Goal: Information Seeking & Learning: Learn about a topic

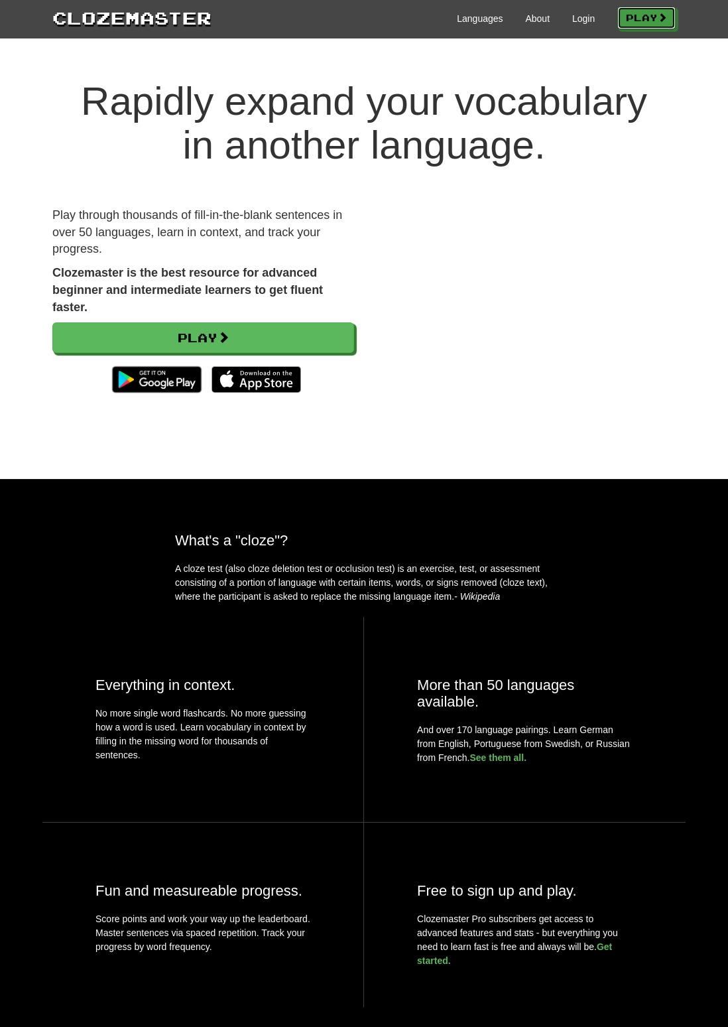
click at [655, 17] on link "Play" at bounding box center [646, 18] width 58 height 23
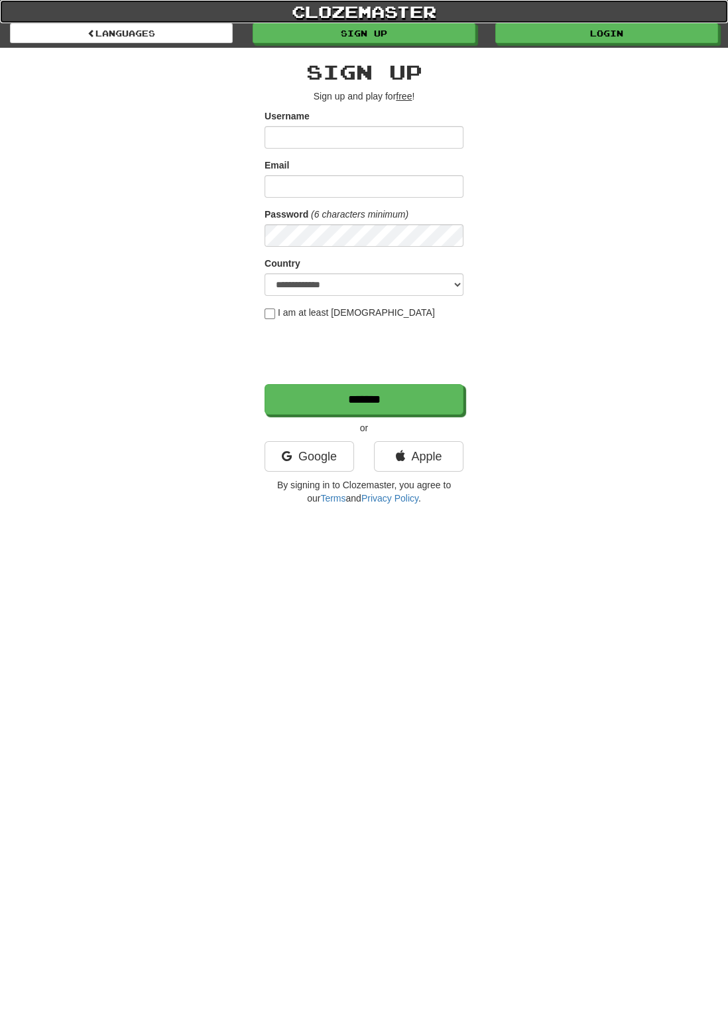
click at [448, 21] on link "clozemaster" at bounding box center [364, 11] width 728 height 23
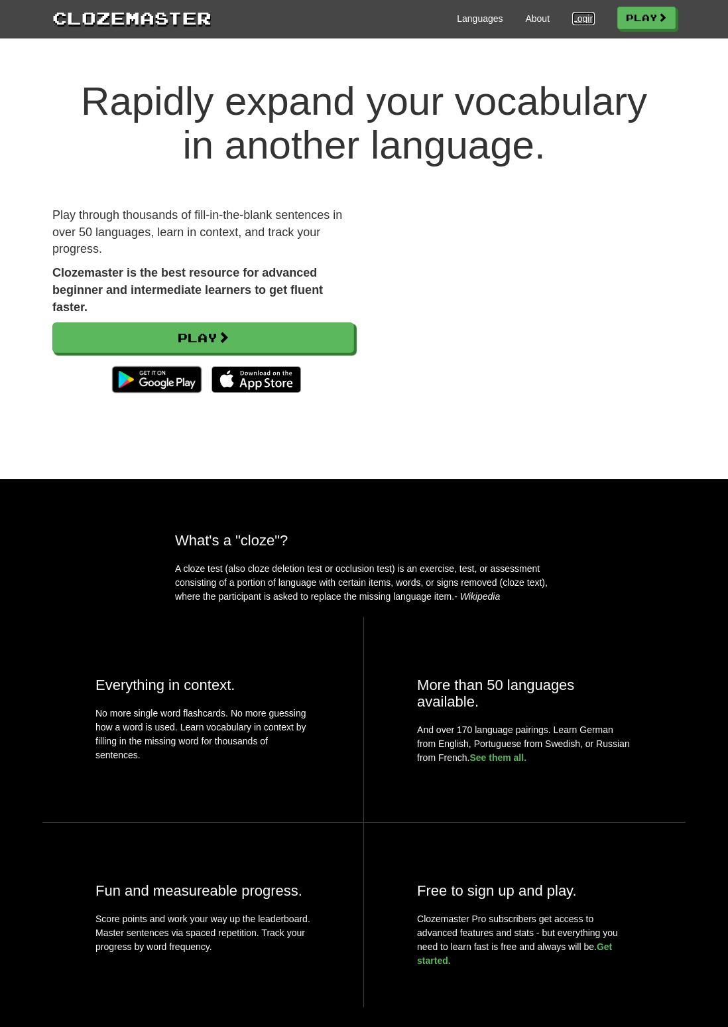
click at [581, 17] on link "Login" at bounding box center [583, 18] width 23 height 13
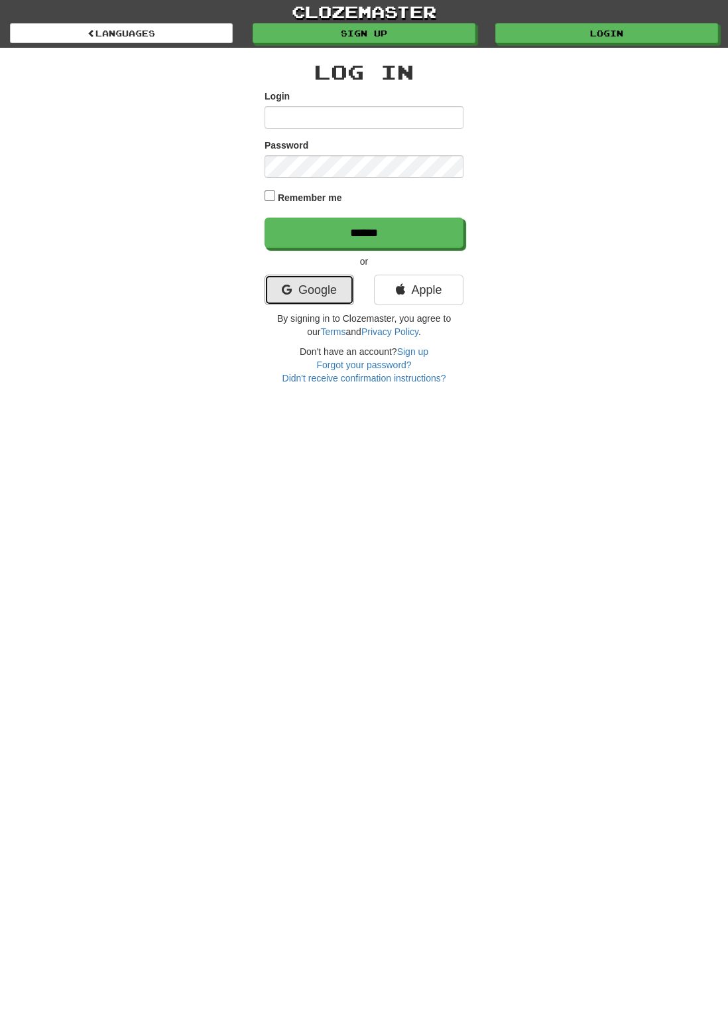
click at [318, 286] on link "Google" at bounding box center [310, 290] width 90 height 31
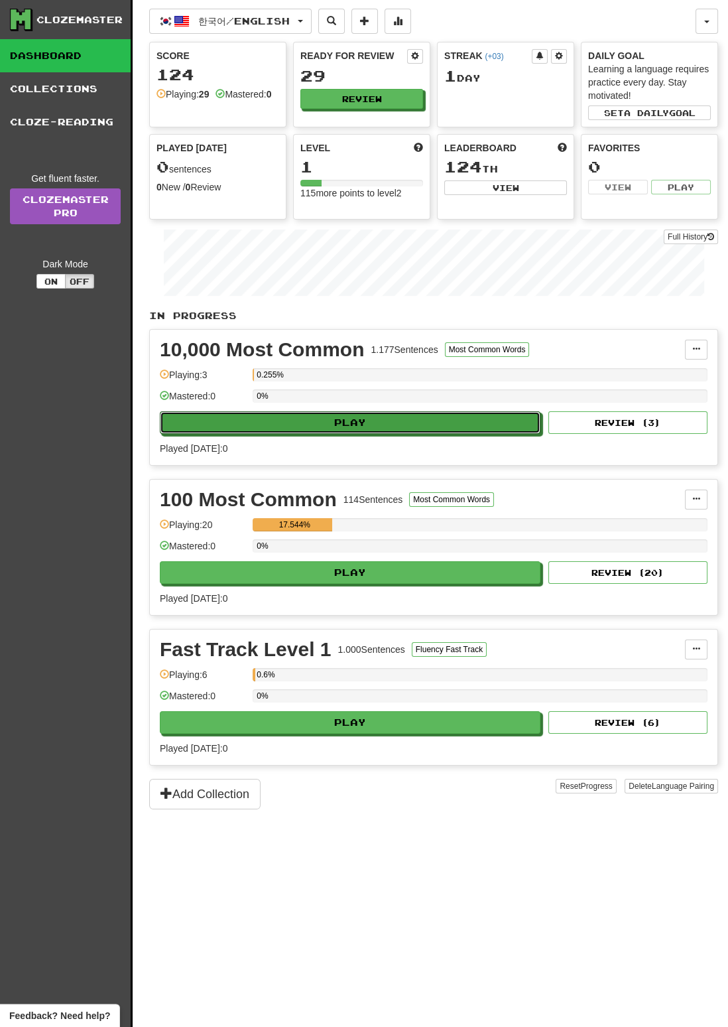
click at [474, 418] on button "Play" at bounding box center [350, 422] width 381 height 23
select select "**"
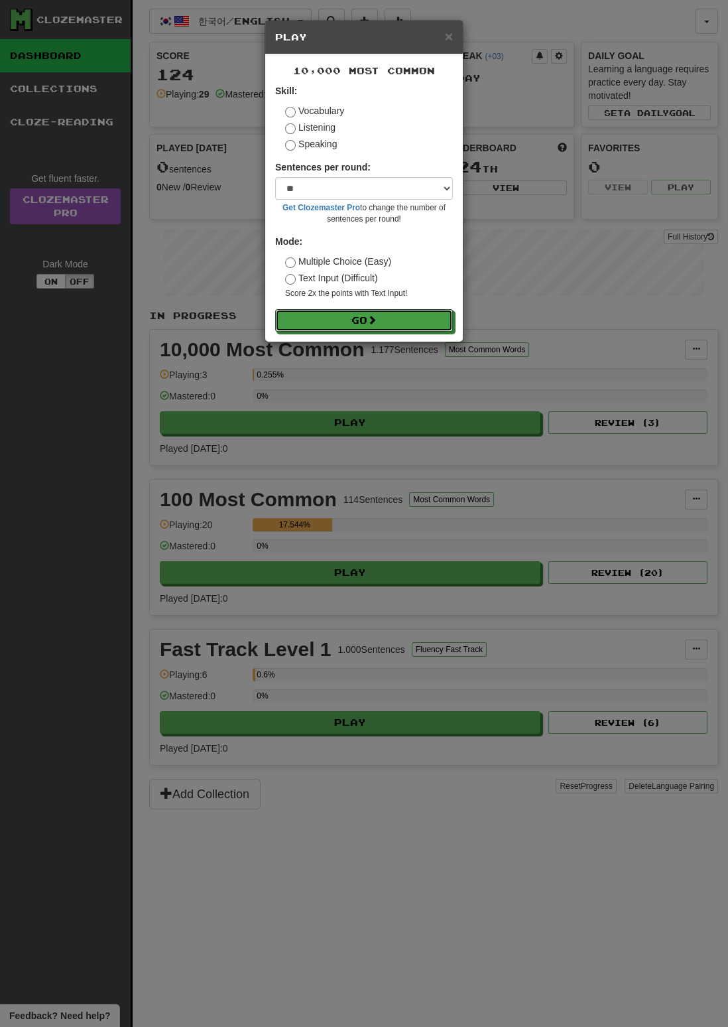
click at [416, 318] on button "Go" at bounding box center [364, 320] width 178 height 23
click at [452, 38] on span "×" at bounding box center [449, 36] width 8 height 15
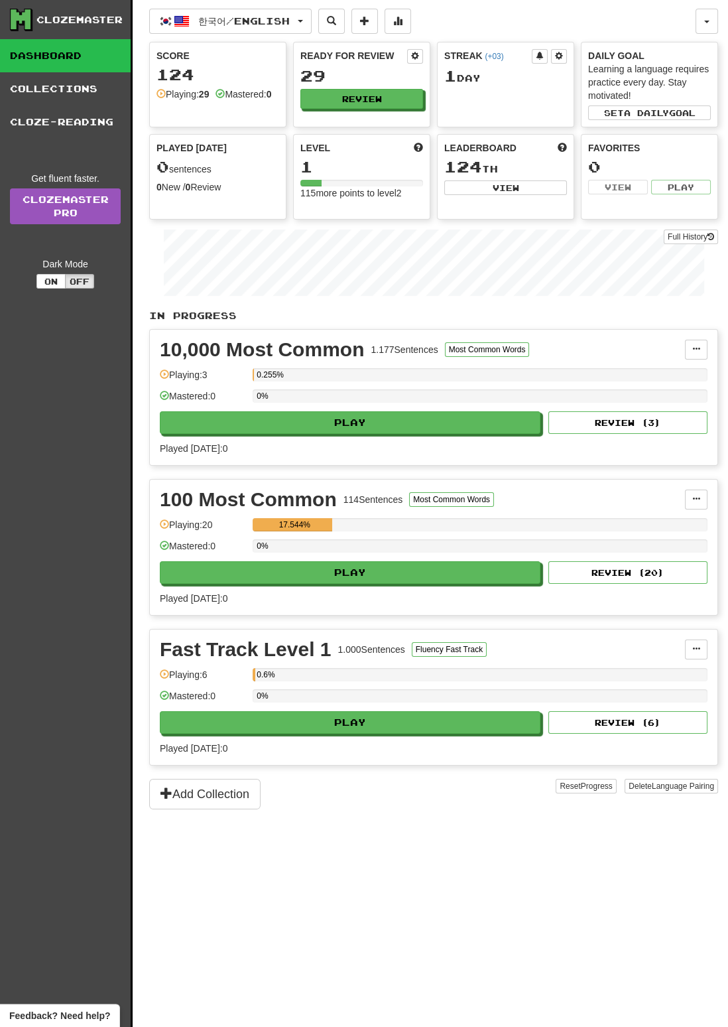
click at [637, 375] on div "0.255%" at bounding box center [480, 374] width 455 height 13
click at [517, 348] on button "Most Common Words" at bounding box center [487, 349] width 85 height 15
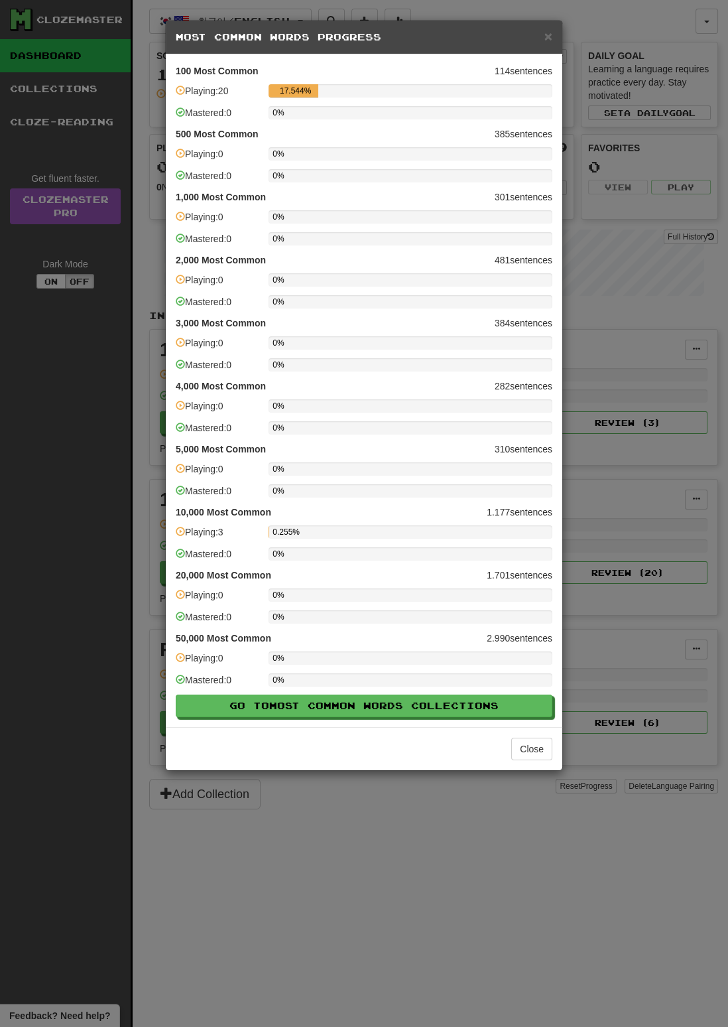
click at [492, 365] on div "0%" at bounding box center [411, 364] width 284 height 13
click at [450, 406] on div "0%" at bounding box center [411, 405] width 284 height 13
click at [548, 34] on span "×" at bounding box center [548, 36] width 8 height 15
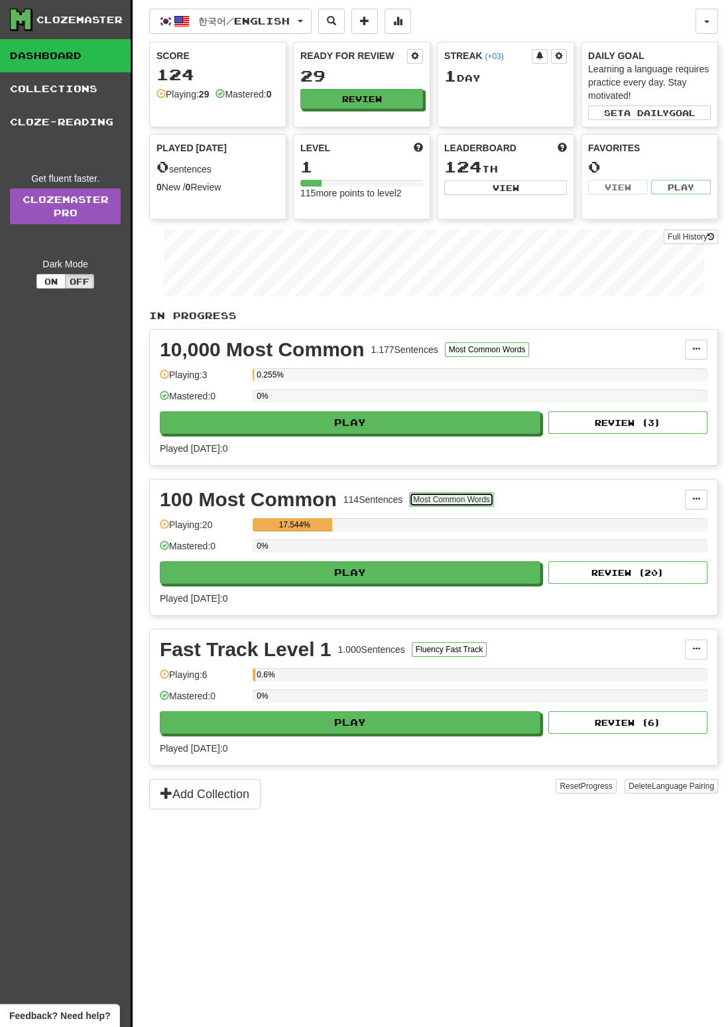
click at [452, 496] on button "Most Common Words" at bounding box center [451, 499] width 85 height 15
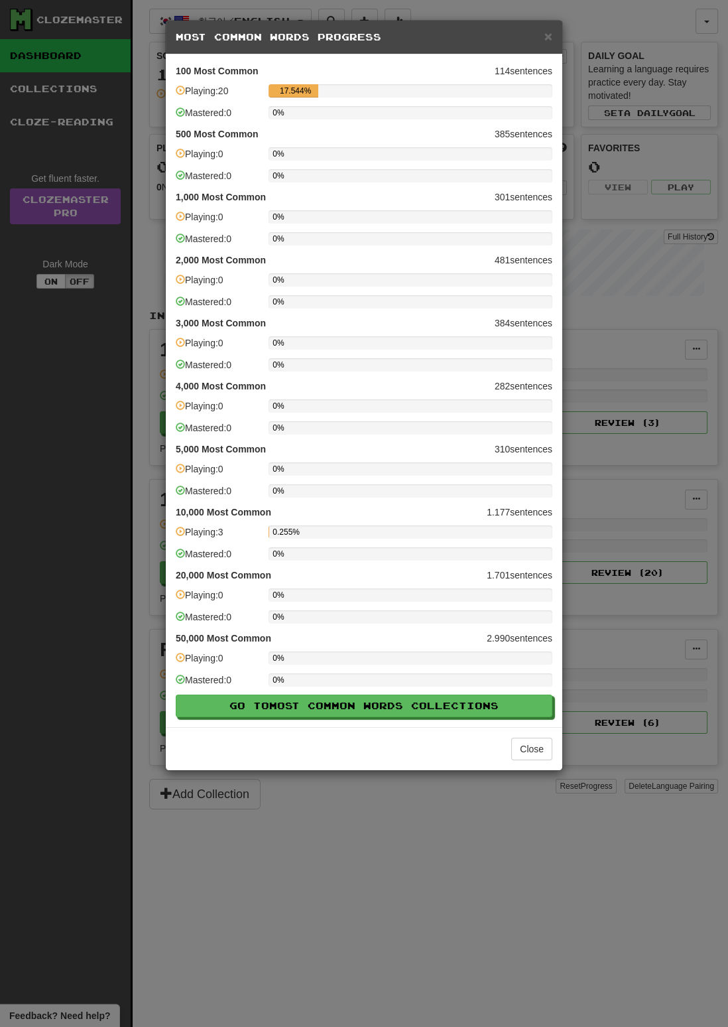
click at [625, 265] on div "× Most Common Words Progress 100 Most Common 114 sentences Playing: 20 17.544% …" at bounding box center [364, 513] width 728 height 1027
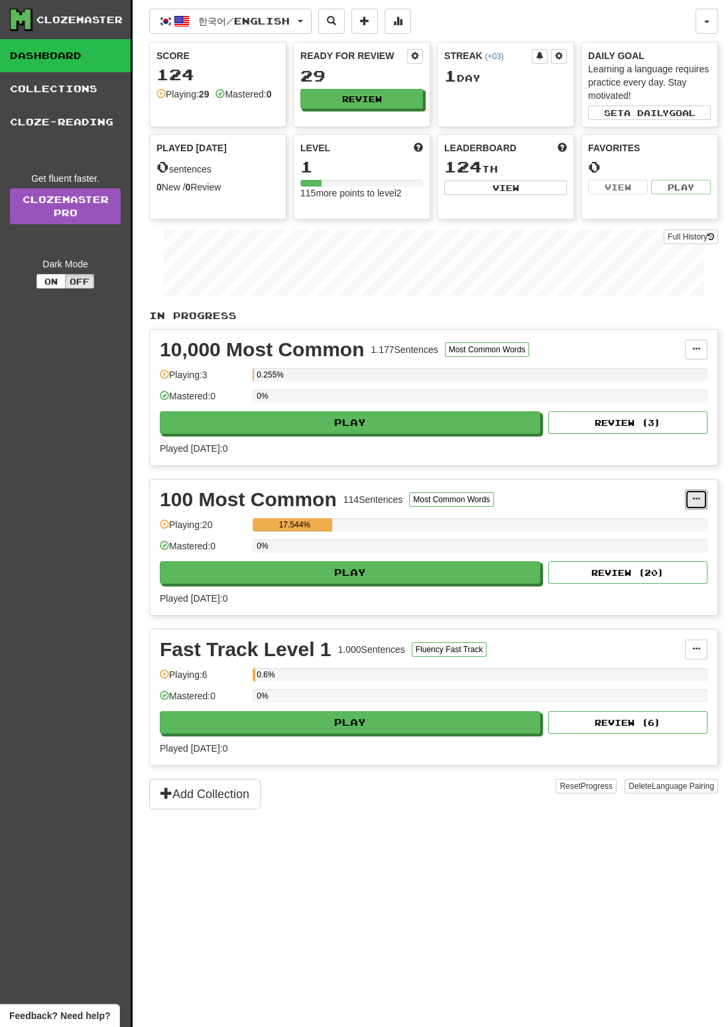
click at [696, 497] on span at bounding box center [696, 499] width 8 height 8
click at [683, 490] on div at bounding box center [364, 513] width 728 height 1027
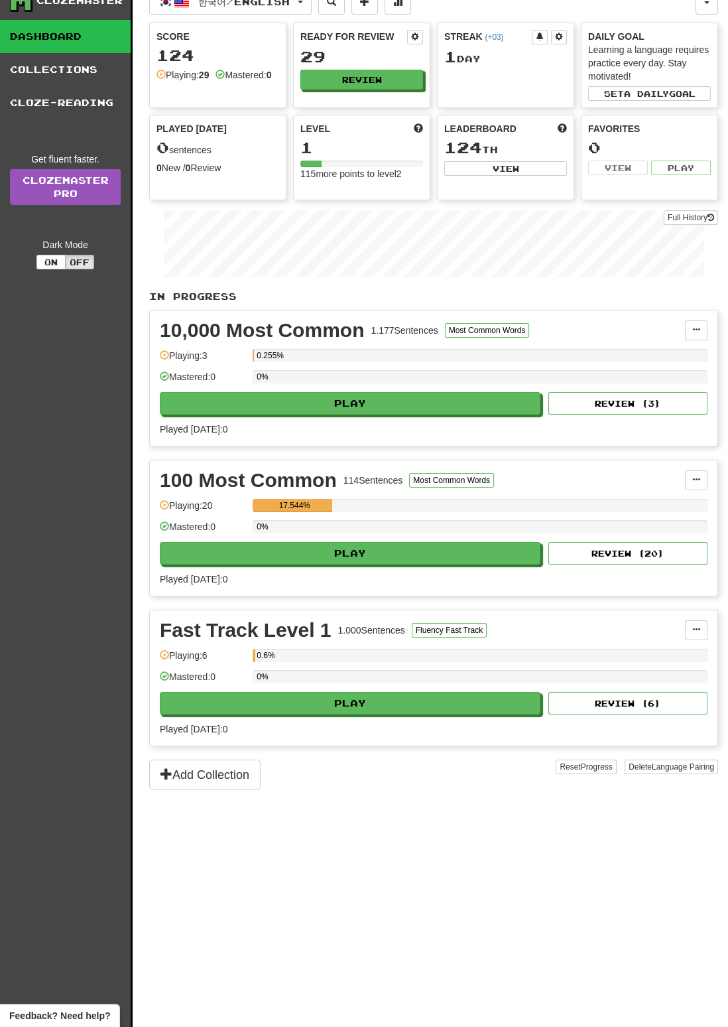
click at [333, 473] on div "100 Most Common 114 Sentences Most Common Words" at bounding box center [422, 480] width 525 height 20
click at [285, 471] on div "100 Most Common" at bounding box center [248, 480] width 177 height 20
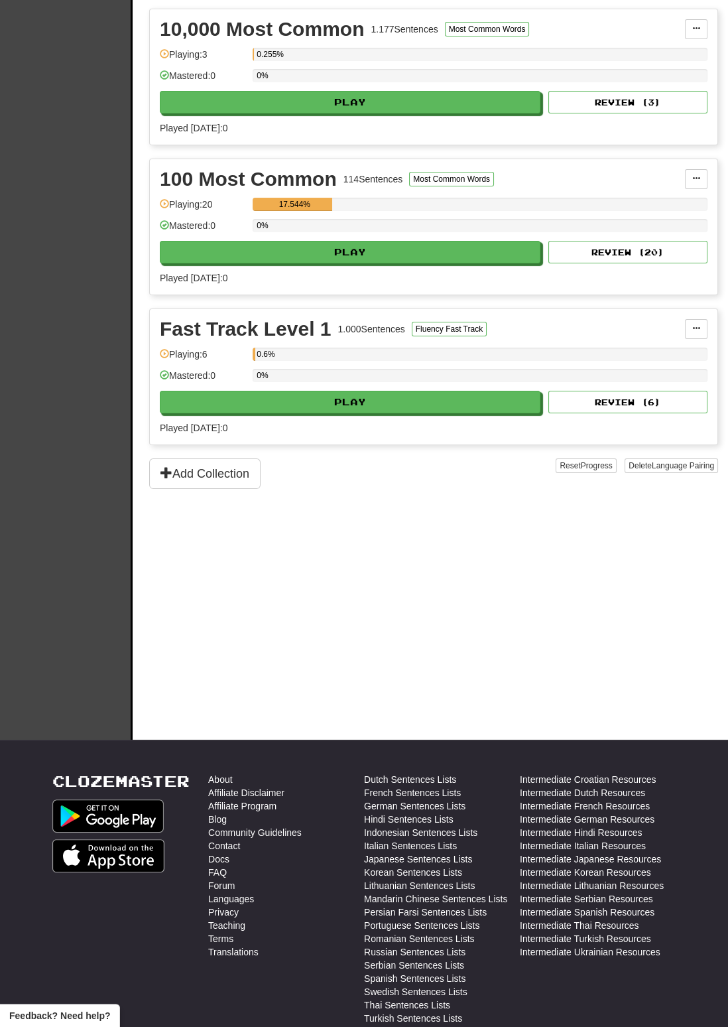
scroll to position [0, 0]
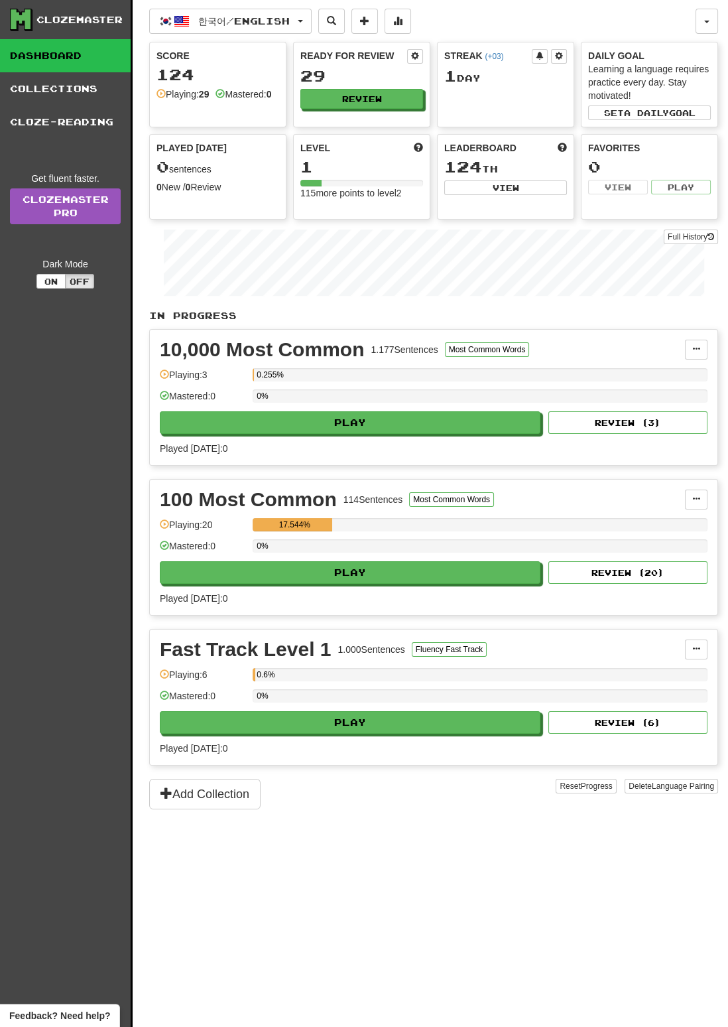
click at [85, 93] on link "Collections" at bounding box center [65, 88] width 131 height 33
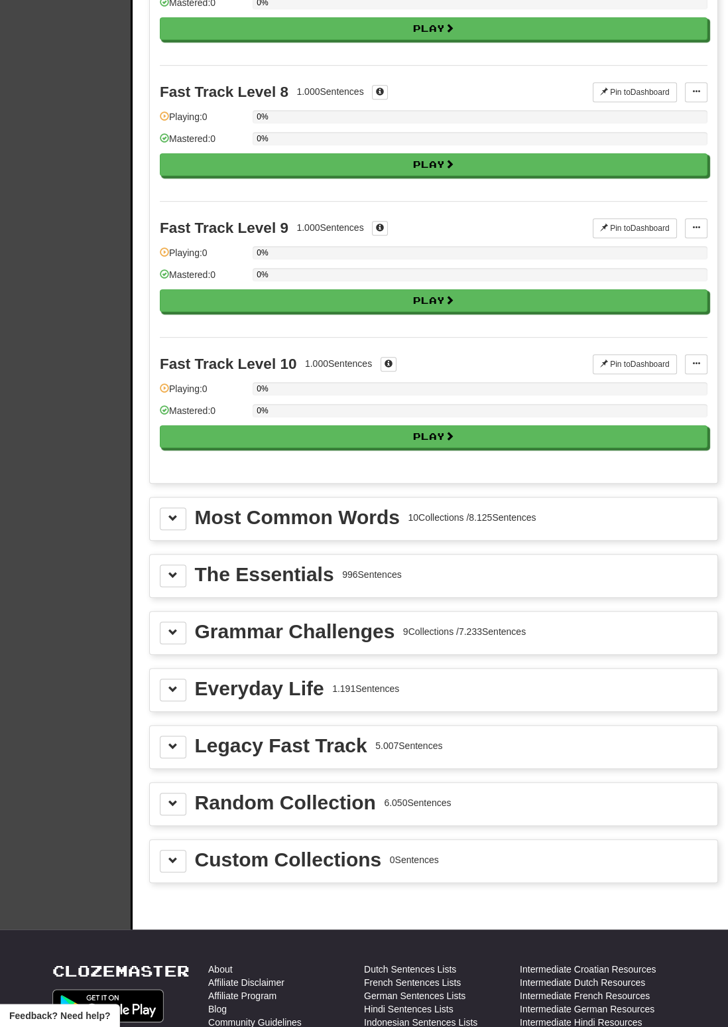
scroll to position [1015, 0]
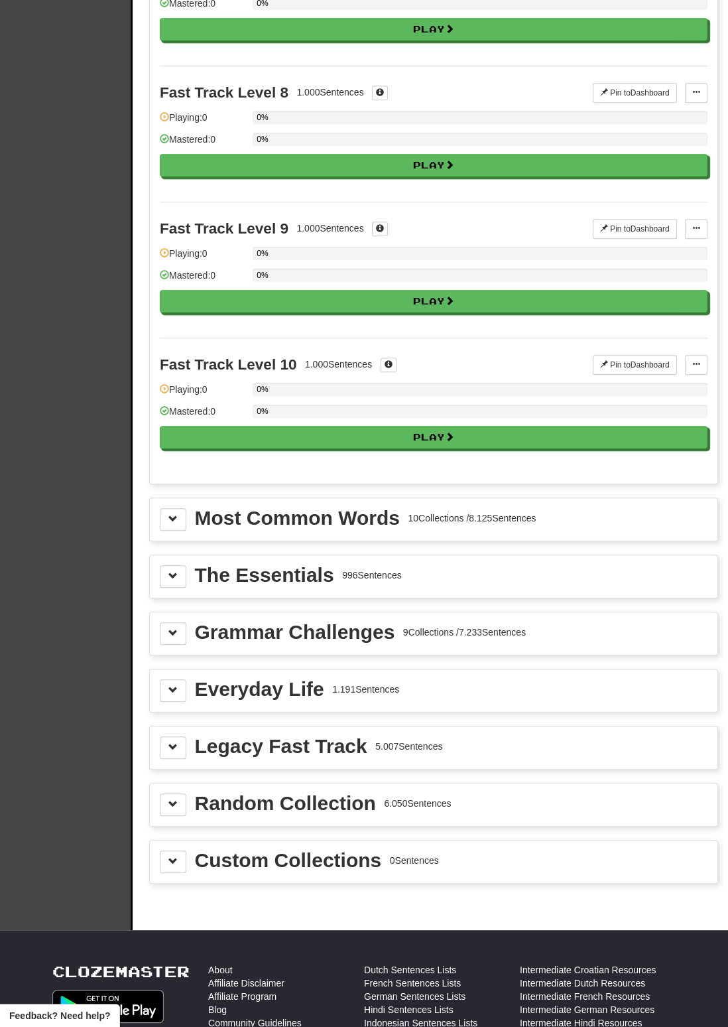
click at [450, 508] on div "Most Common Words 10 Collections / 8.125 Sentences" at bounding box center [366, 518] width 342 height 20
click at [355, 508] on div "Most Common Words" at bounding box center [297, 518] width 205 height 20
click at [170, 514] on span at bounding box center [172, 518] width 9 height 9
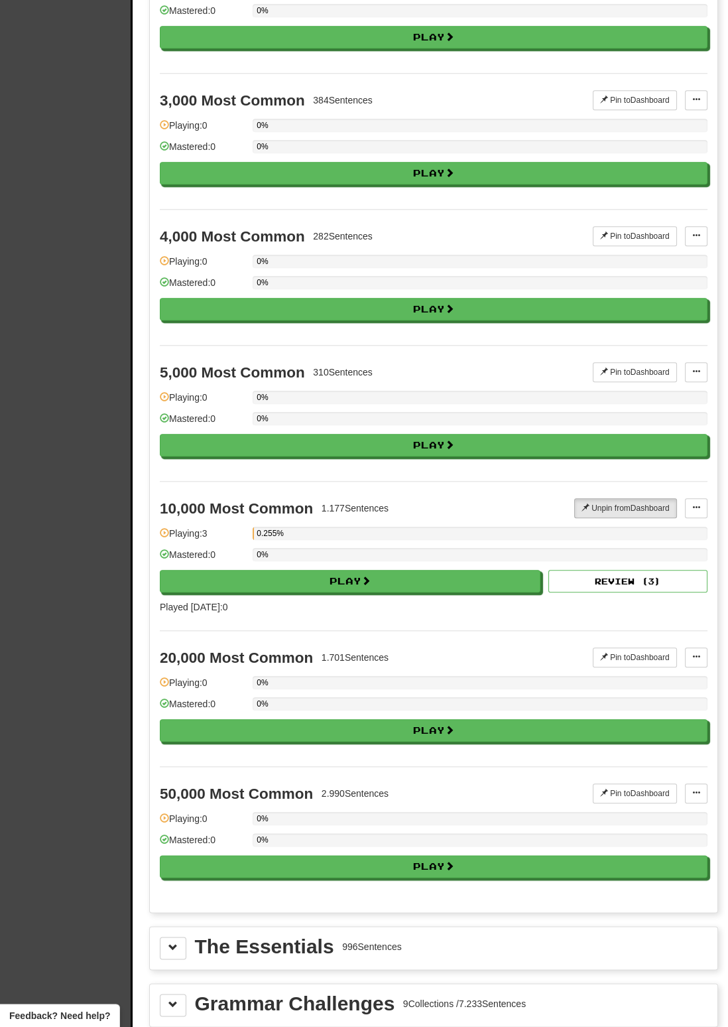
scroll to position [2047, 0]
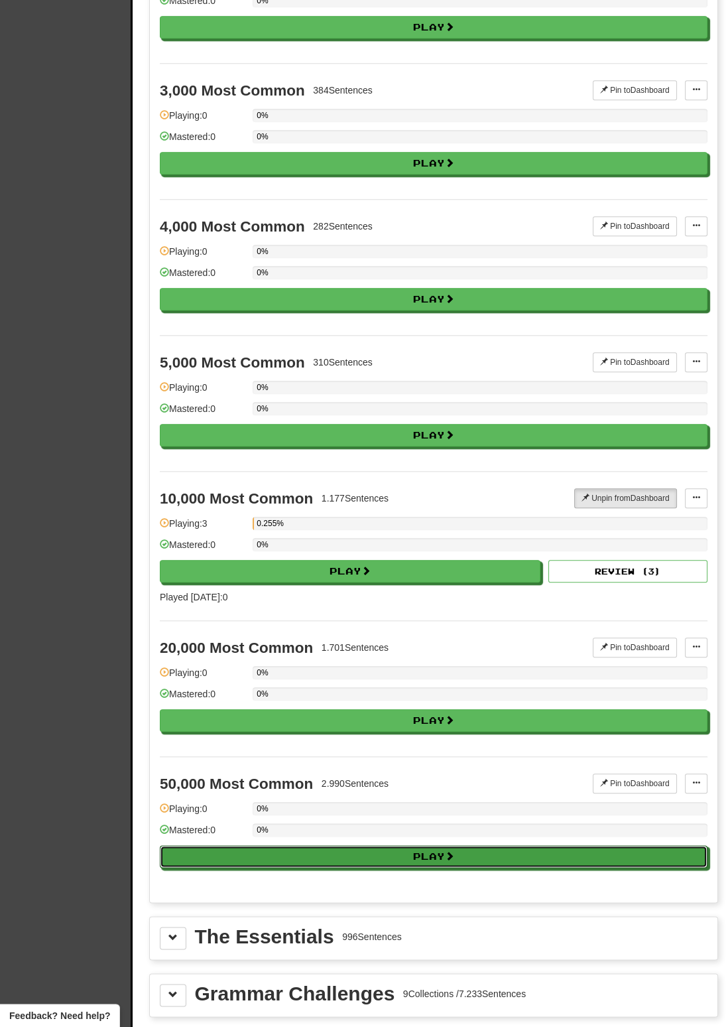
click at [458, 845] on button "Play" at bounding box center [434, 856] width 548 height 23
select select "**"
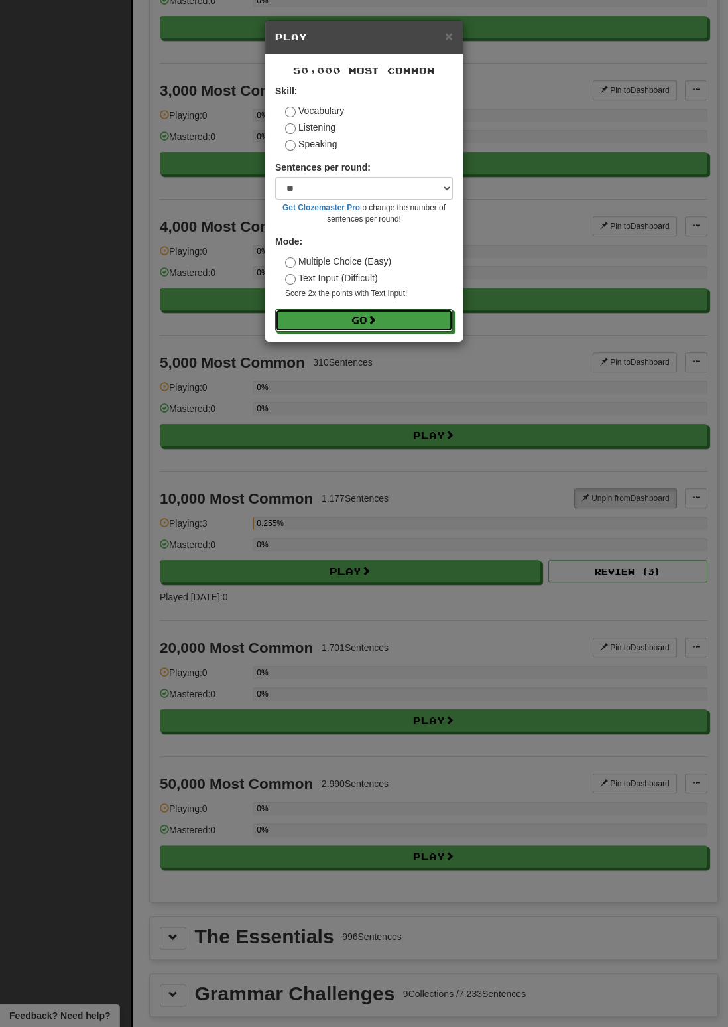
click at [422, 322] on button "Go" at bounding box center [364, 320] width 178 height 23
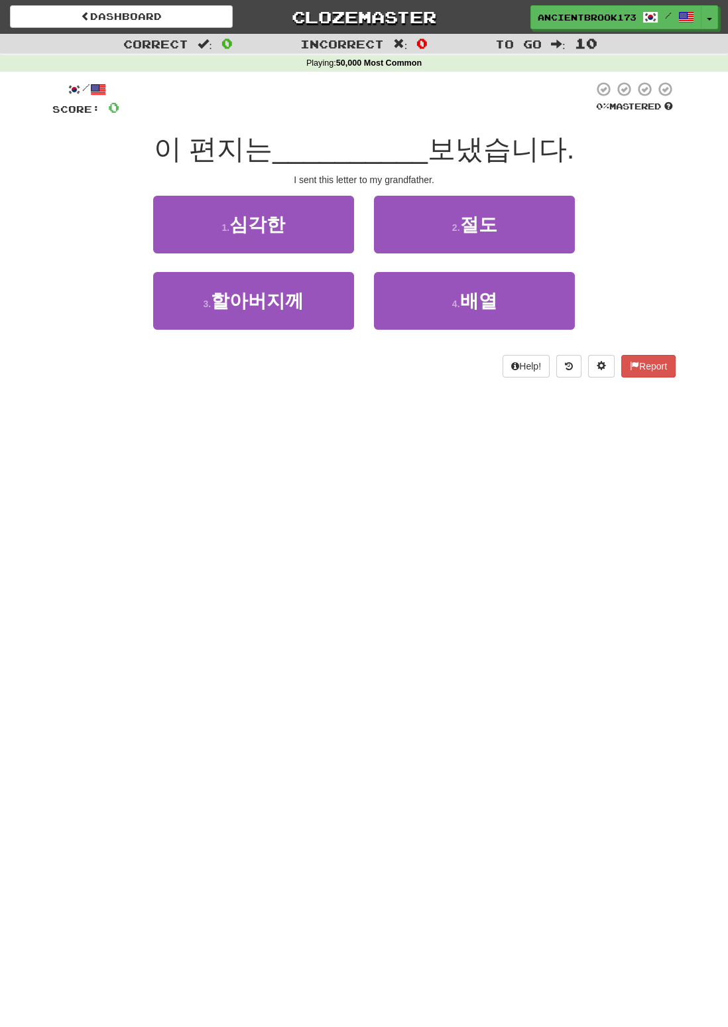
click at [307, 339] on div "3 . 할아버지께" at bounding box center [253, 310] width 221 height 76
click at [324, 297] on button "3 . 할아버지께" at bounding box center [253, 301] width 201 height 58
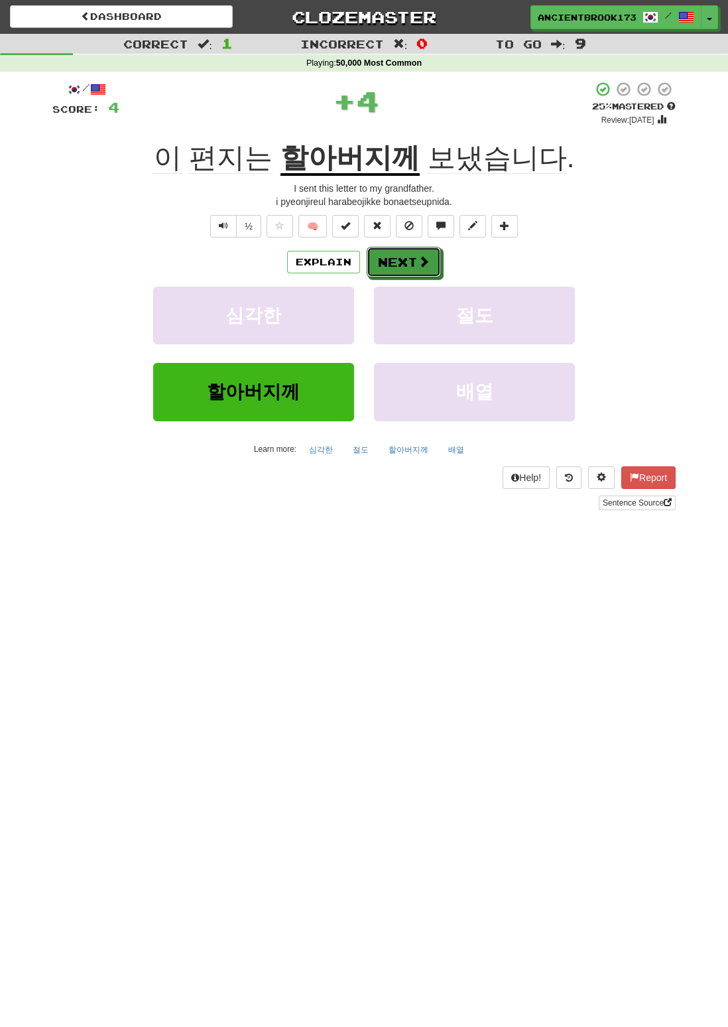
click at [418, 263] on span at bounding box center [424, 261] width 12 height 12
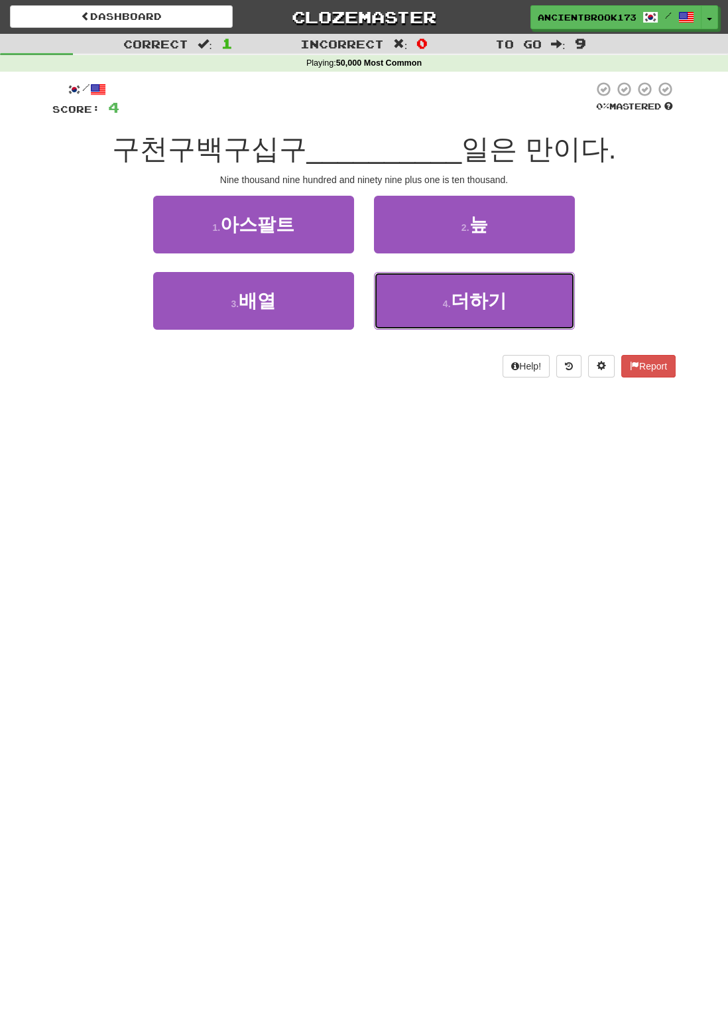
click at [519, 324] on button "4 . 더하기" at bounding box center [474, 301] width 201 height 58
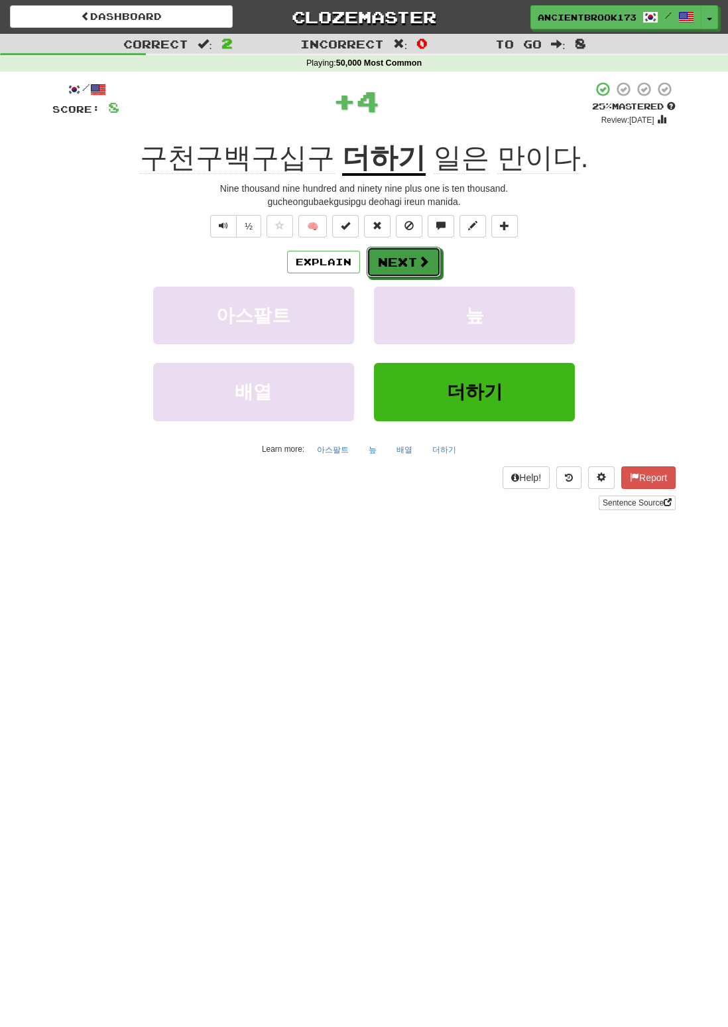
click at [413, 261] on button "Next" at bounding box center [404, 262] width 74 height 31
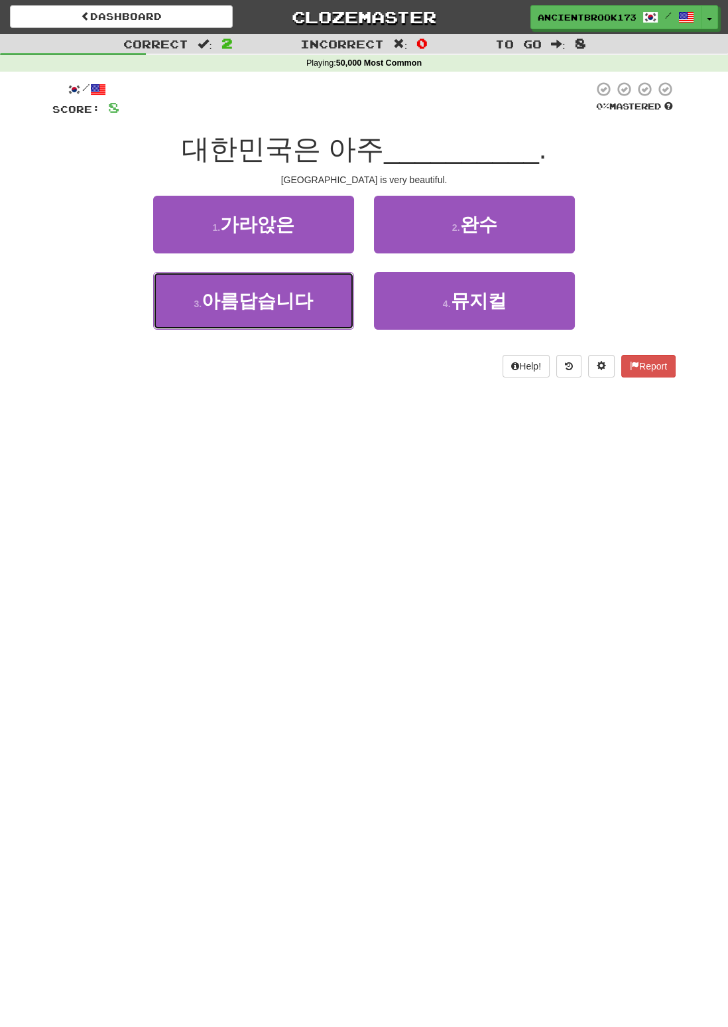
click at [346, 306] on button "3 . 아름답습니다" at bounding box center [253, 301] width 201 height 58
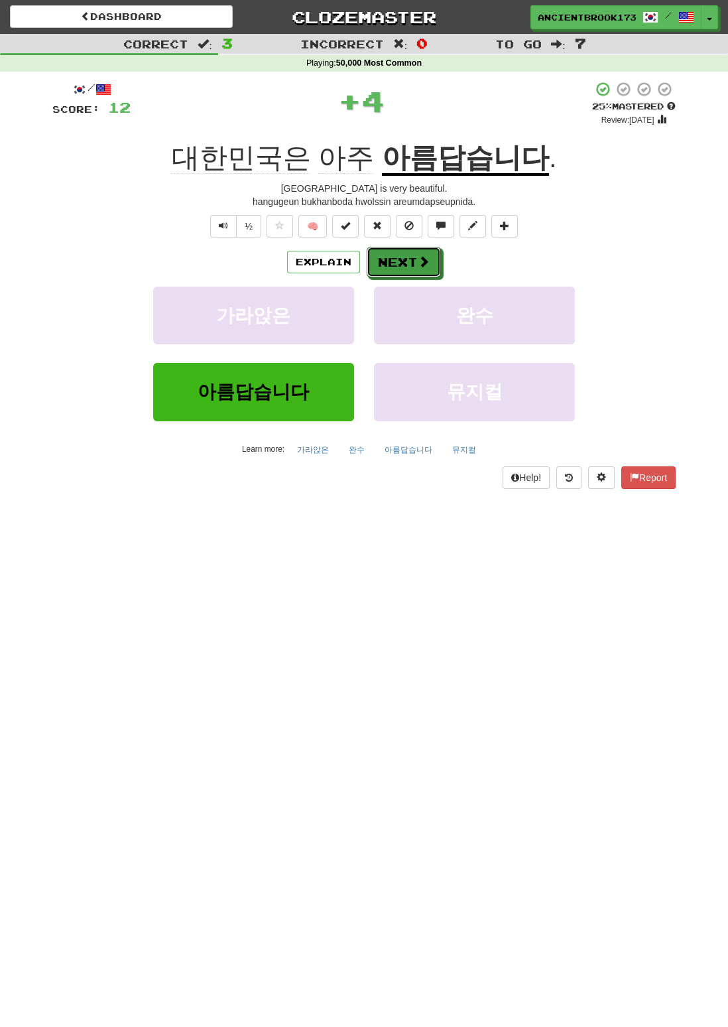
click at [416, 259] on button "Next" at bounding box center [404, 262] width 74 height 31
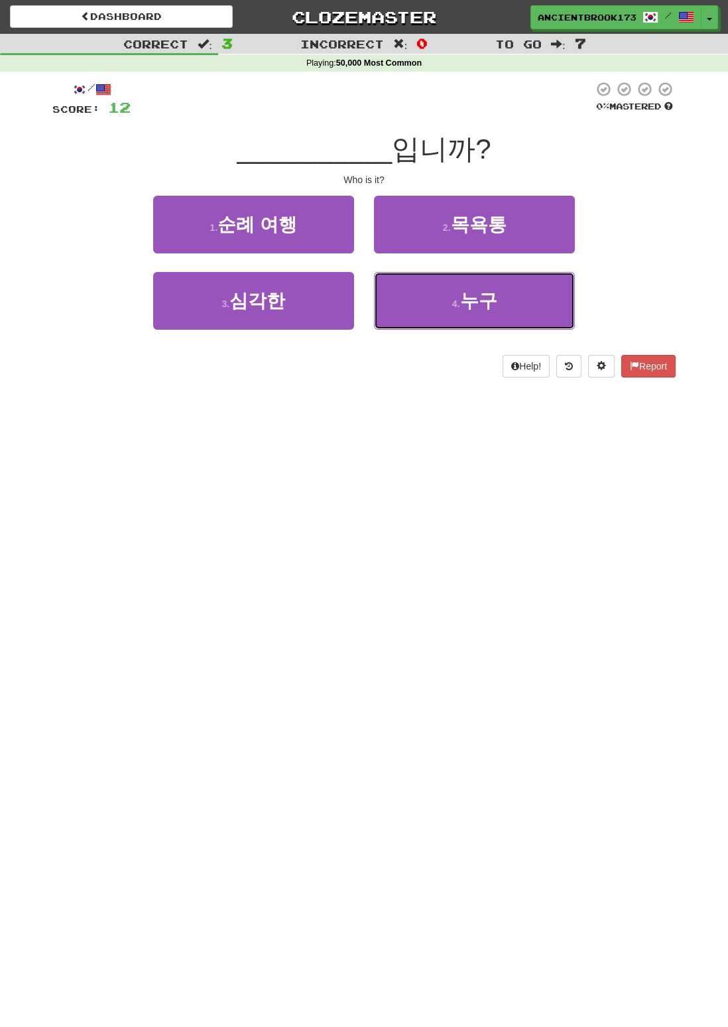
click at [471, 299] on span "누구" at bounding box center [478, 300] width 37 height 21
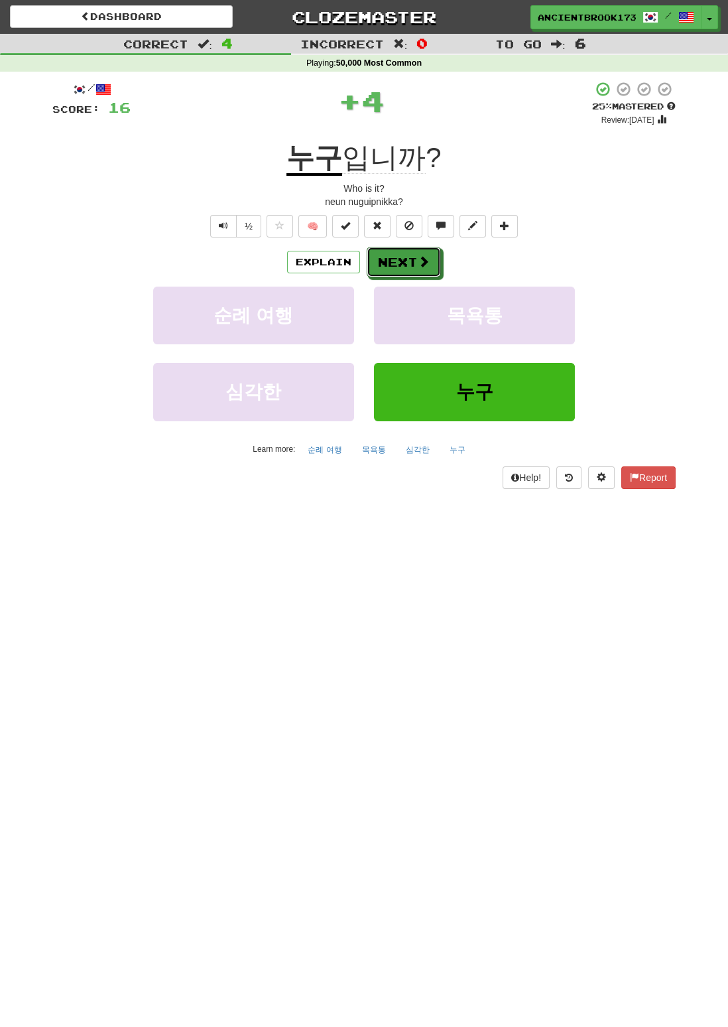
click at [412, 257] on button "Next" at bounding box center [404, 262] width 74 height 31
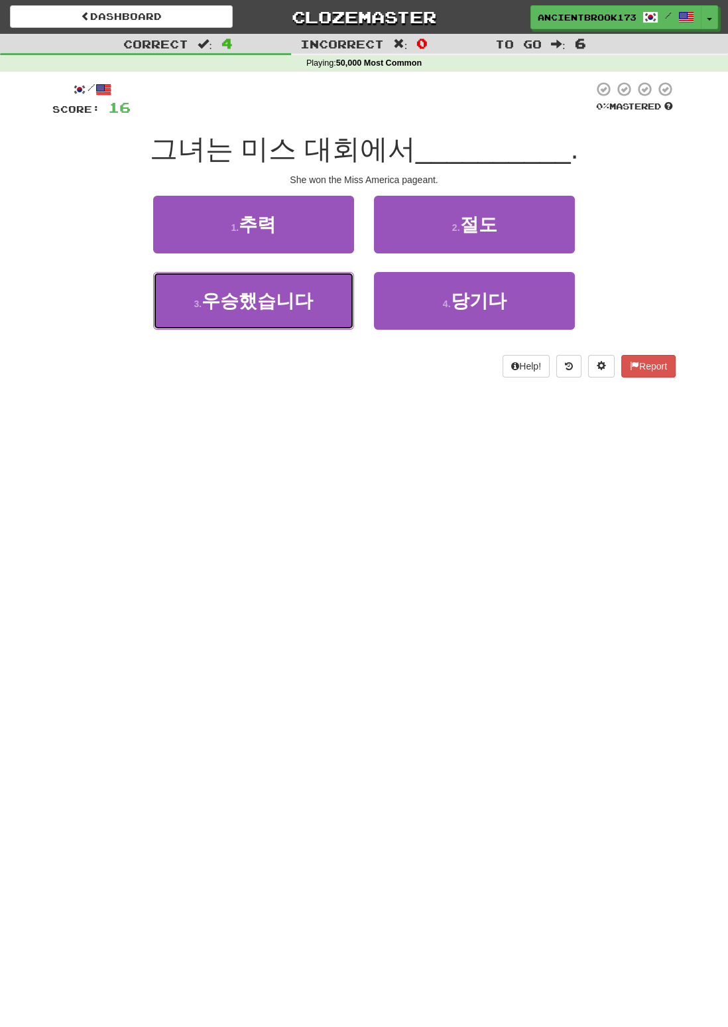
click at [310, 300] on button "3 . 우승했습니다" at bounding box center [253, 301] width 201 height 58
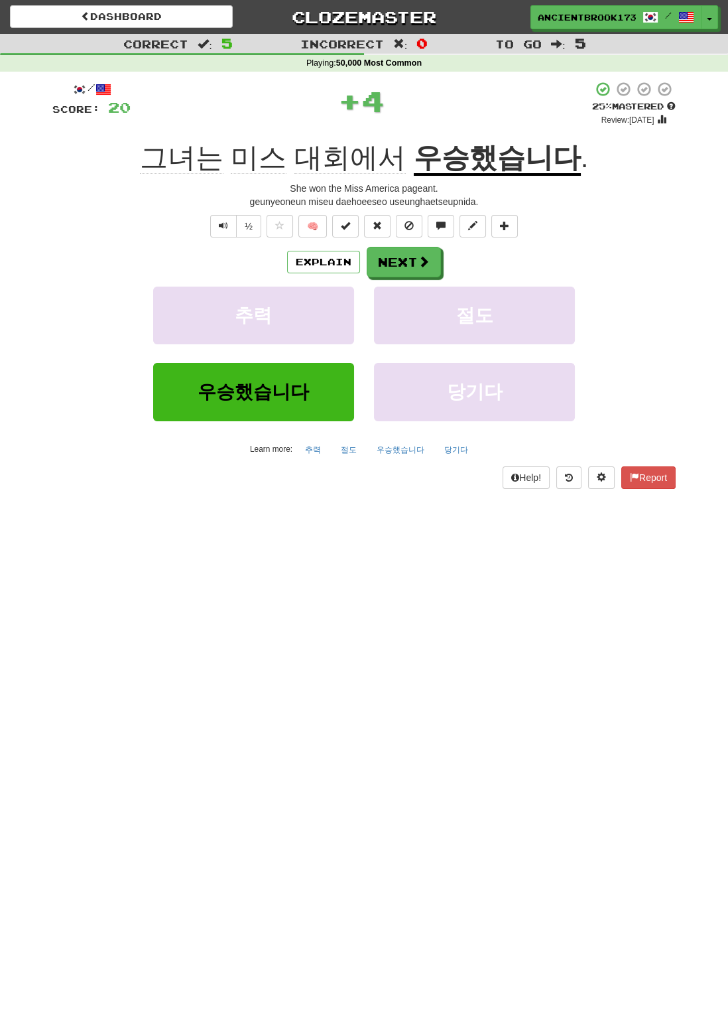
click at [479, 145] on u "우승했습니다" at bounding box center [497, 159] width 167 height 34
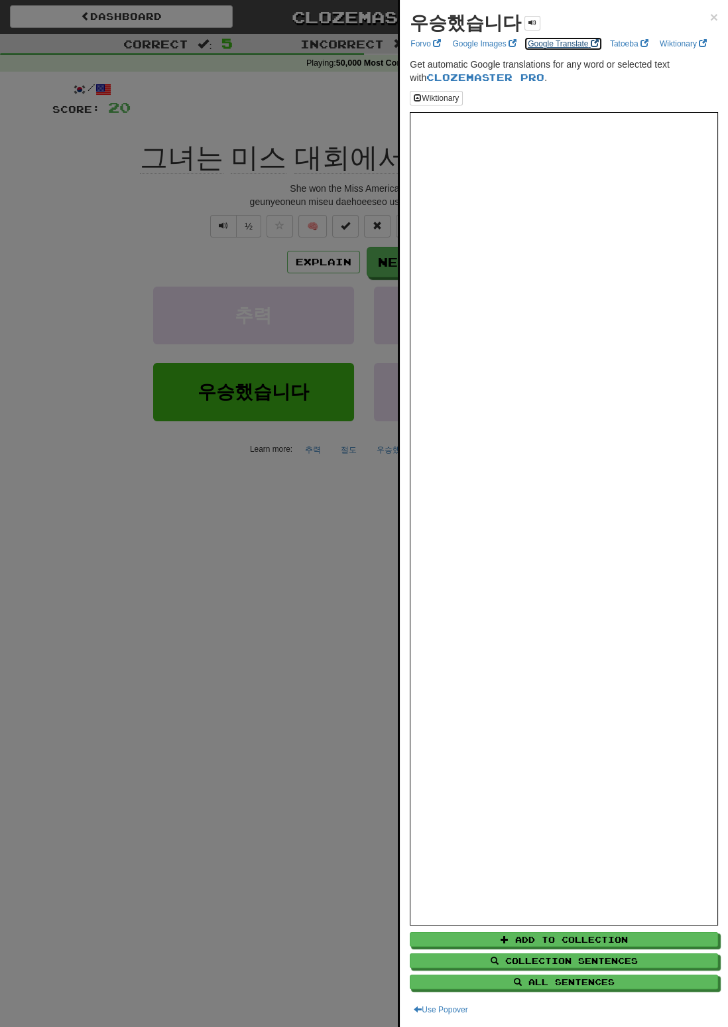
click at [564, 41] on link "Google Translate" at bounding box center [563, 43] width 79 height 15
click at [713, 16] on span "×" at bounding box center [714, 16] width 8 height 15
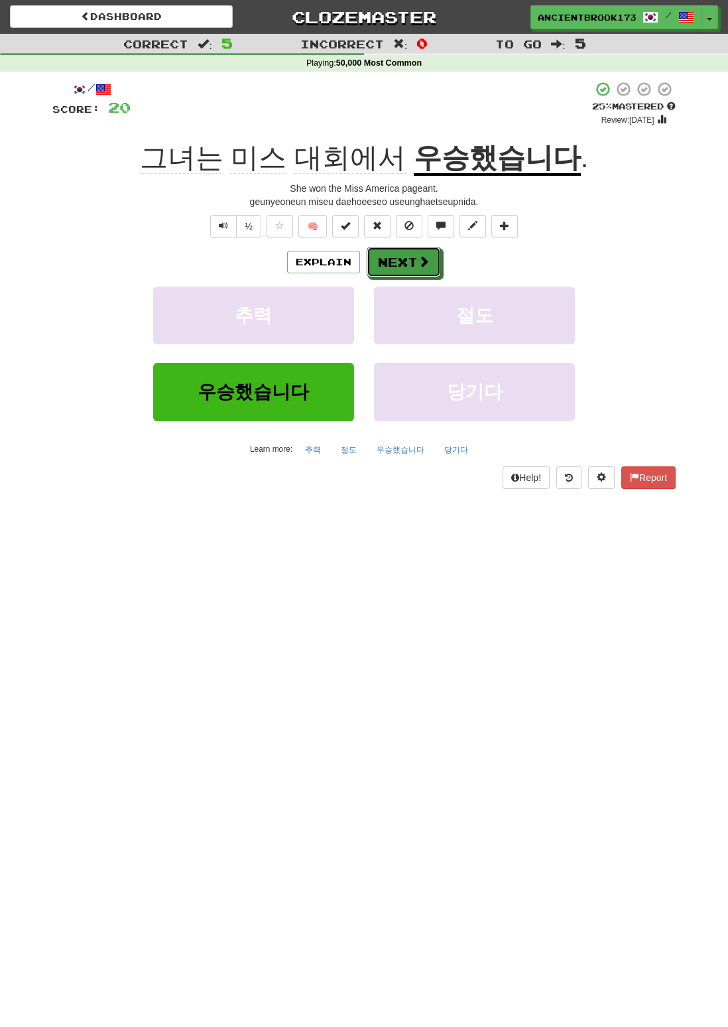
click at [414, 265] on button "Next" at bounding box center [404, 262] width 74 height 31
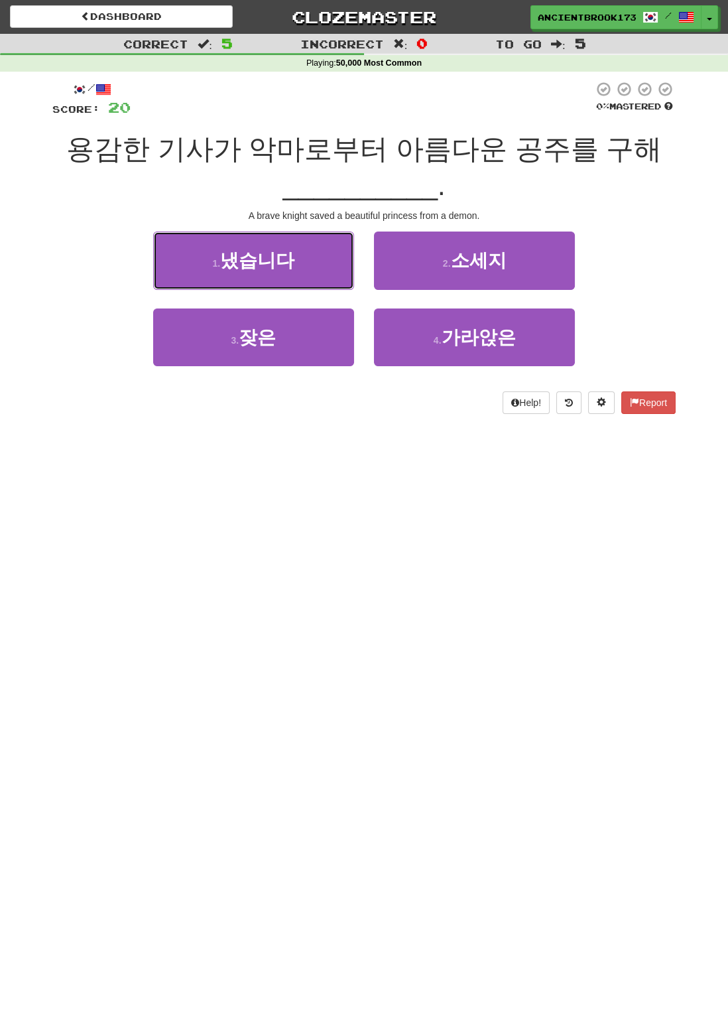
click at [331, 247] on button "1 . 냈습니다" at bounding box center [253, 260] width 201 height 58
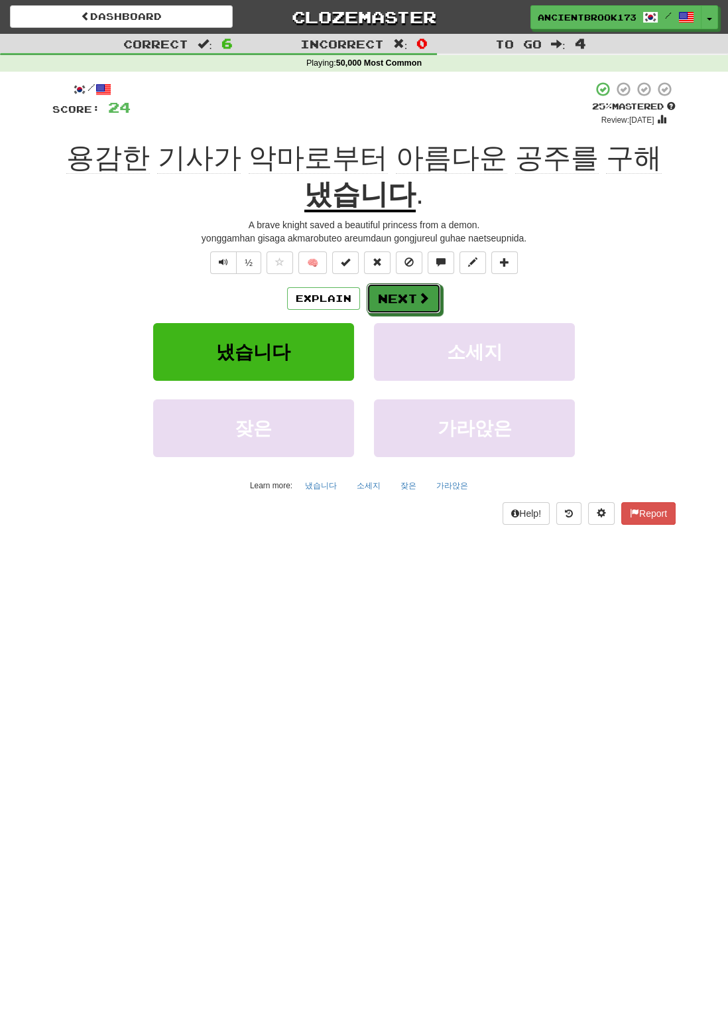
click at [411, 302] on button "Next" at bounding box center [404, 298] width 74 height 31
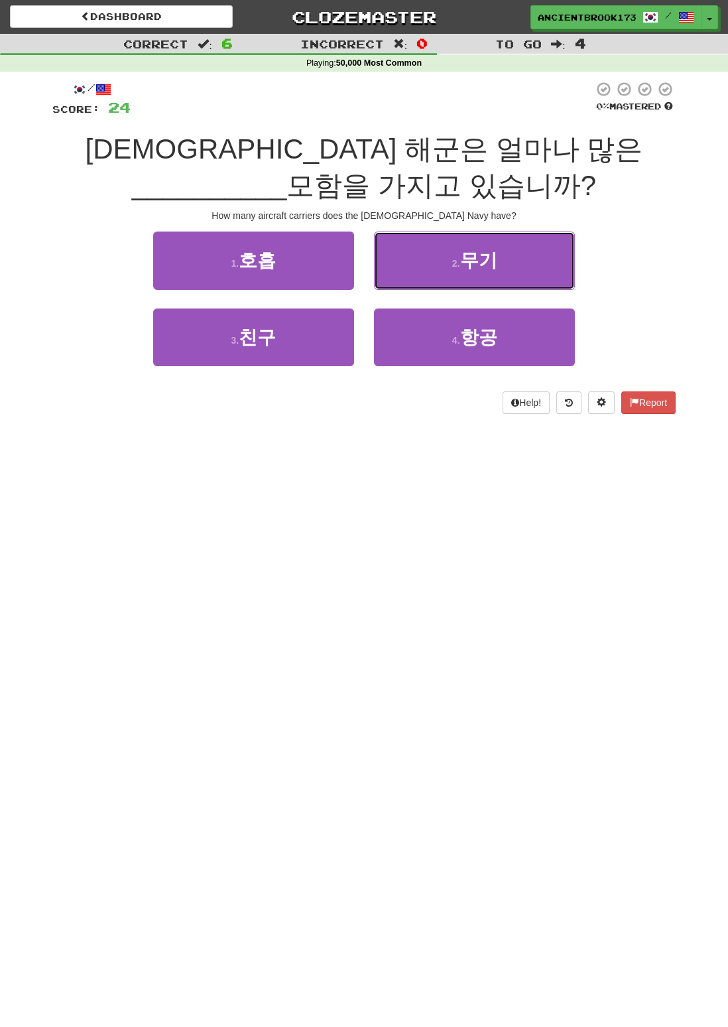
click at [517, 276] on button "2 . 무기" at bounding box center [474, 260] width 201 height 58
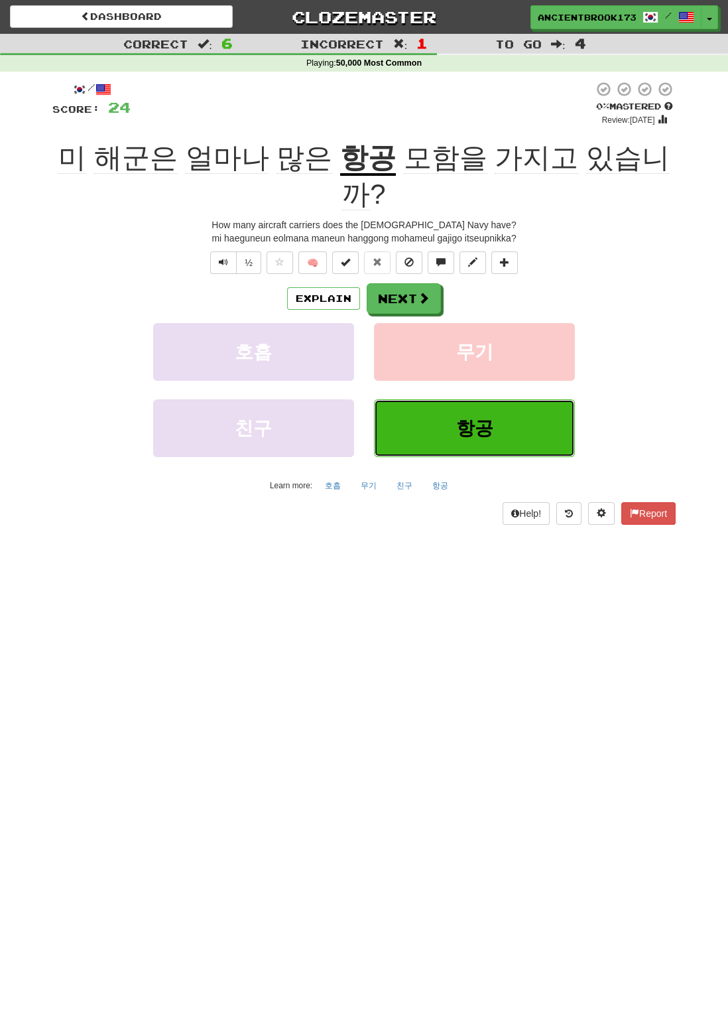
click at [500, 399] on button "항공" at bounding box center [474, 428] width 201 height 58
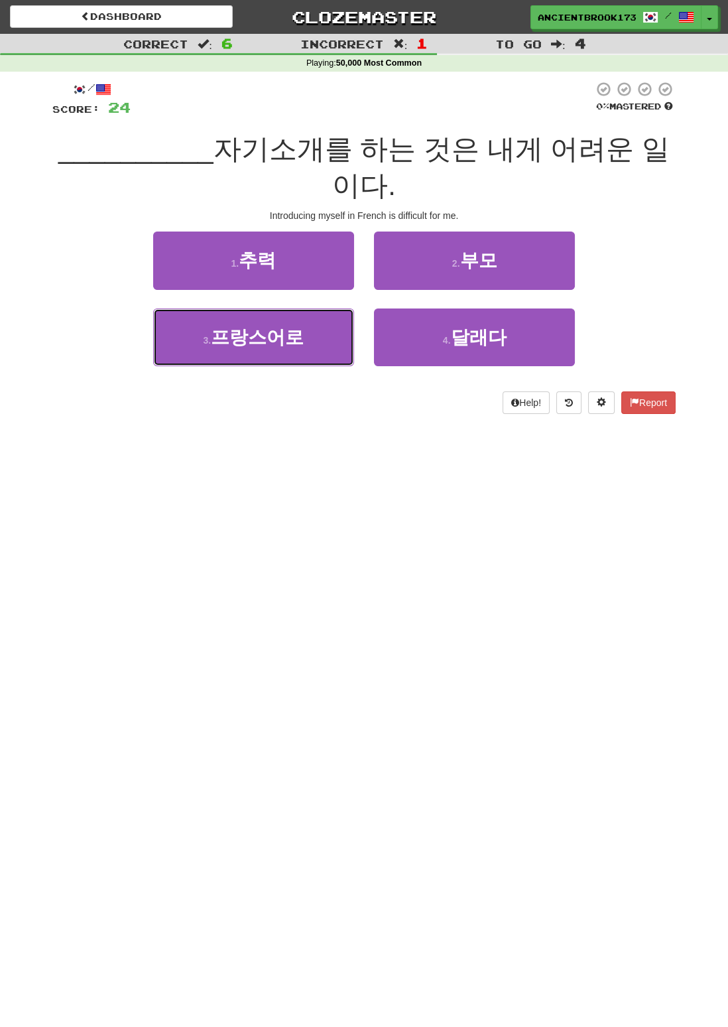
click at [321, 308] on button "3 . 프랑스어로" at bounding box center [253, 337] width 201 height 58
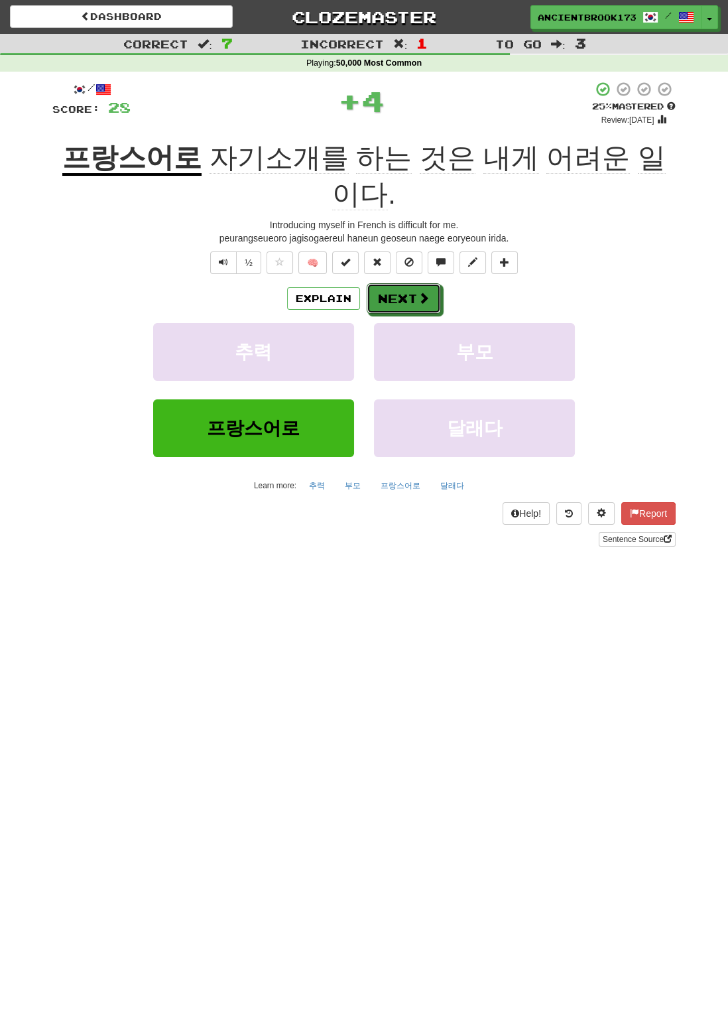
click at [415, 283] on button "Next" at bounding box center [404, 298] width 74 height 31
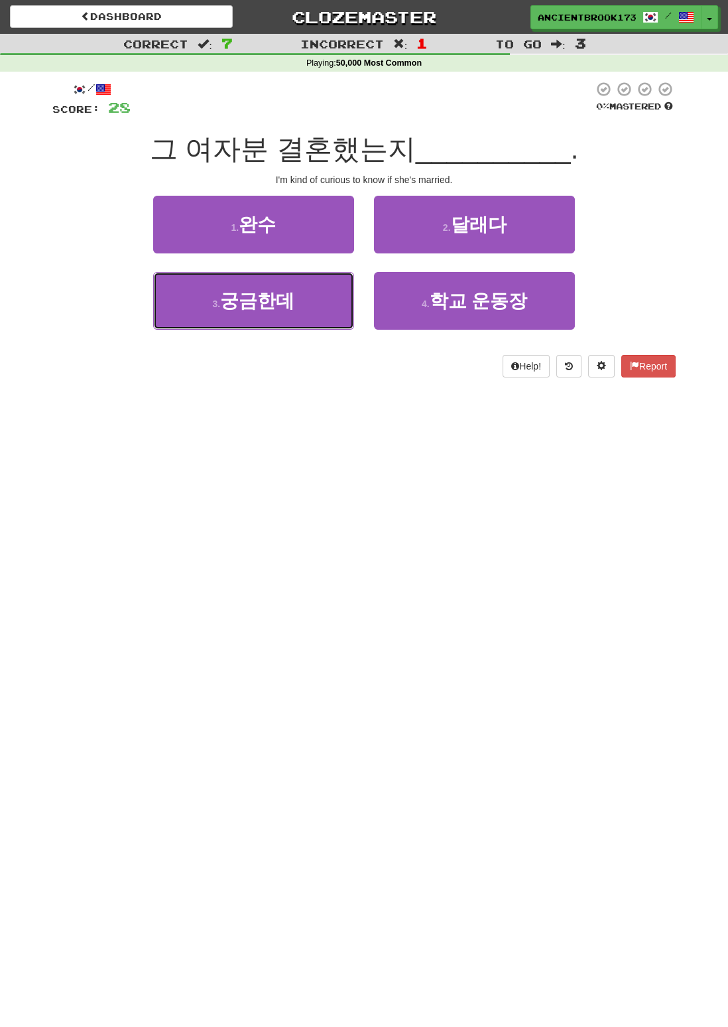
click at [313, 292] on button "3 . 궁금한데" at bounding box center [253, 301] width 201 height 58
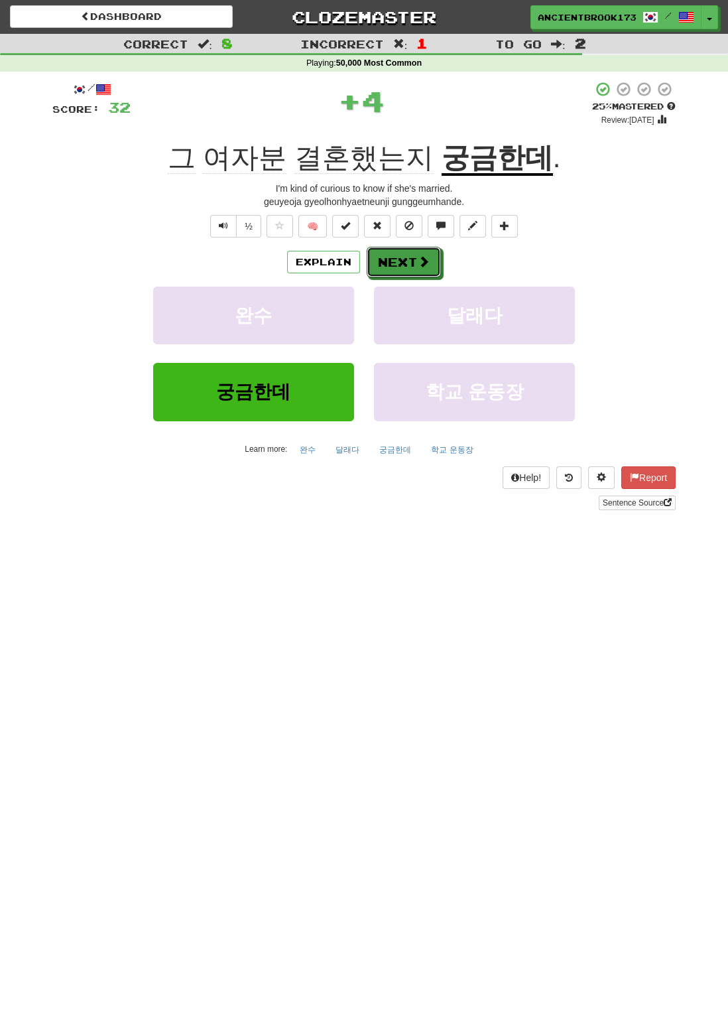
click at [411, 266] on button "Next" at bounding box center [404, 262] width 74 height 31
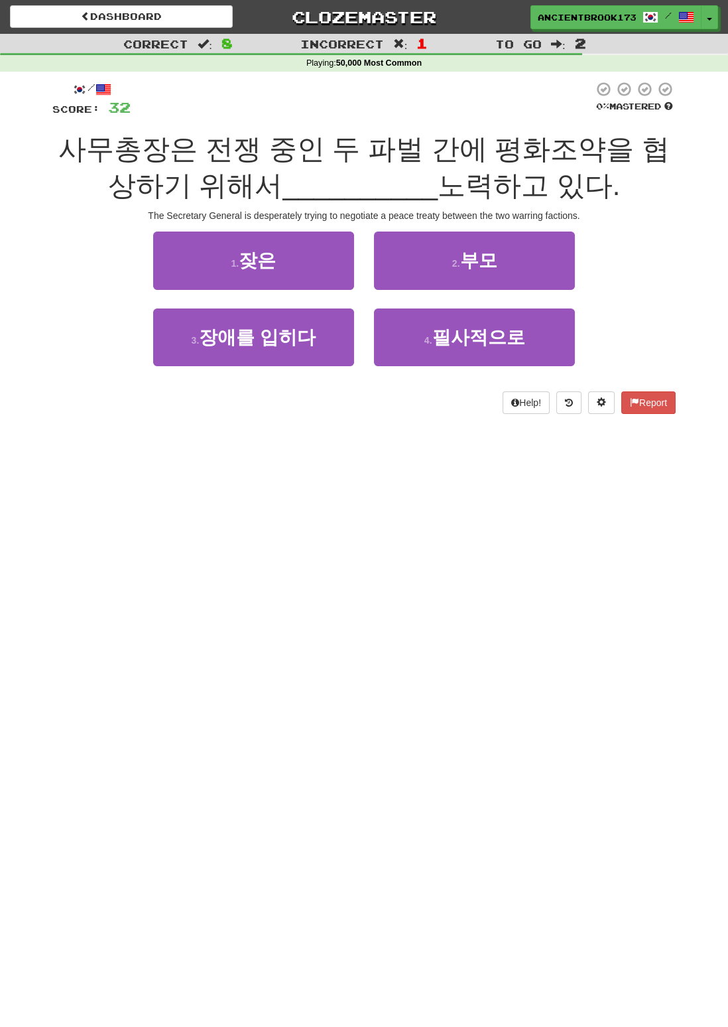
scroll to position [7, 0]
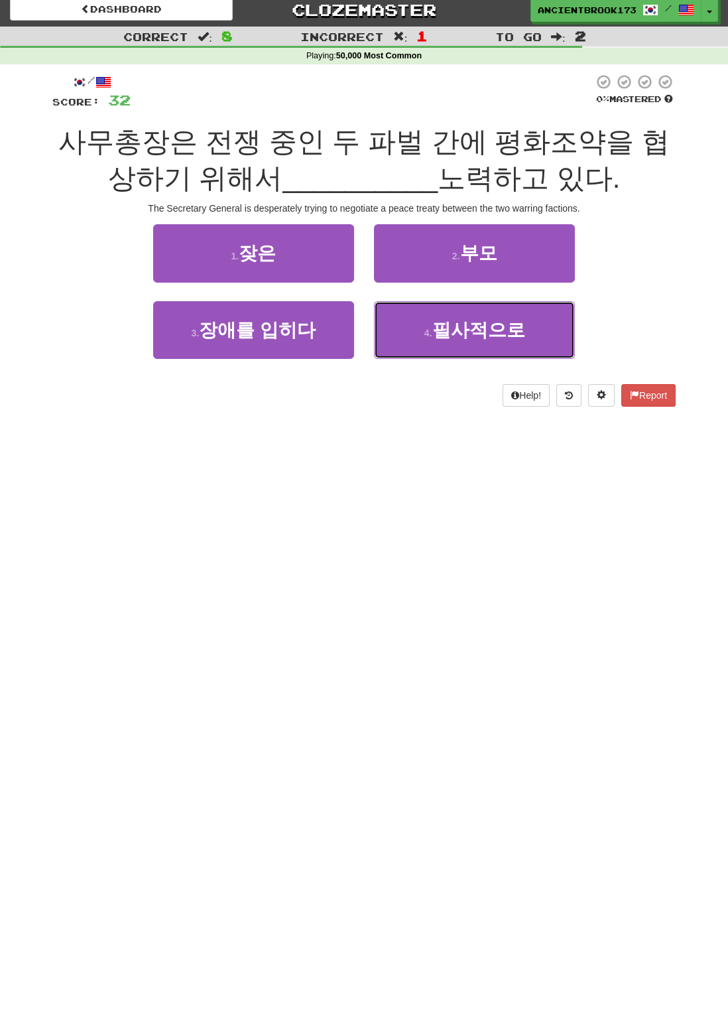
click at [528, 328] on button "4 . 필사적으로" at bounding box center [474, 330] width 201 height 58
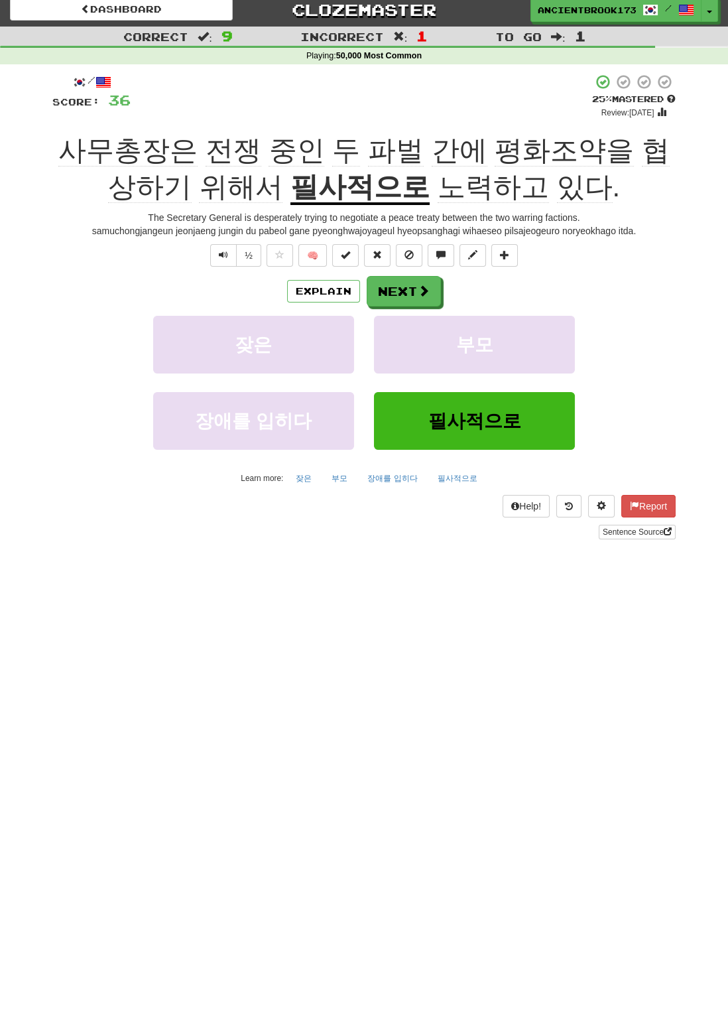
click at [342, 180] on u "필사적으로" at bounding box center [359, 188] width 139 height 34
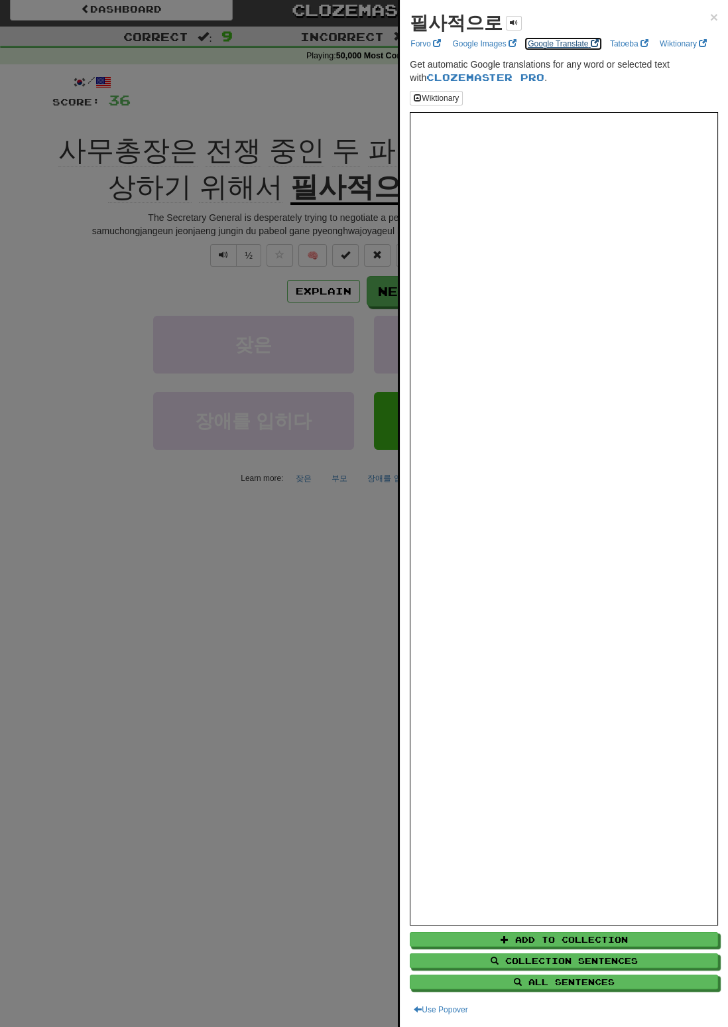
click at [565, 42] on link "Google Translate" at bounding box center [563, 43] width 79 height 15
click at [712, 19] on span "×" at bounding box center [714, 16] width 8 height 15
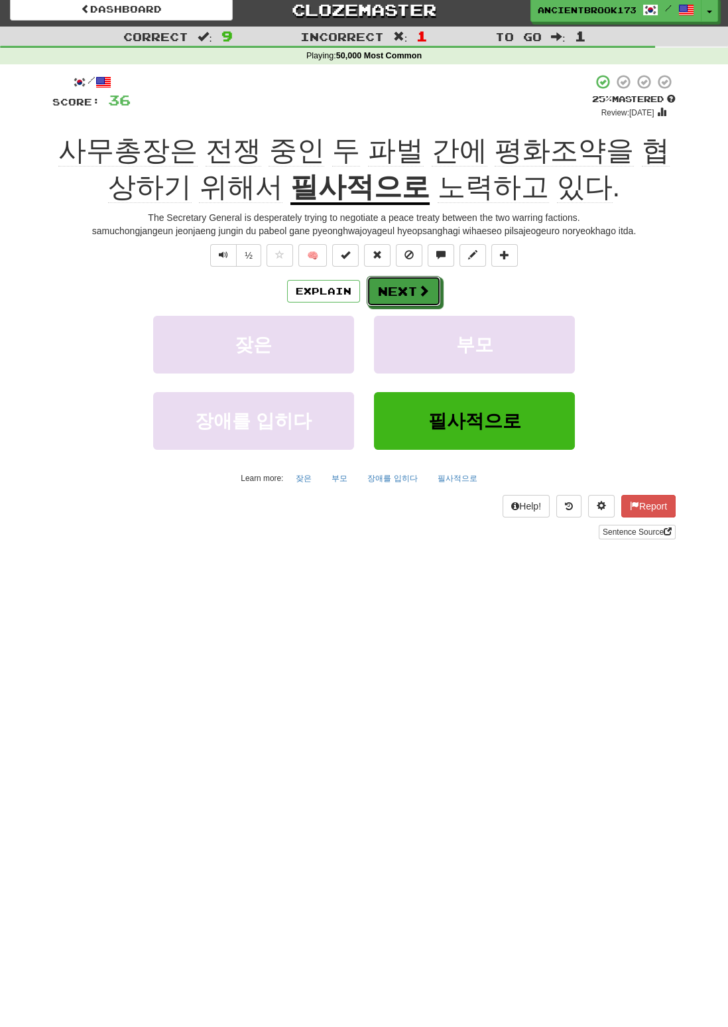
click at [430, 296] on button "Next" at bounding box center [404, 291] width 74 height 31
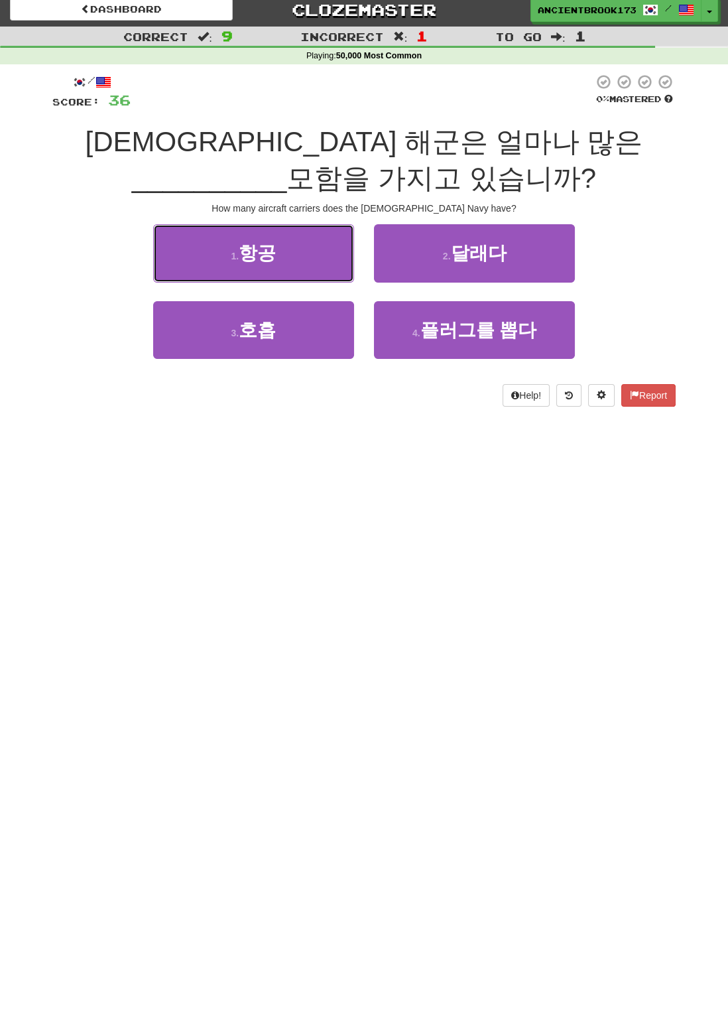
click at [296, 263] on button "1 . 항공" at bounding box center [253, 253] width 201 height 58
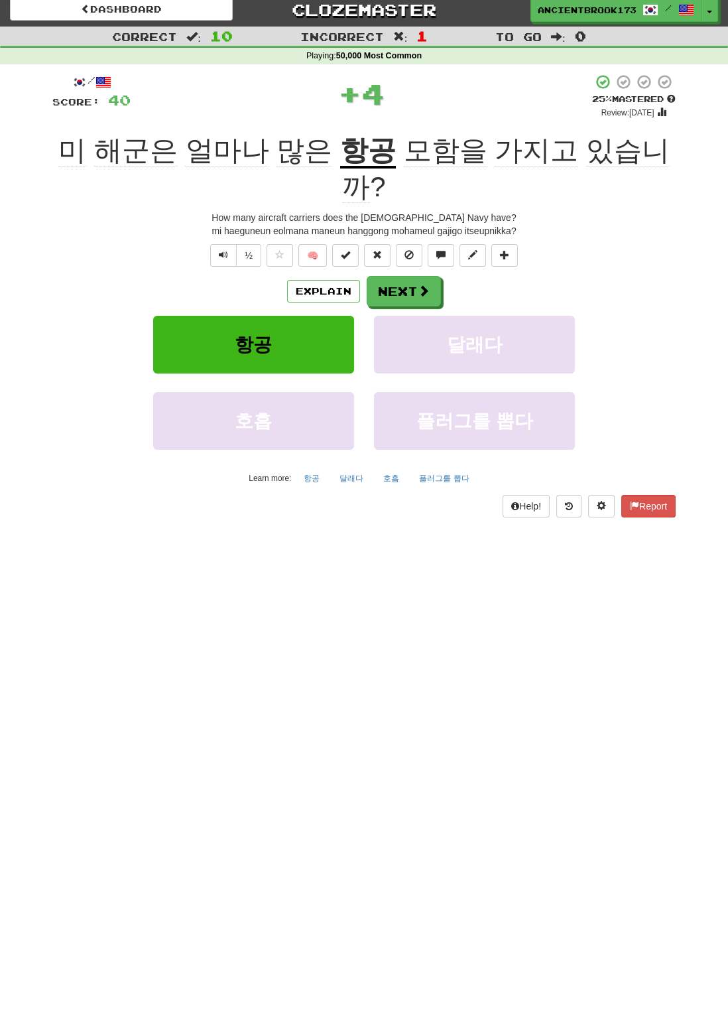
click at [351, 151] on u "항공" at bounding box center [368, 152] width 56 height 34
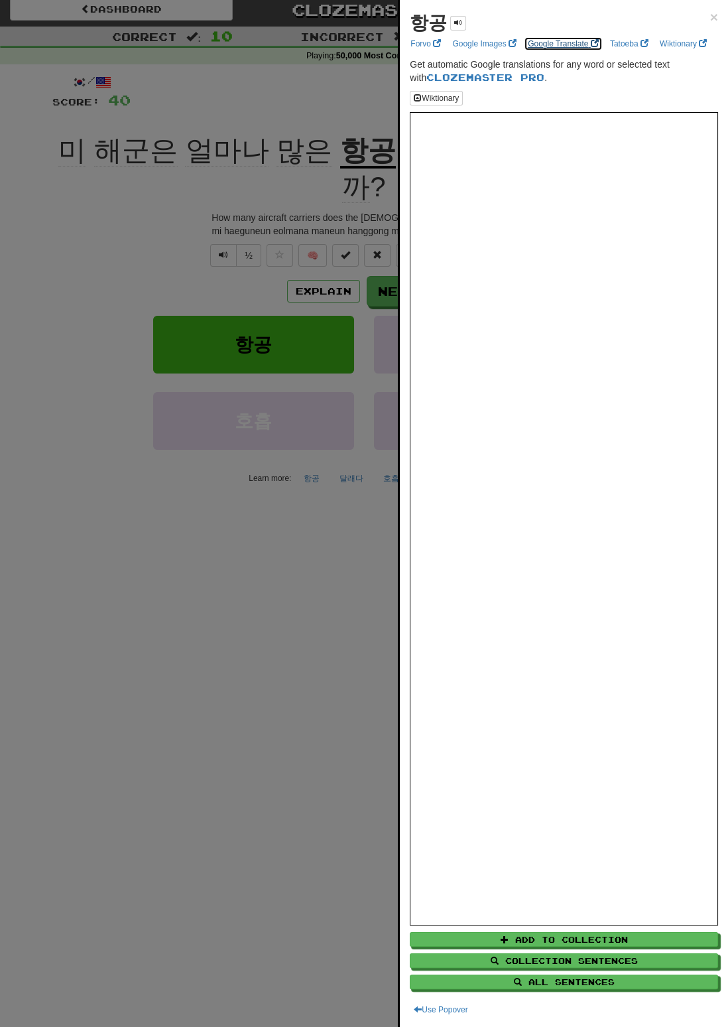
click at [568, 39] on link "Google Translate" at bounding box center [563, 43] width 79 height 15
click at [700, 39] on span at bounding box center [703, 43] width 8 height 8
click at [708, 3] on div "항공 × Forvo Google Images Google Translate Tatoeba Wiktionary Get automatic Goog…" at bounding box center [564, 513] width 328 height 1027
click at [709, 11] on div "항공 ×" at bounding box center [564, 23] width 308 height 27
click at [710, 8] on div "항공 × Forvo Google Images Google Translate Tatoeba Wiktionary Get automatic Goog…" at bounding box center [564, 513] width 328 height 1027
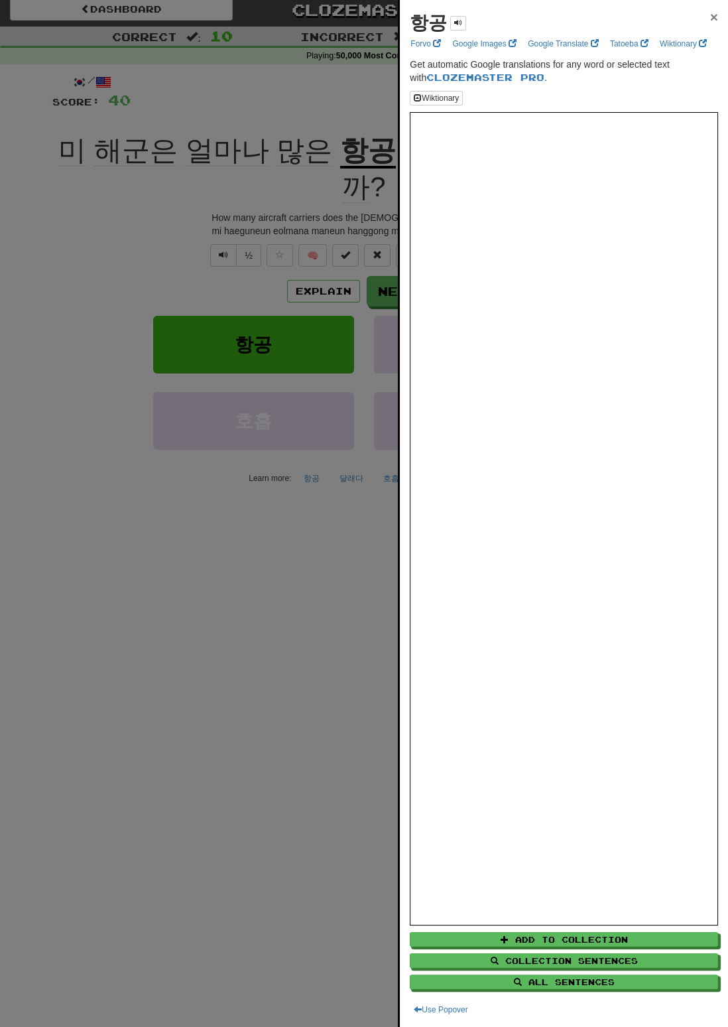
click at [714, 16] on span "×" at bounding box center [714, 16] width 8 height 15
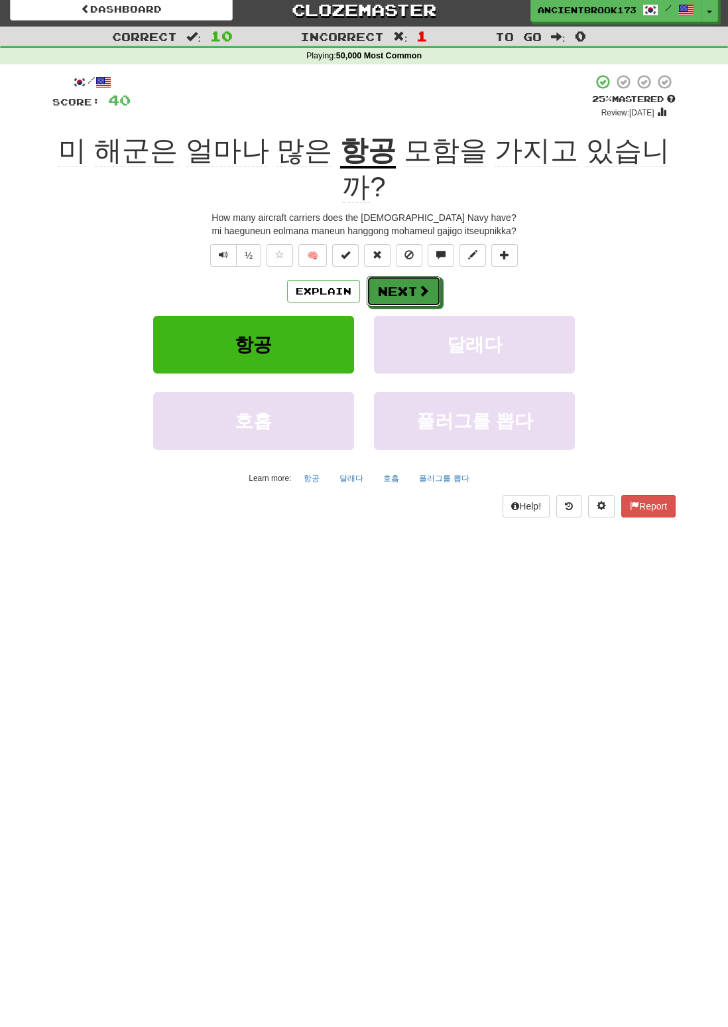
click at [413, 276] on button "Next" at bounding box center [404, 291] width 74 height 31
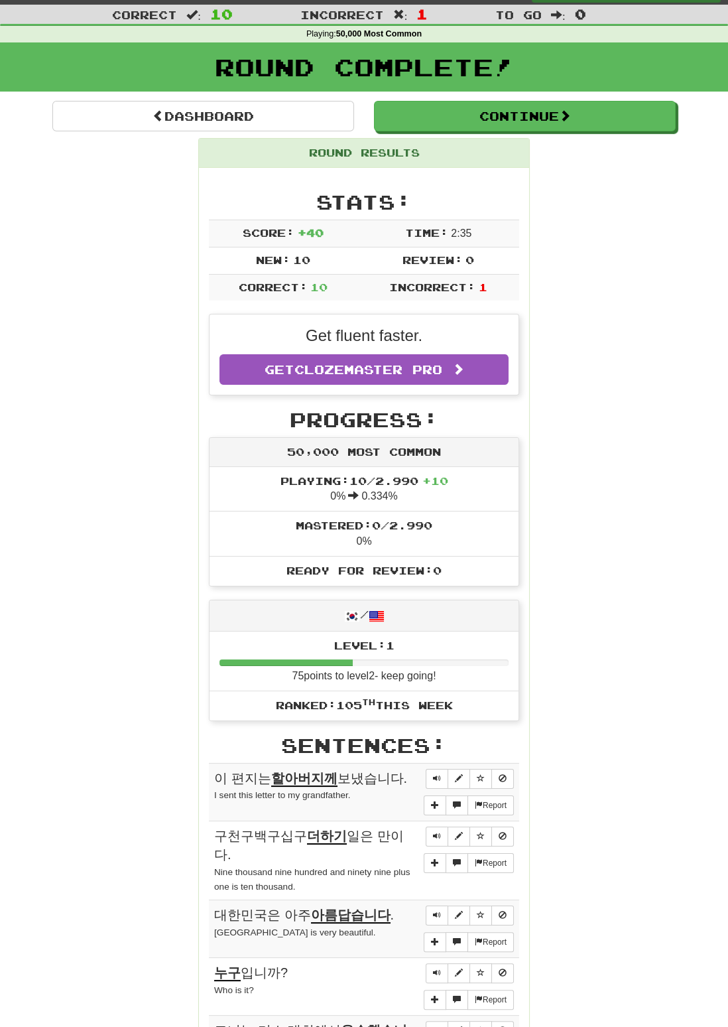
scroll to position [0, 0]
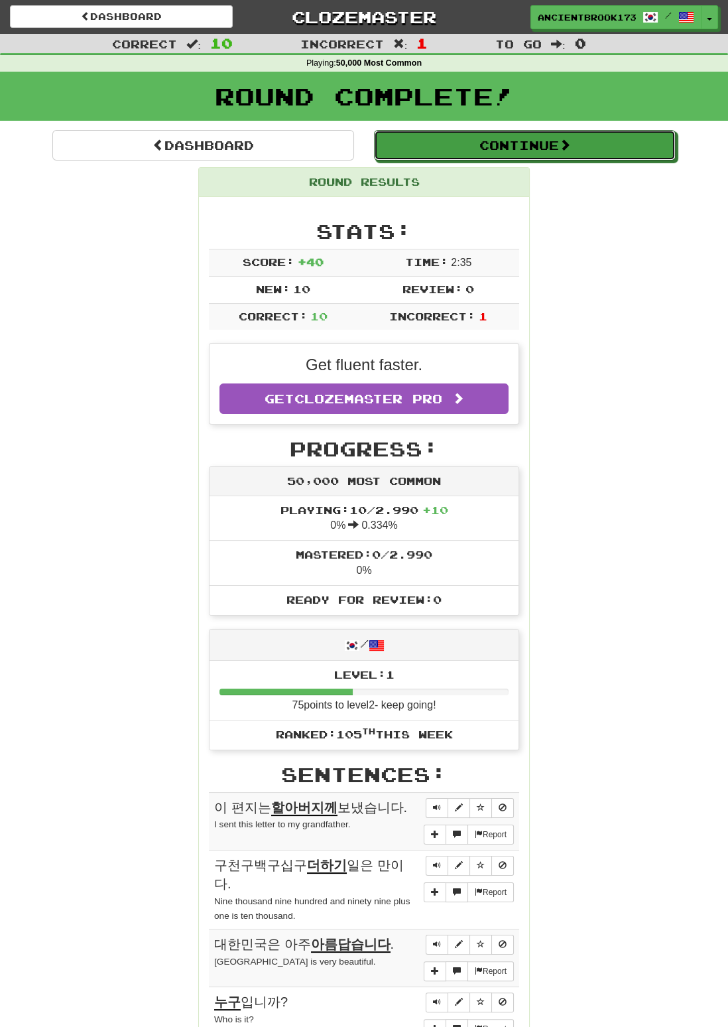
click at [580, 148] on button "Continue" at bounding box center [525, 145] width 302 height 31
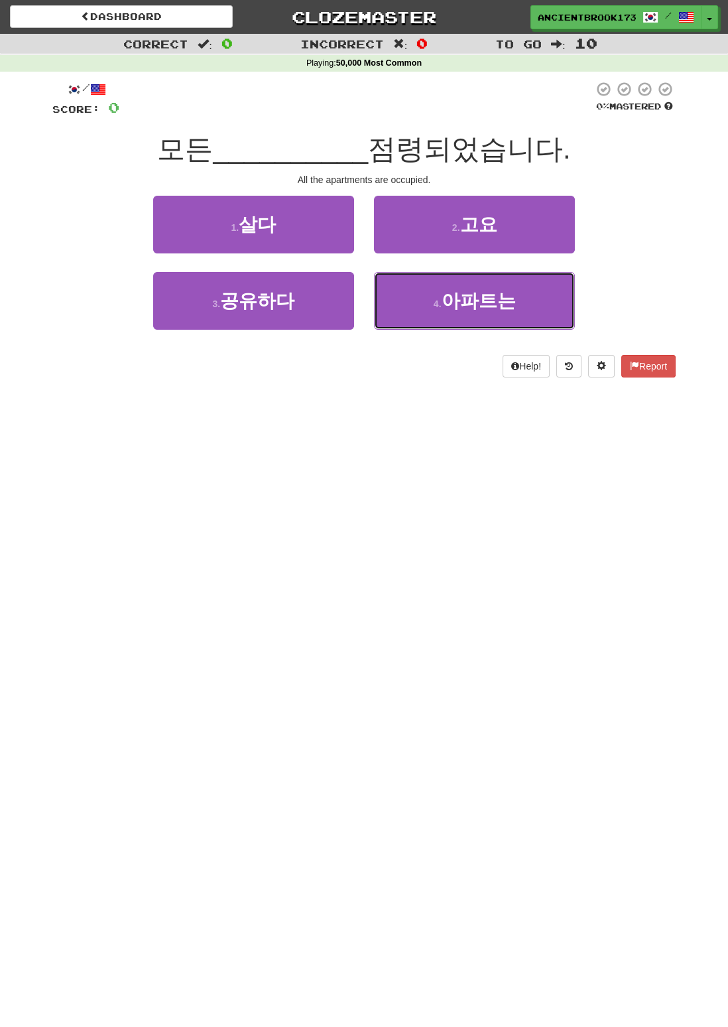
click at [525, 314] on button "4 . 아파트는" at bounding box center [474, 301] width 201 height 58
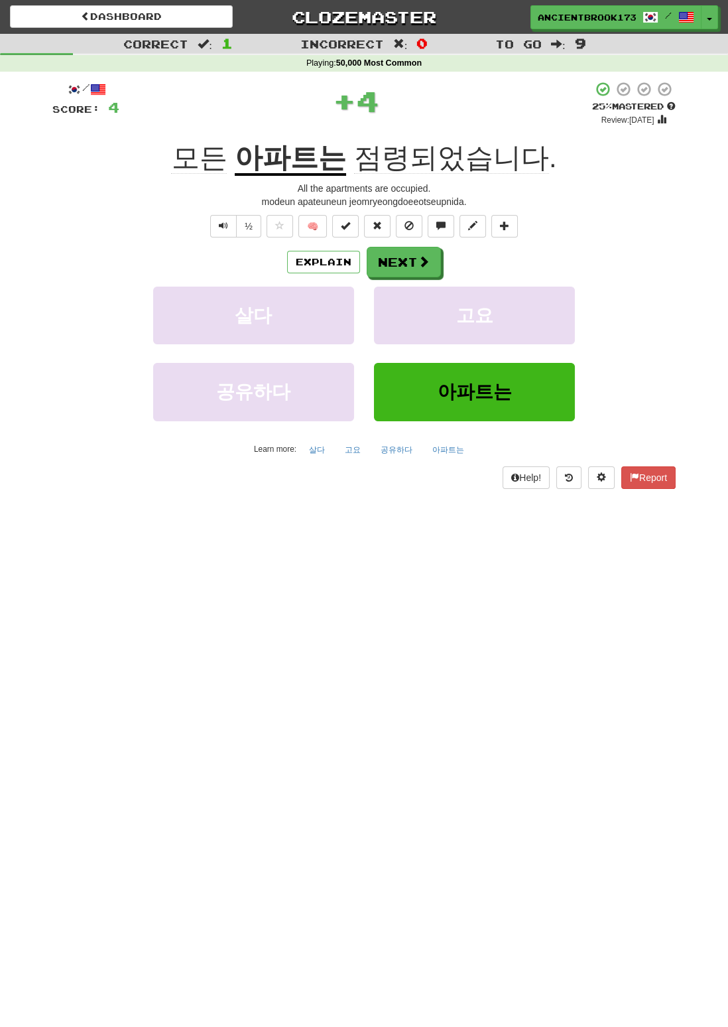
click at [454, 160] on span "점령되었습니다" at bounding box center [451, 158] width 195 height 32
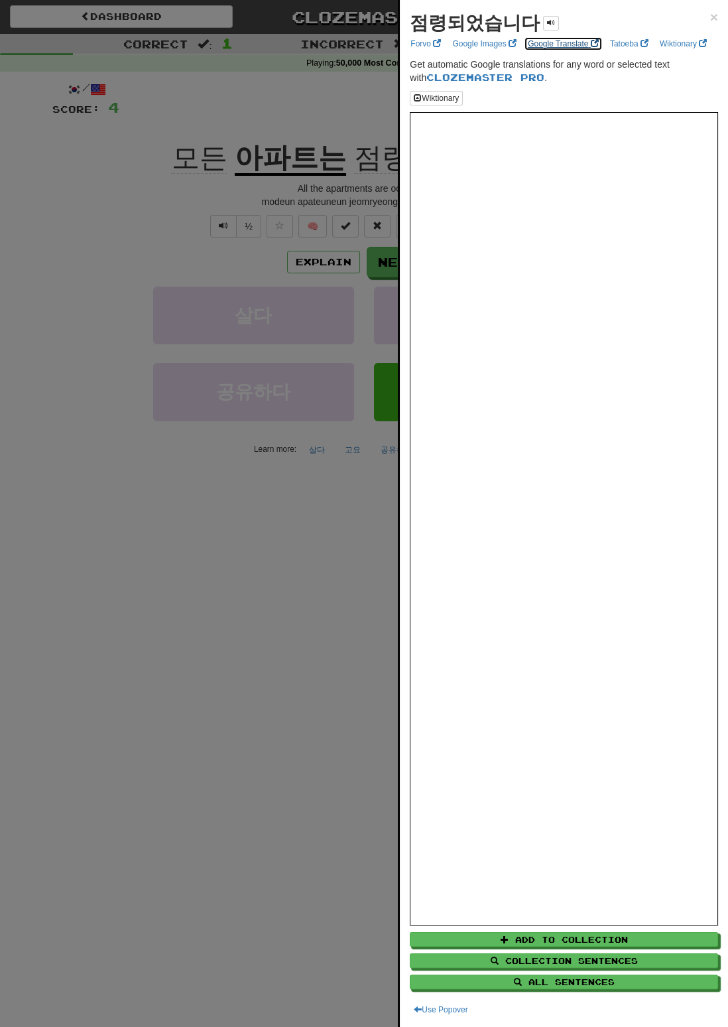
click at [560, 42] on link "Google Translate" at bounding box center [563, 43] width 79 height 15
click at [400, 533] on div "점령되었습니다 × Forvo Google Images Google Translate Tatoeba Wiktionary Get automatic…" at bounding box center [564, 513] width 328 height 1027
click at [710, 19] on span "×" at bounding box center [714, 16] width 8 height 15
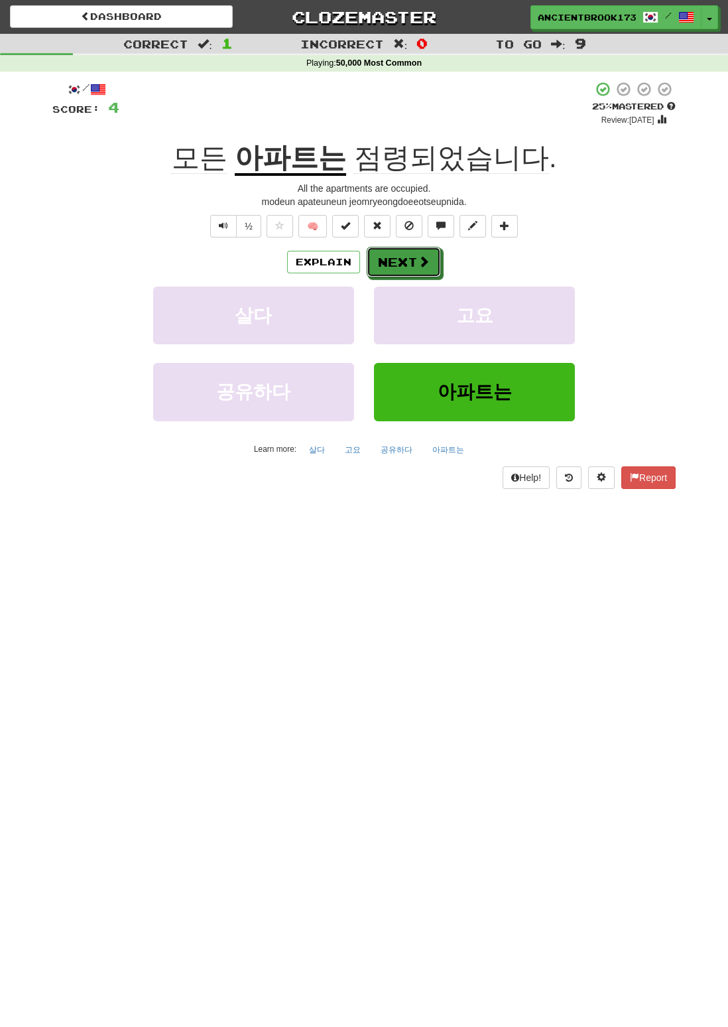
click at [430, 264] on button "Next" at bounding box center [404, 262] width 74 height 31
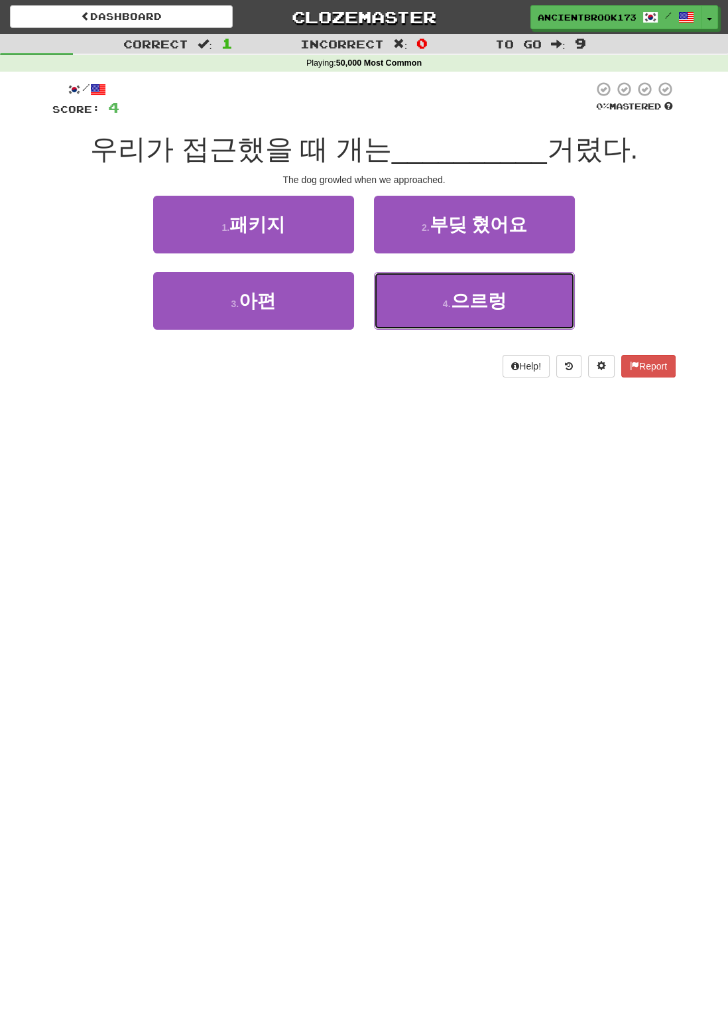
click at [539, 298] on button "4 . 으르렁" at bounding box center [474, 301] width 201 height 58
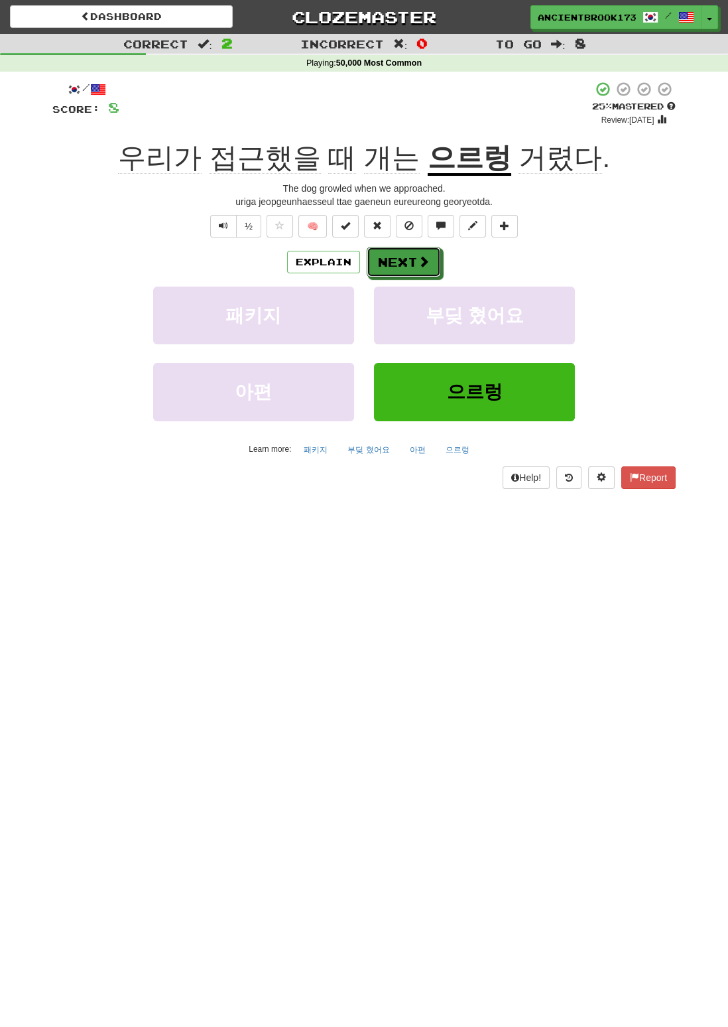
click at [414, 260] on button "Next" at bounding box center [404, 262] width 74 height 31
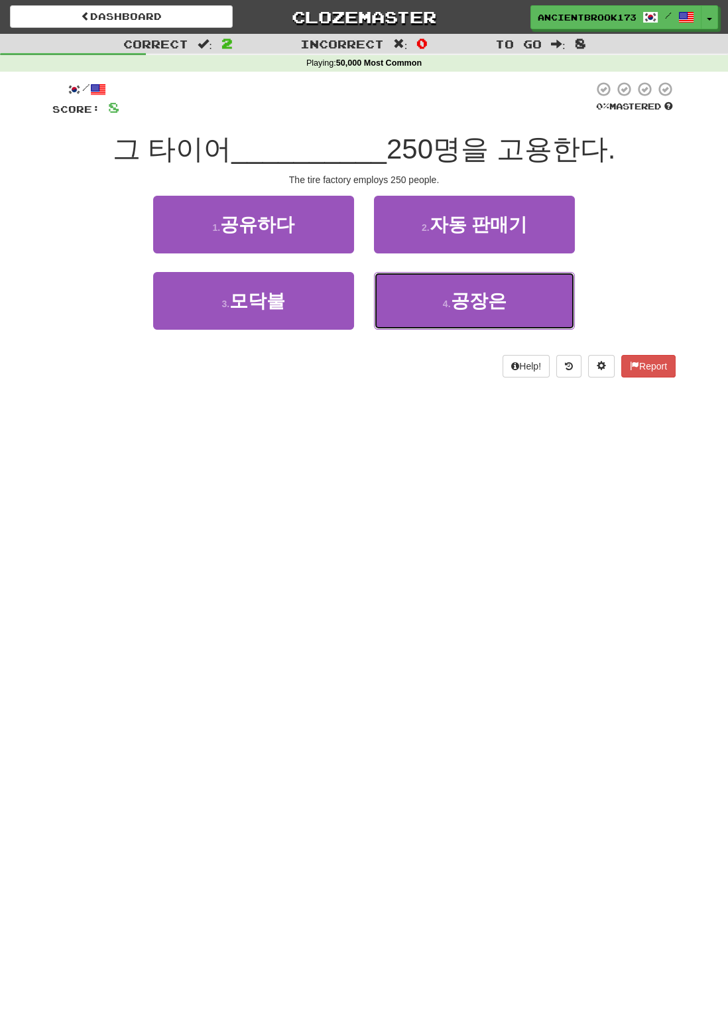
click at [524, 299] on button "4 . 공장은" at bounding box center [474, 301] width 201 height 58
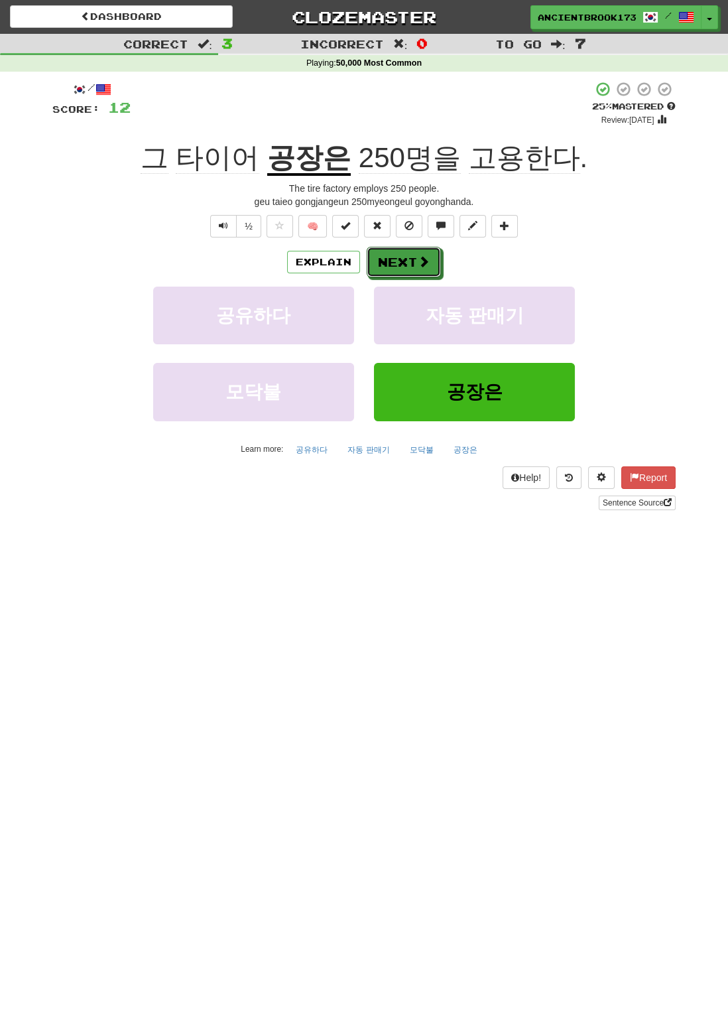
click at [413, 261] on button "Next" at bounding box center [404, 262] width 74 height 31
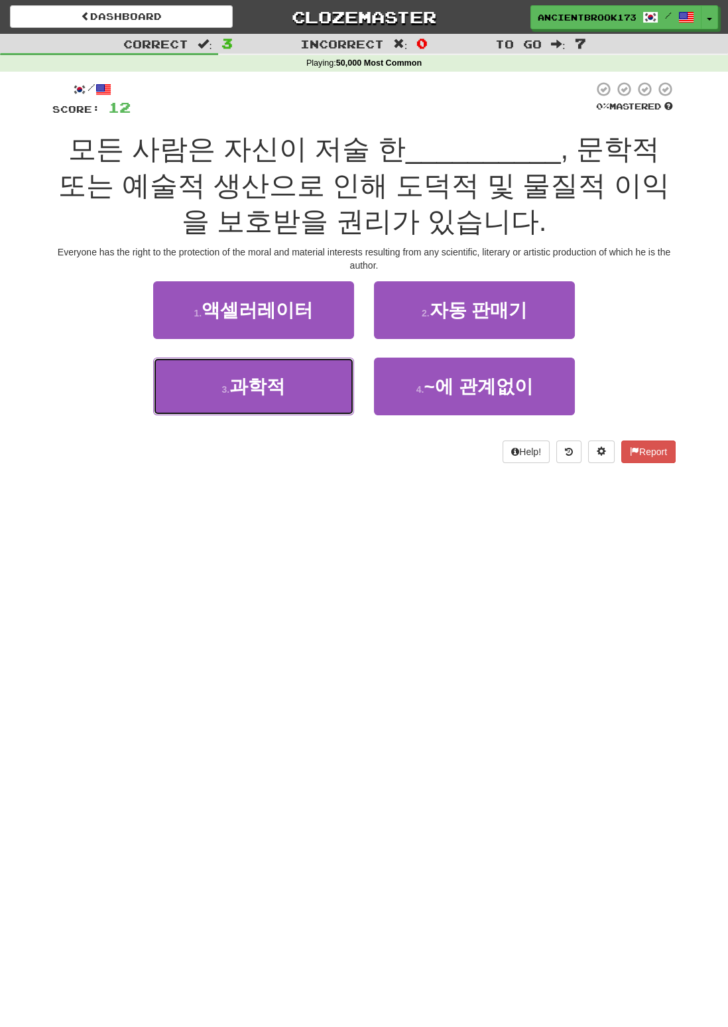
click at [318, 390] on button "3 . 과학적" at bounding box center [253, 386] width 201 height 58
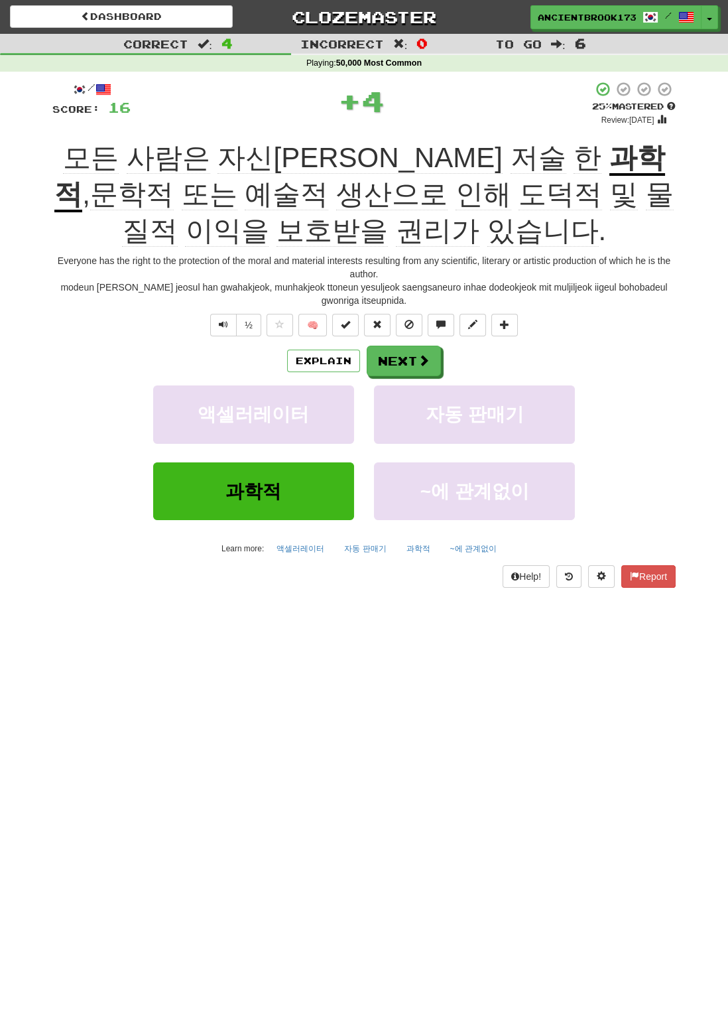
click at [399, 147] on u "과학적" at bounding box center [359, 177] width 611 height 70
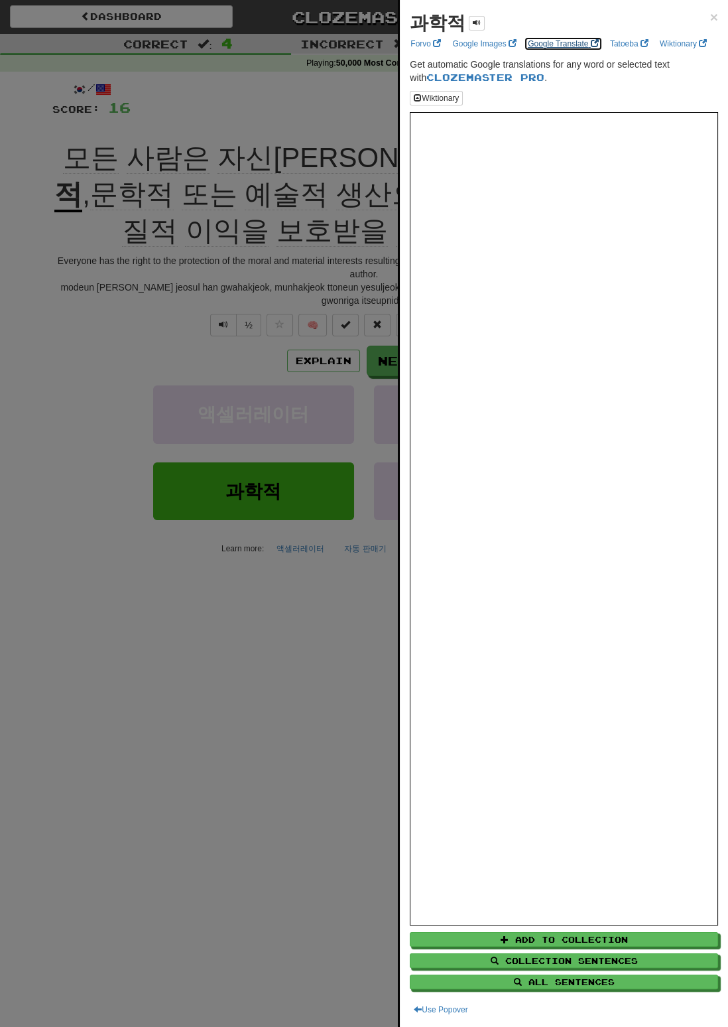
click at [569, 46] on link "Google Translate" at bounding box center [563, 43] width 79 height 15
click at [714, 23] on span "×" at bounding box center [714, 16] width 8 height 15
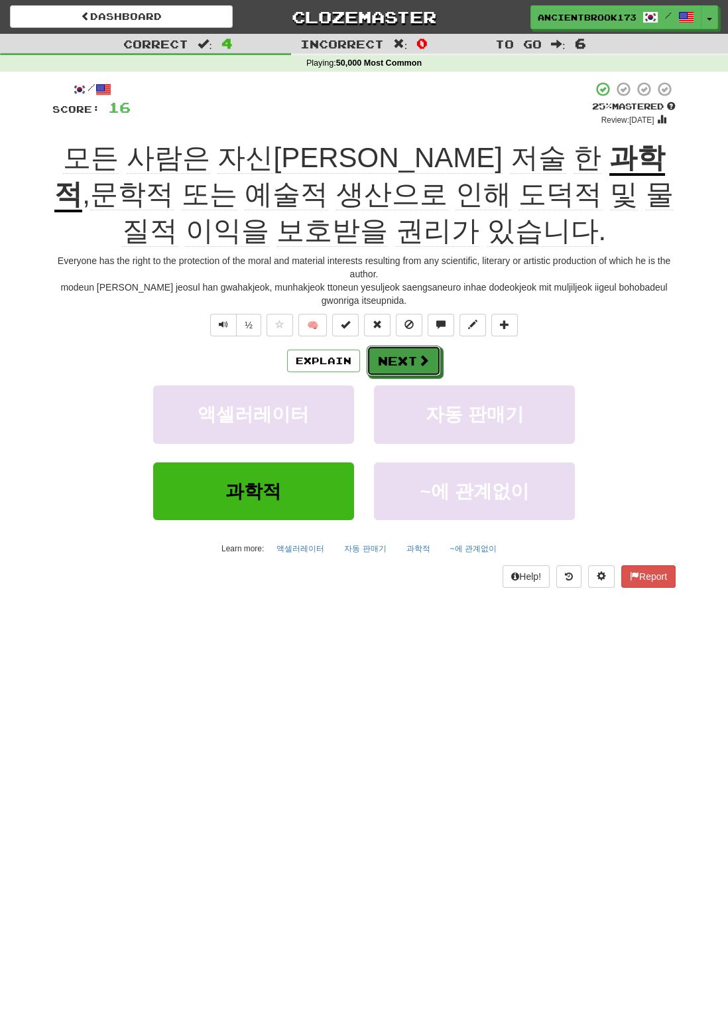
click at [416, 361] on button "Next" at bounding box center [404, 361] width 74 height 31
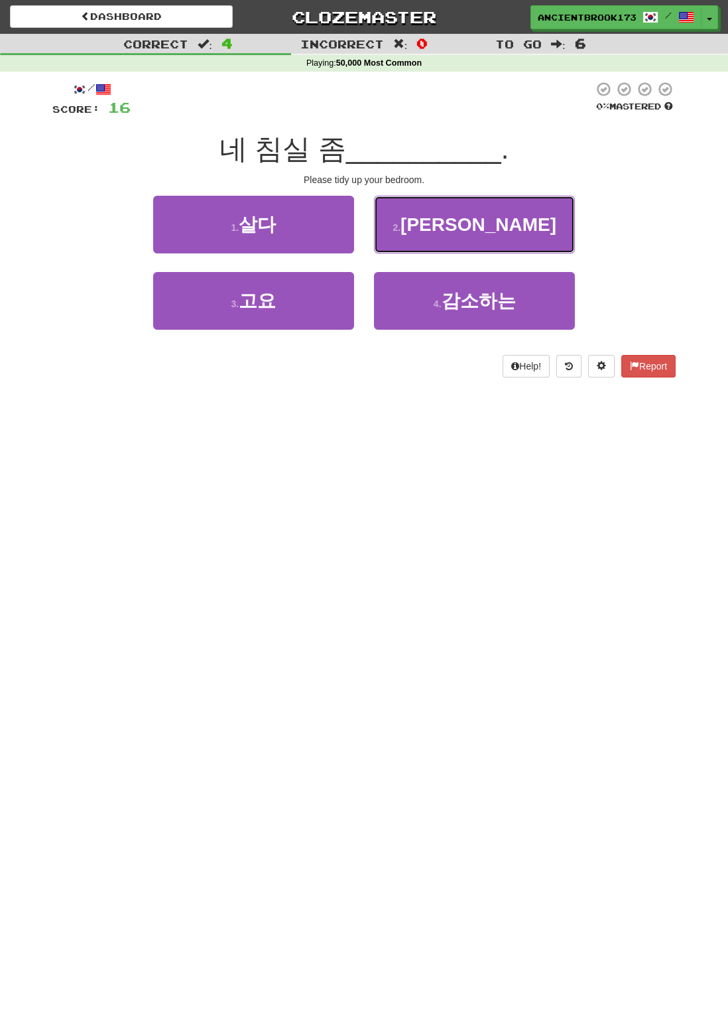
click at [531, 218] on button "2 . 정리해라" at bounding box center [474, 225] width 201 height 58
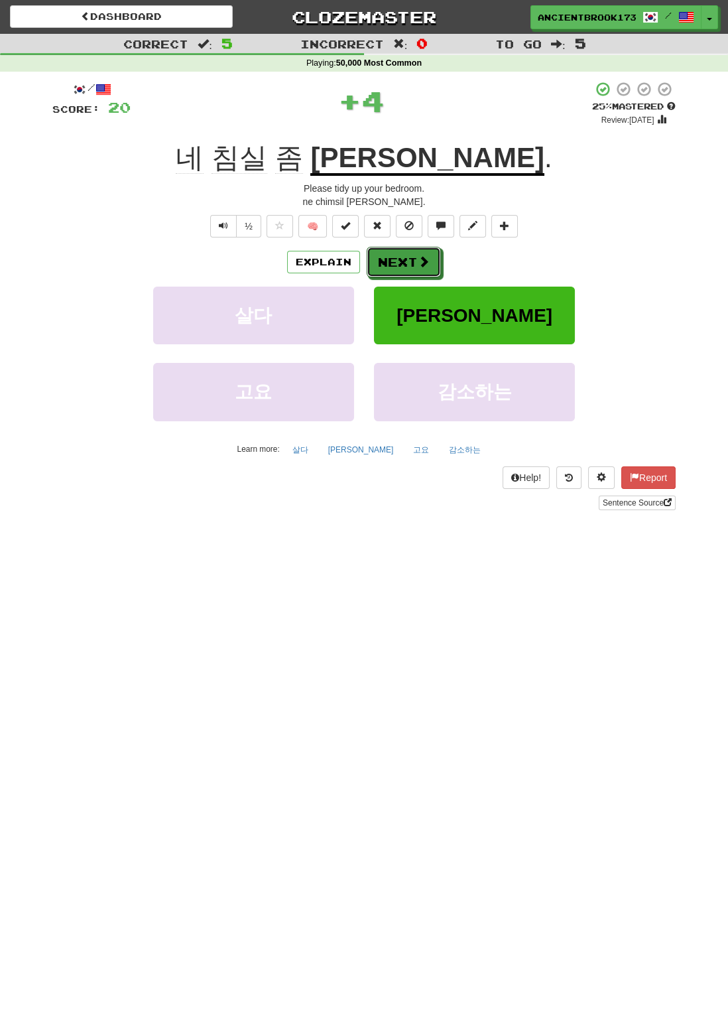
click at [415, 261] on button "Next" at bounding box center [404, 262] width 74 height 31
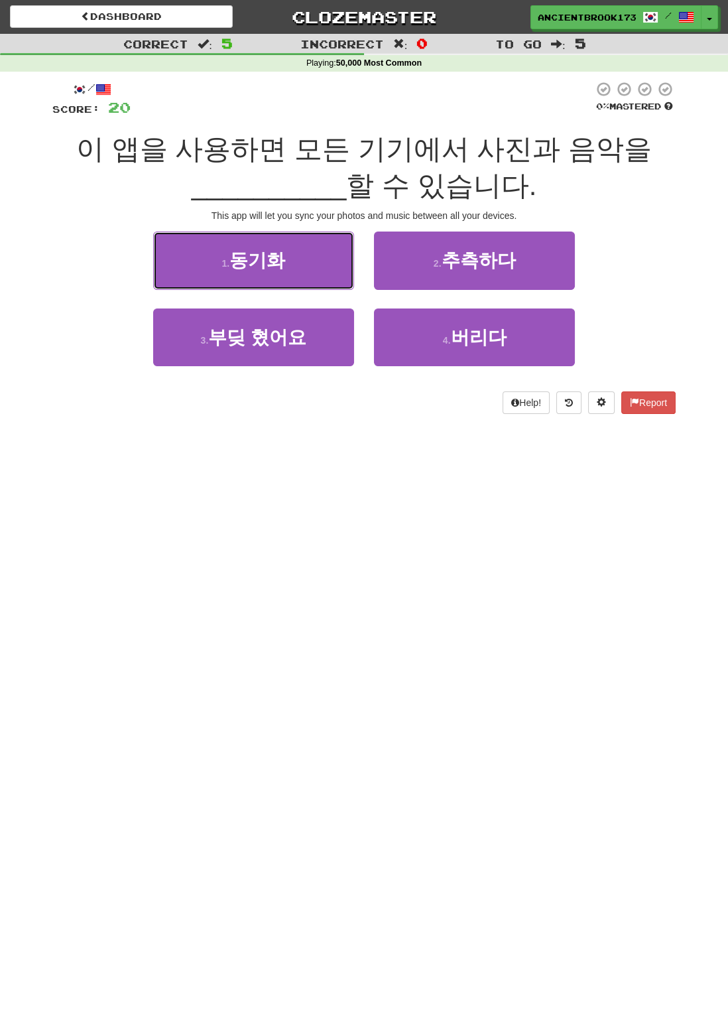
click at [282, 274] on button "1 . 동기화" at bounding box center [253, 260] width 201 height 58
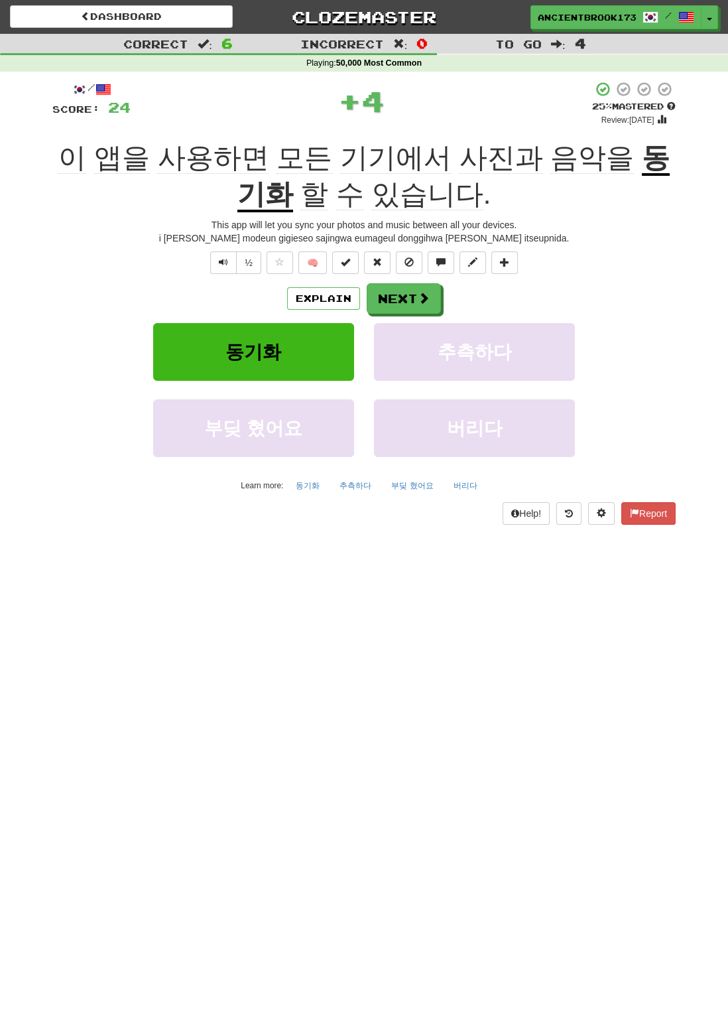
click at [598, 151] on u "동기화" at bounding box center [453, 177] width 432 height 70
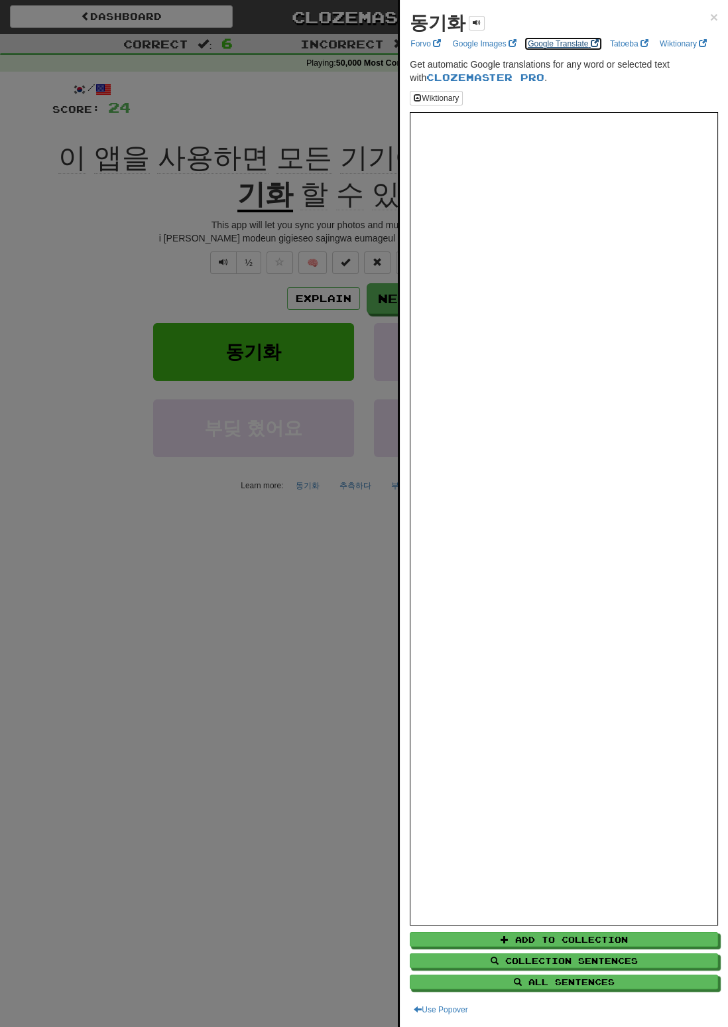
click at [578, 42] on link "Google Translate" at bounding box center [563, 43] width 79 height 15
click at [714, 19] on span "×" at bounding box center [714, 16] width 8 height 15
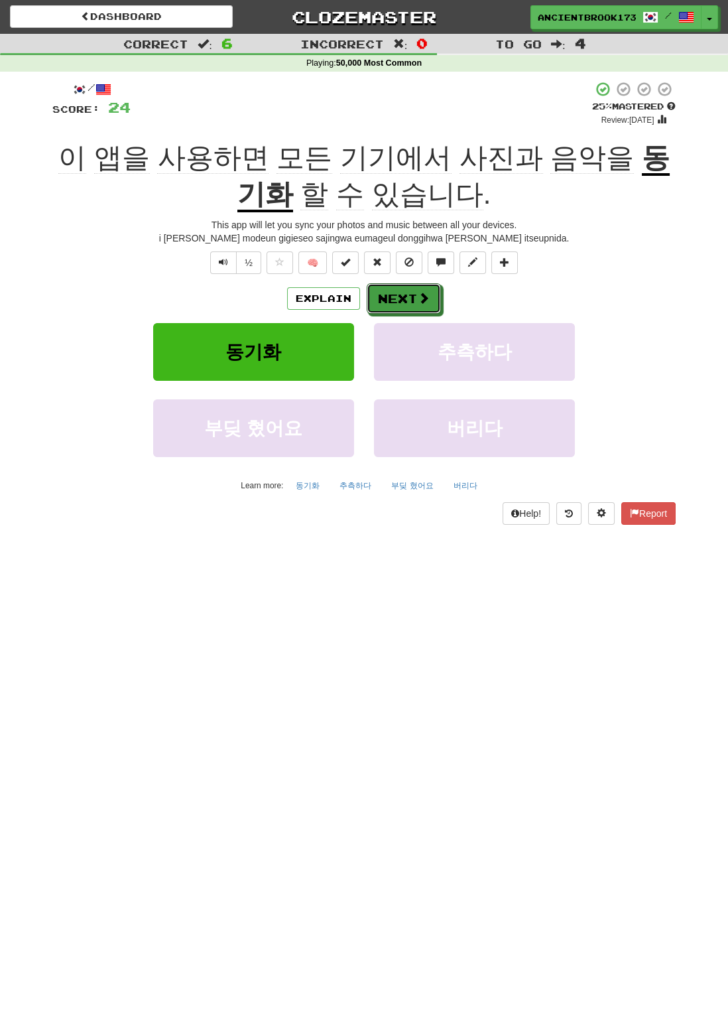
click at [418, 301] on span at bounding box center [424, 298] width 12 height 12
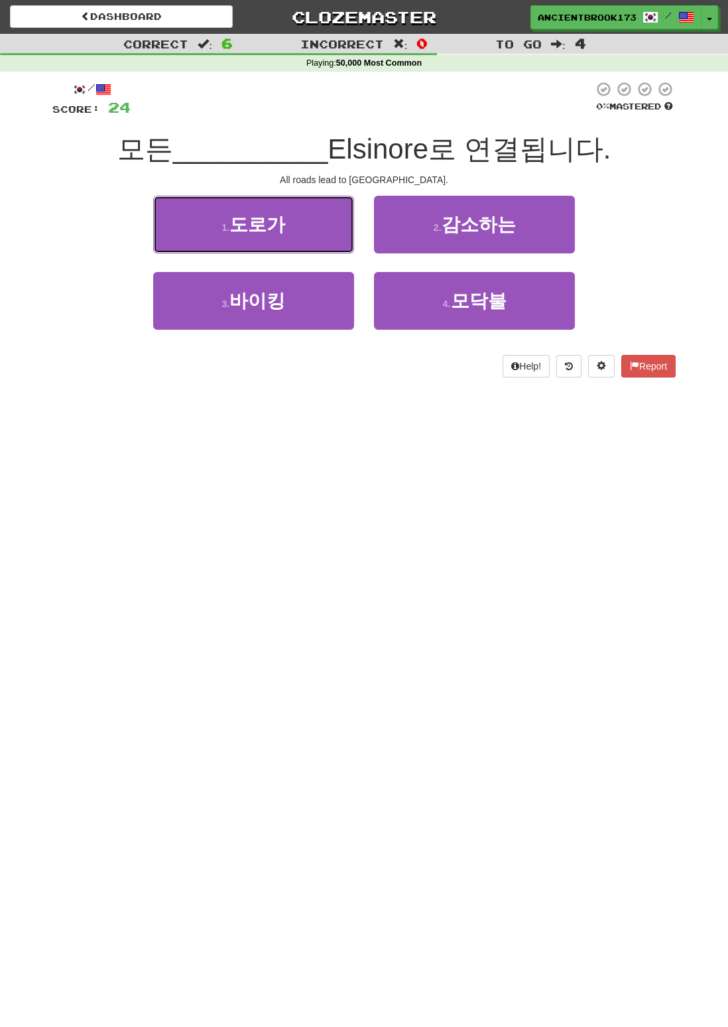
click at [318, 229] on button "1 . 도로가" at bounding box center [253, 225] width 201 height 58
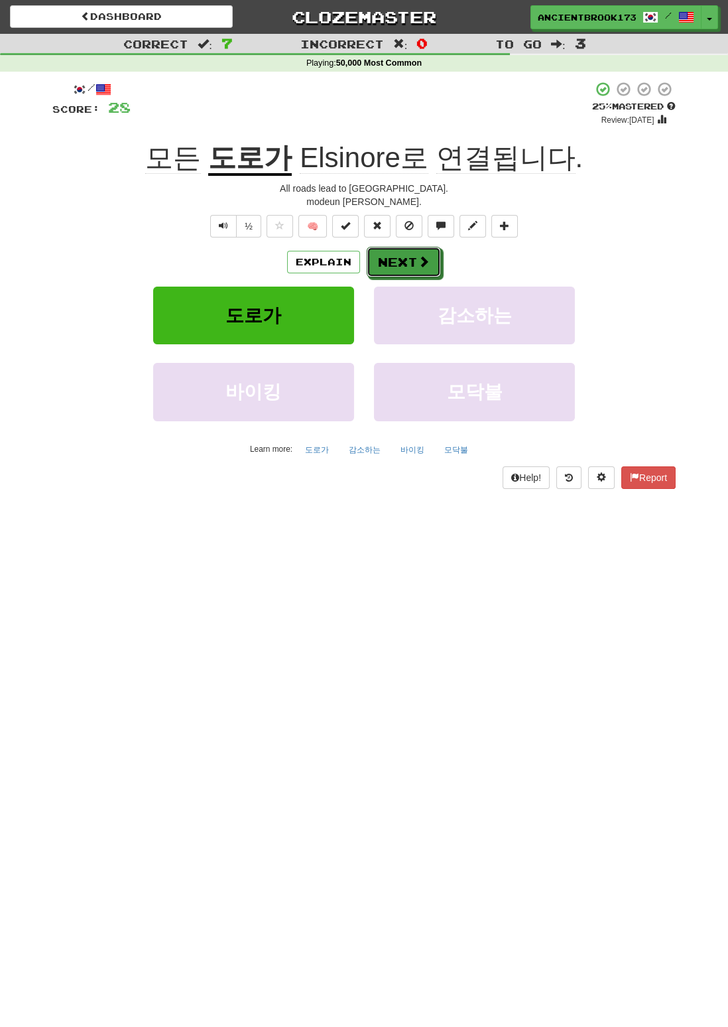
click at [418, 261] on span at bounding box center [424, 261] width 12 height 12
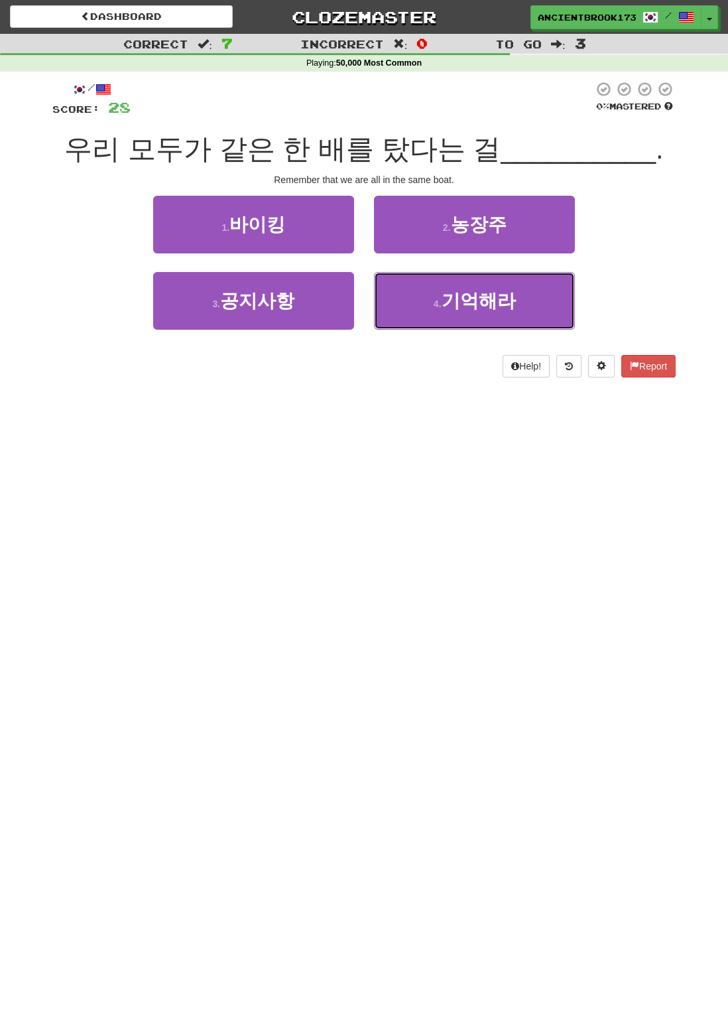
click at [527, 310] on button "4 . 기억해라" at bounding box center [474, 301] width 201 height 58
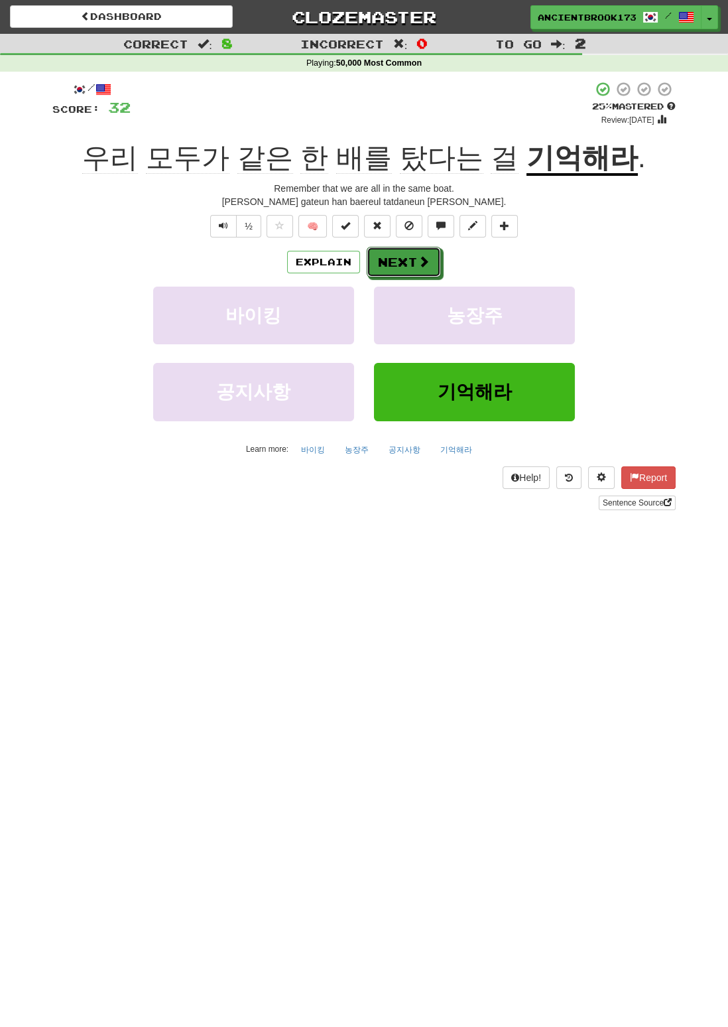
click at [414, 263] on button "Next" at bounding box center [404, 262] width 74 height 31
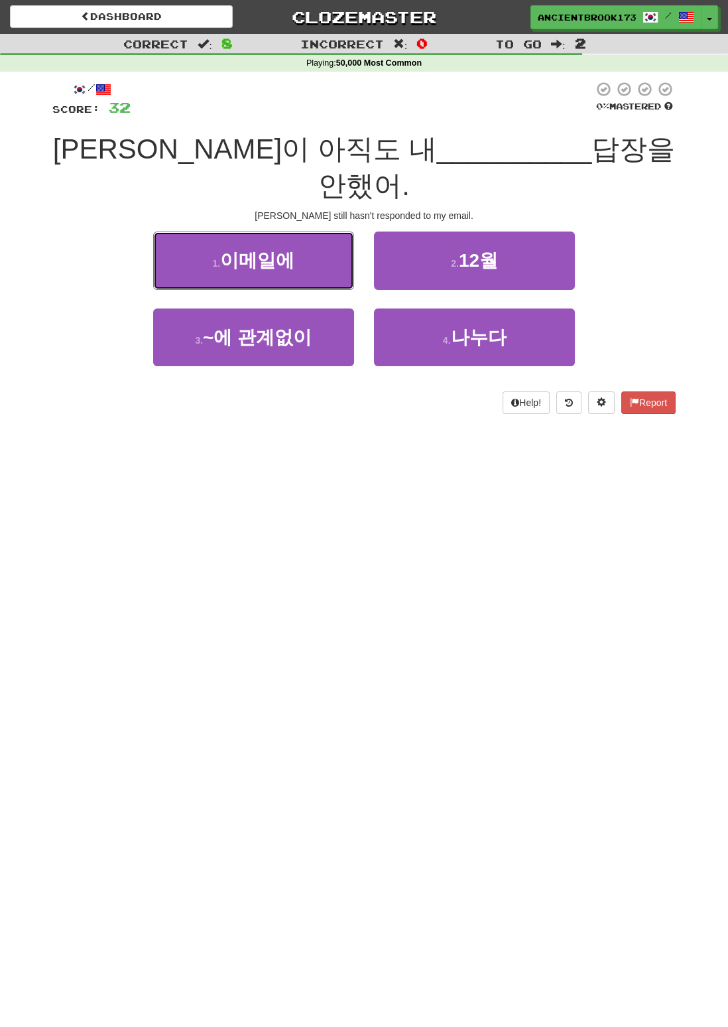
click at [336, 231] on button "1 . 이메일에" at bounding box center [253, 260] width 201 height 58
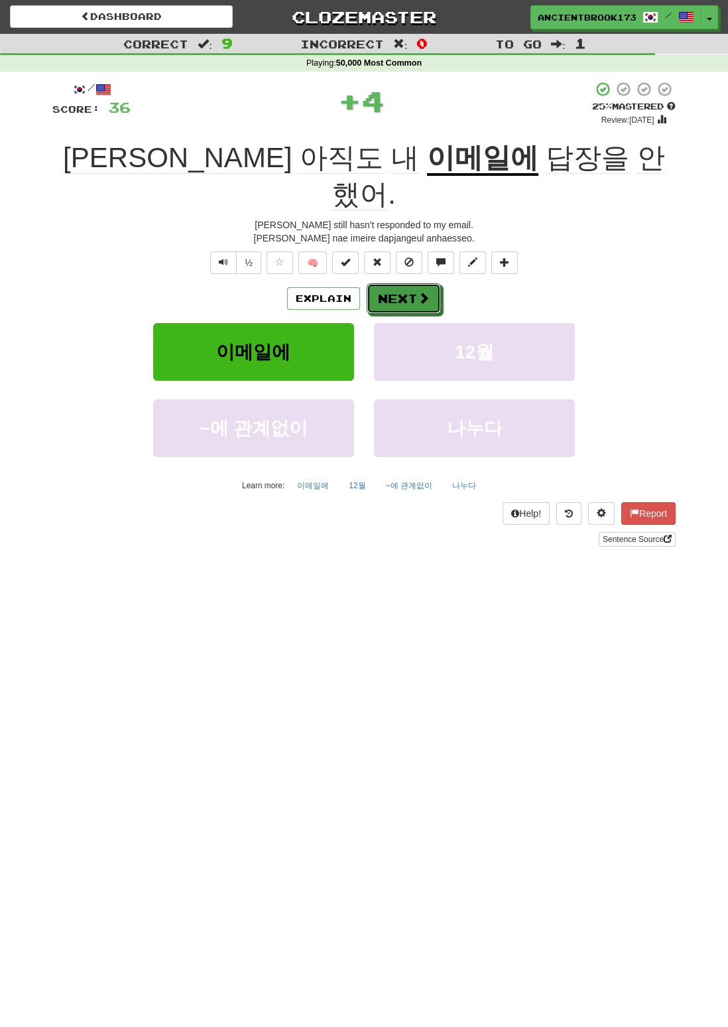
click at [428, 283] on button "Next" at bounding box center [404, 298] width 74 height 31
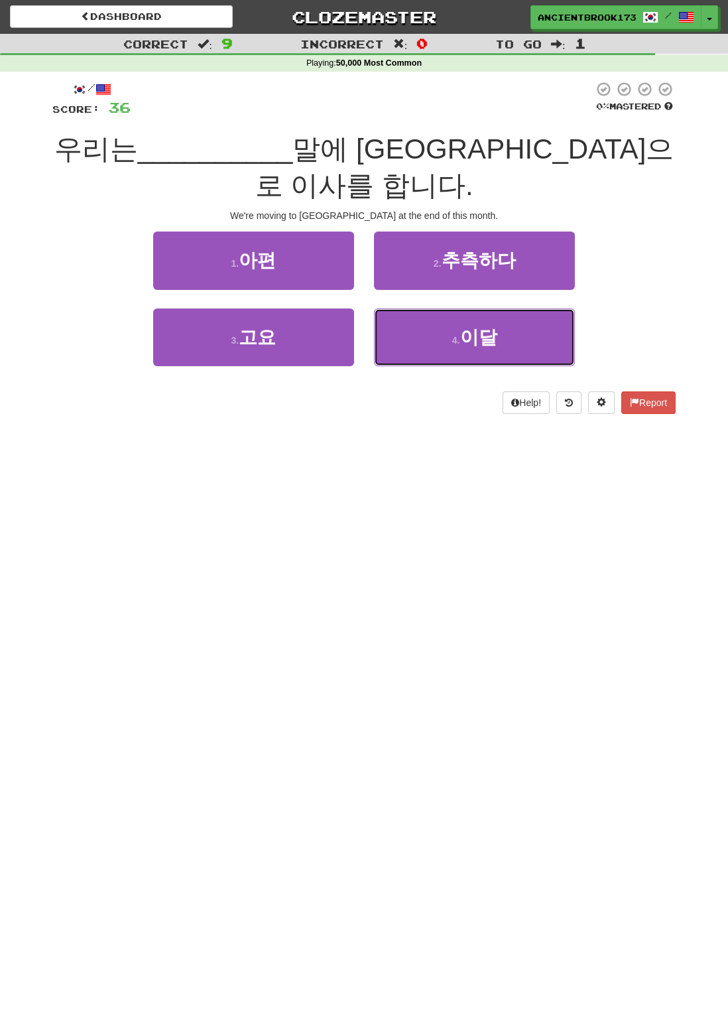
click at [519, 308] on button "4 . 이달" at bounding box center [474, 337] width 201 height 58
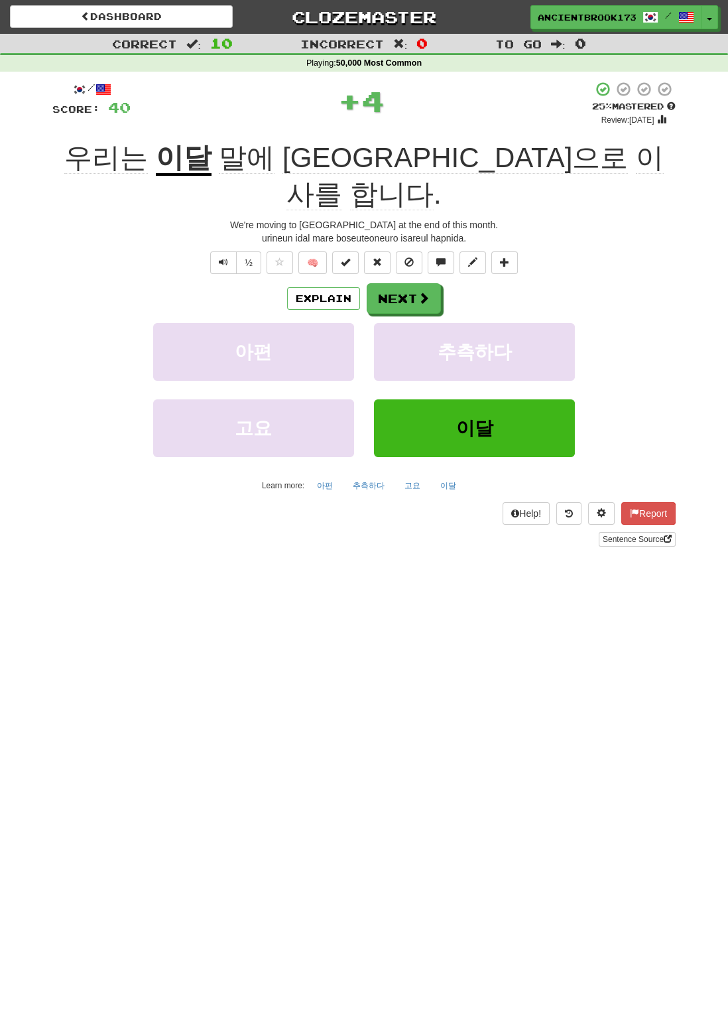
click at [275, 161] on span "말에" at bounding box center [247, 158] width 56 height 32
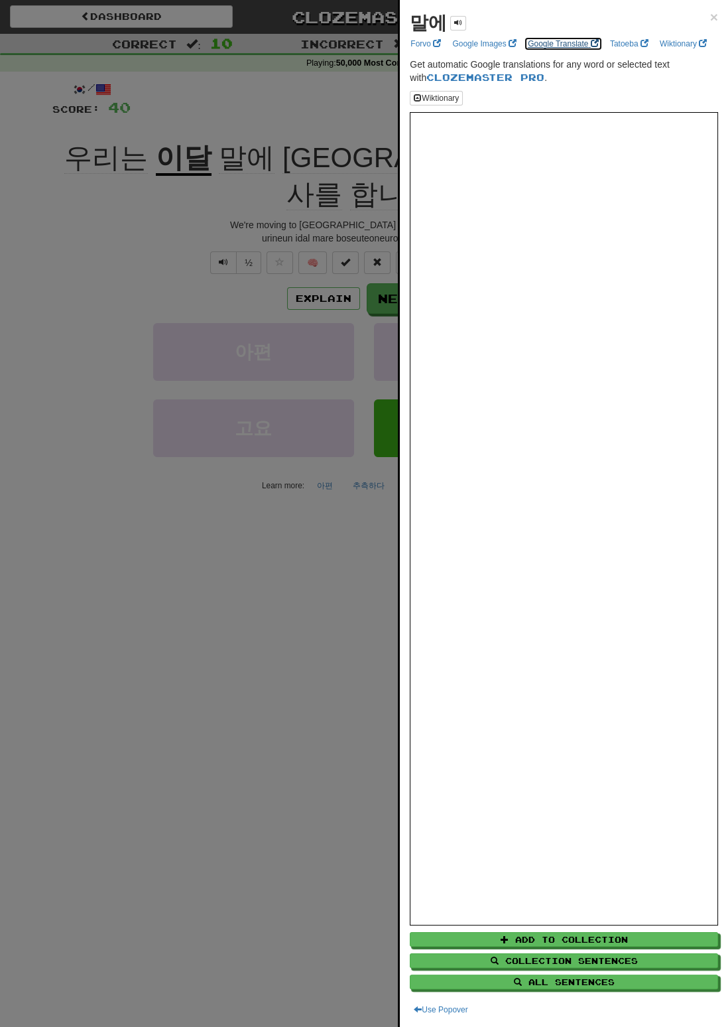
click at [586, 43] on link "Google Translate" at bounding box center [563, 43] width 79 height 15
click at [714, 15] on span "×" at bounding box center [714, 16] width 8 height 15
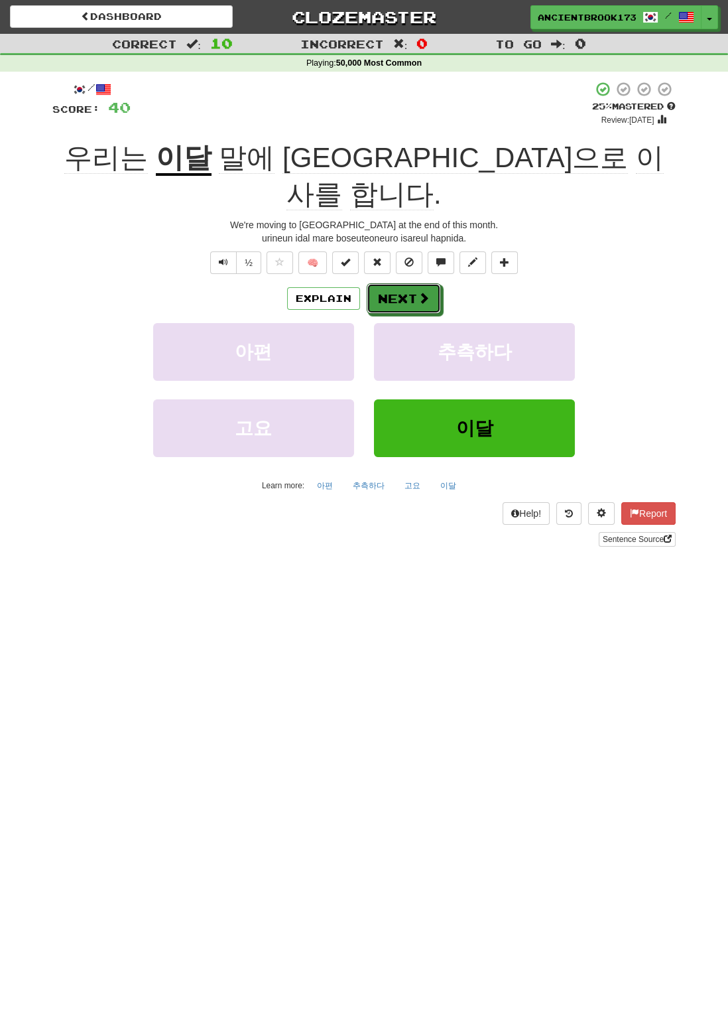
click at [415, 283] on button "Next" at bounding box center [404, 298] width 74 height 31
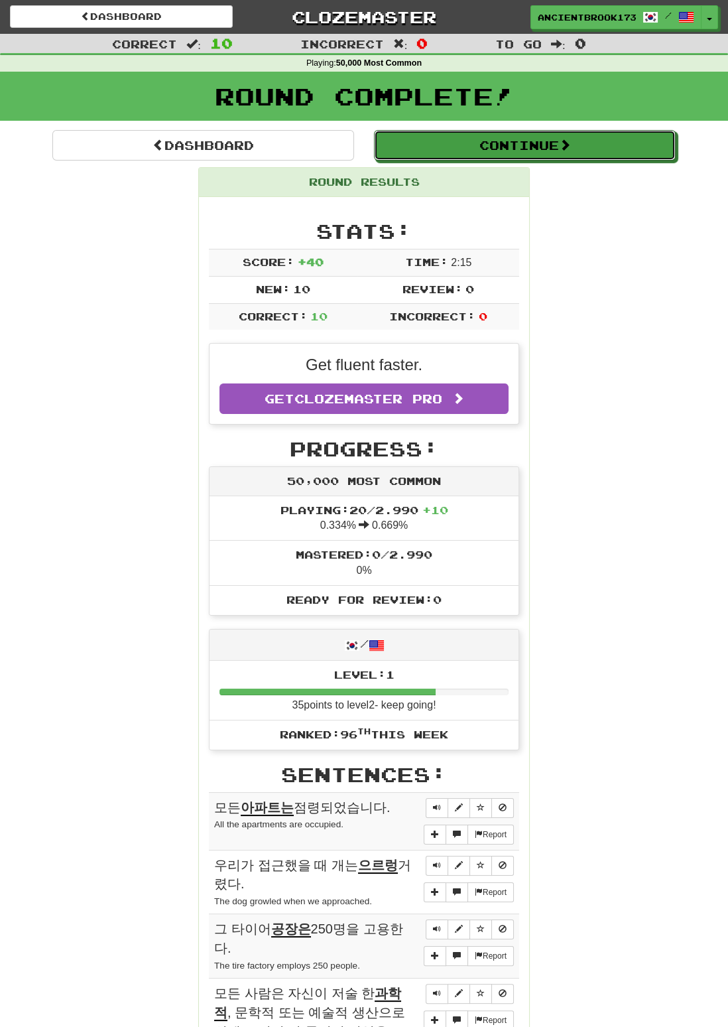
click at [602, 153] on button "Continue" at bounding box center [525, 145] width 302 height 31
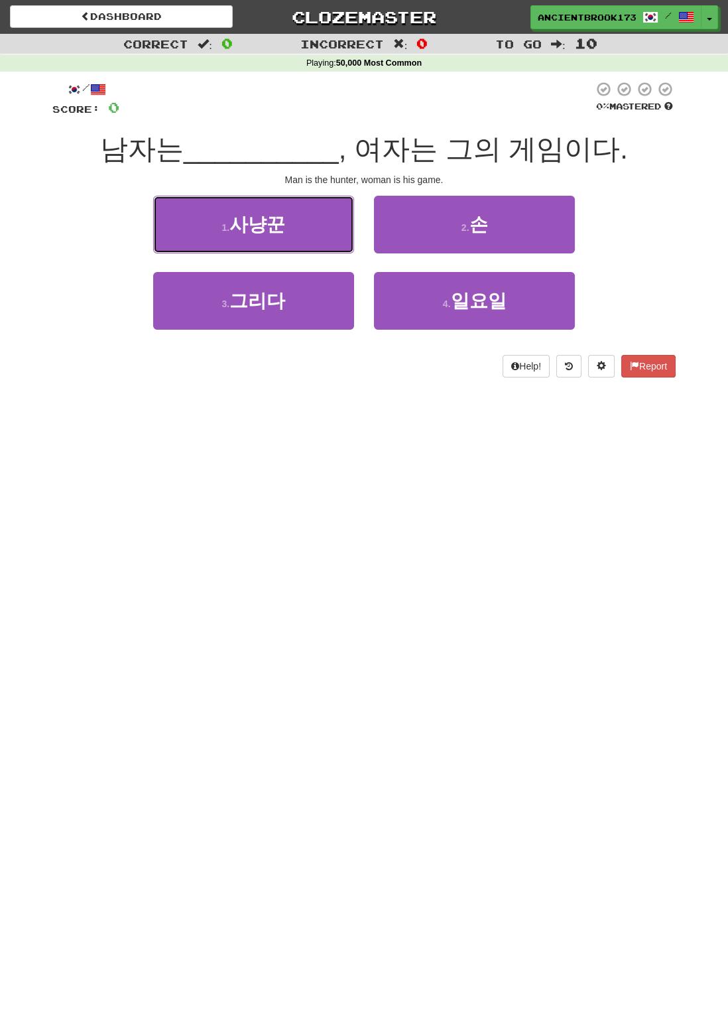
click at [311, 242] on button "1 . 사냥꾼" at bounding box center [253, 225] width 201 height 58
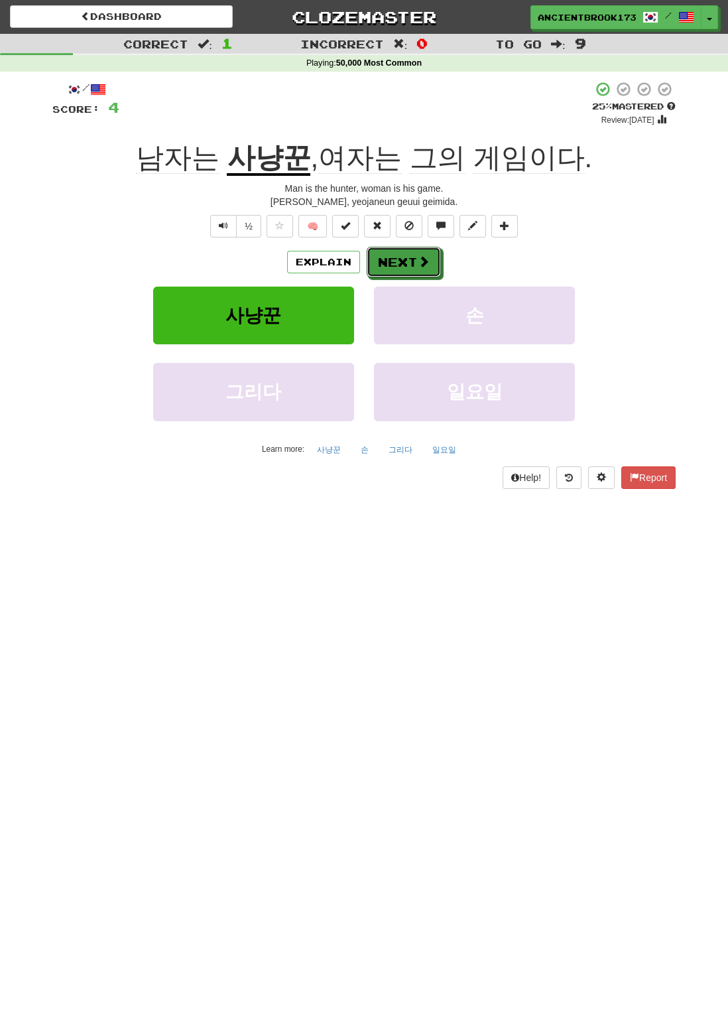
click at [430, 257] on button "Next" at bounding box center [404, 262] width 74 height 31
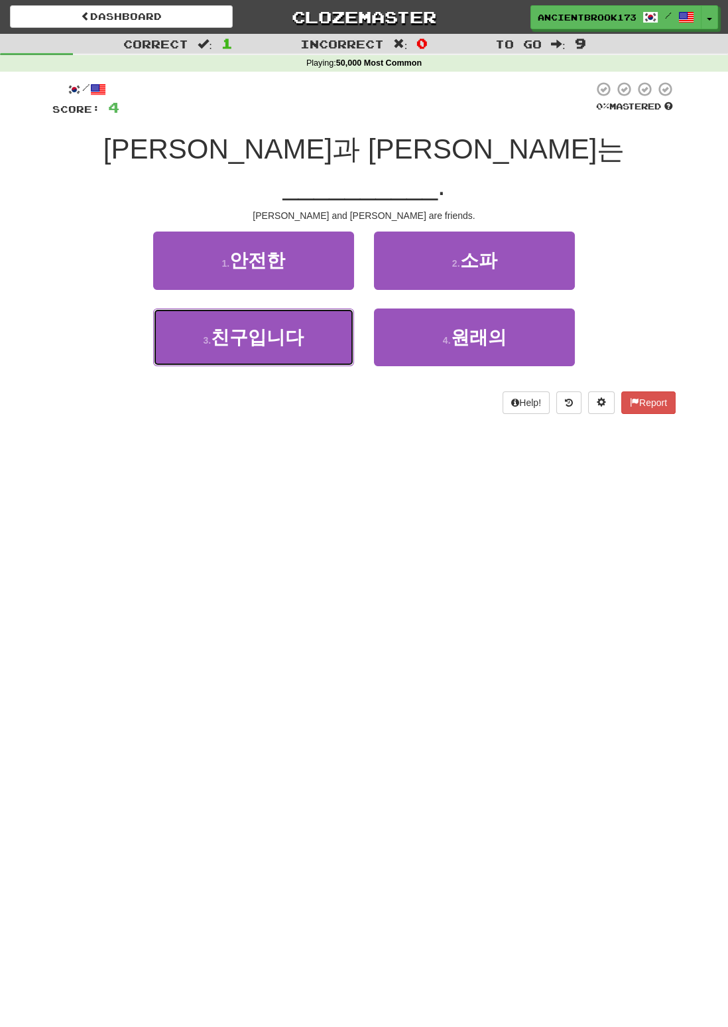
click at [335, 312] on button "3 . 친구입니다" at bounding box center [253, 337] width 201 height 58
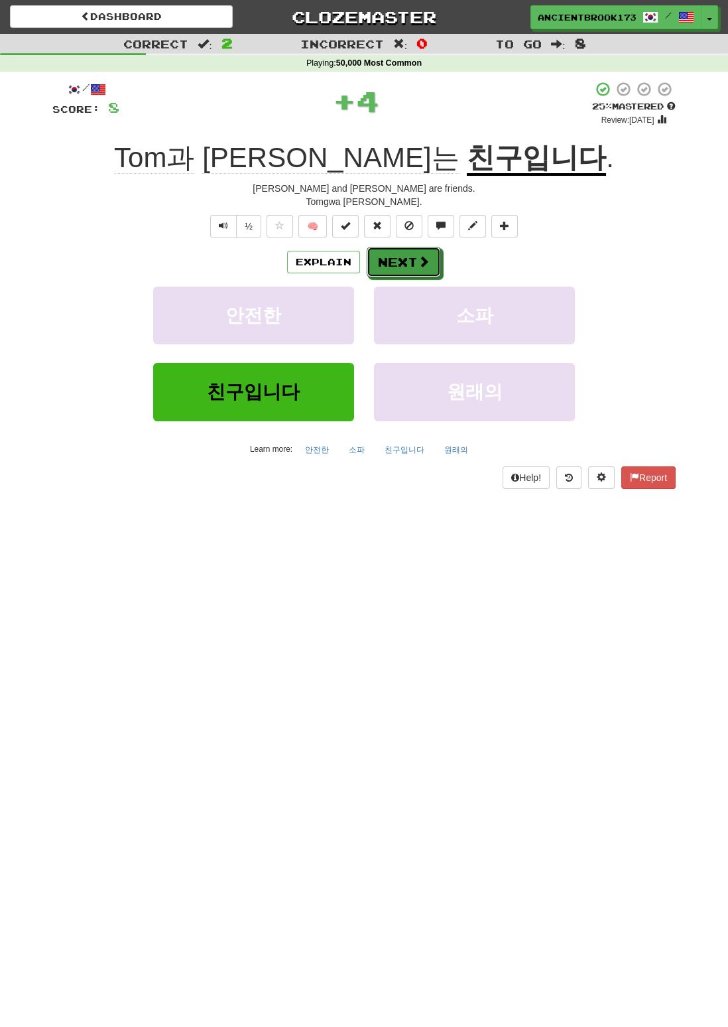
click at [414, 261] on button "Next" at bounding box center [404, 262] width 74 height 31
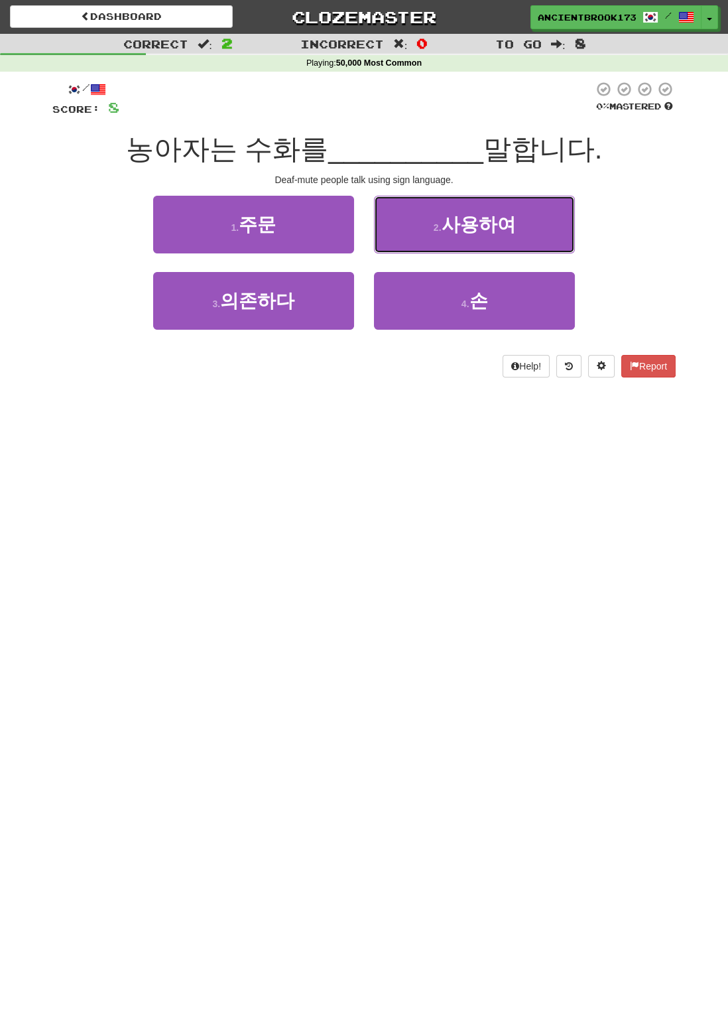
click at [549, 227] on button "2 . 사용하여" at bounding box center [474, 225] width 201 height 58
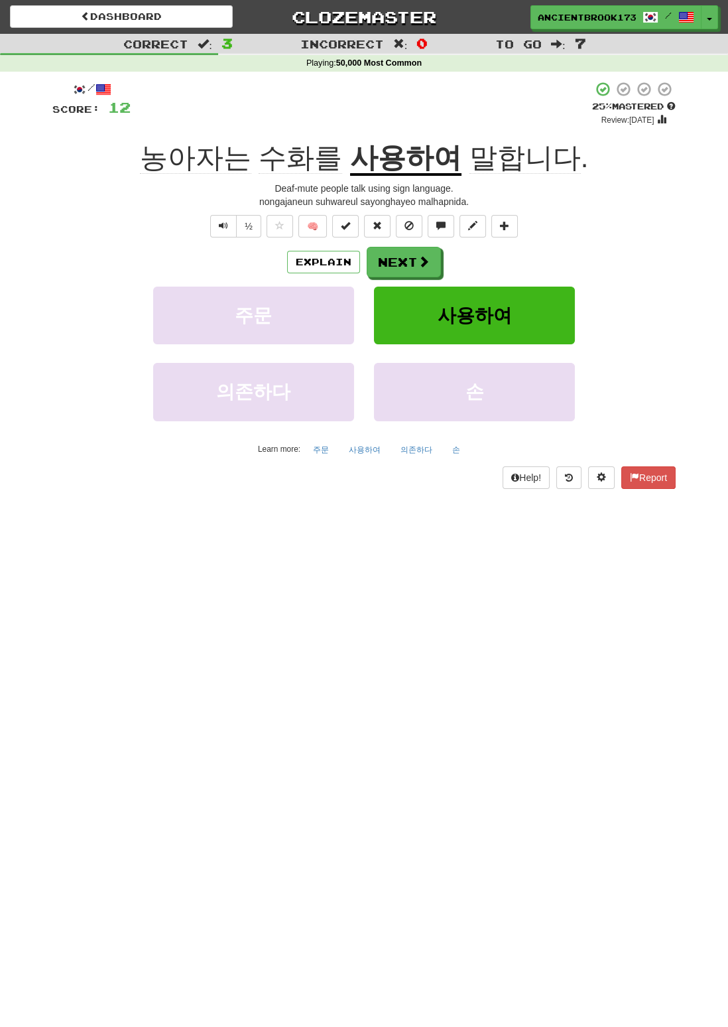
click at [336, 146] on span "수화를" at bounding box center [301, 158] width 84 height 32
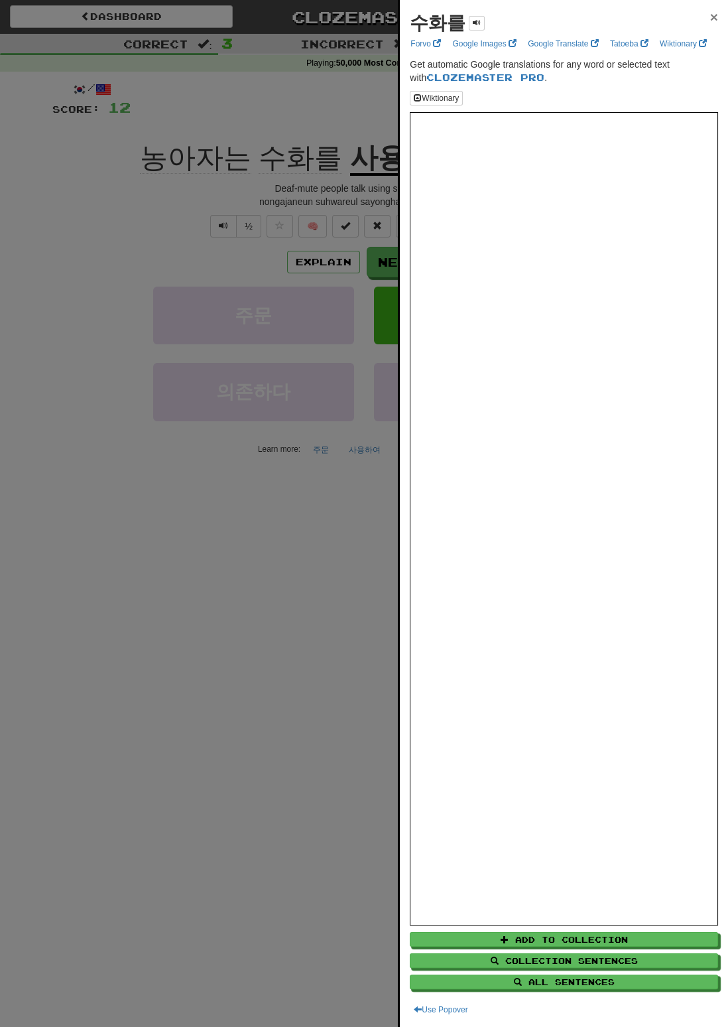
click at [714, 19] on span "×" at bounding box center [714, 16] width 8 height 15
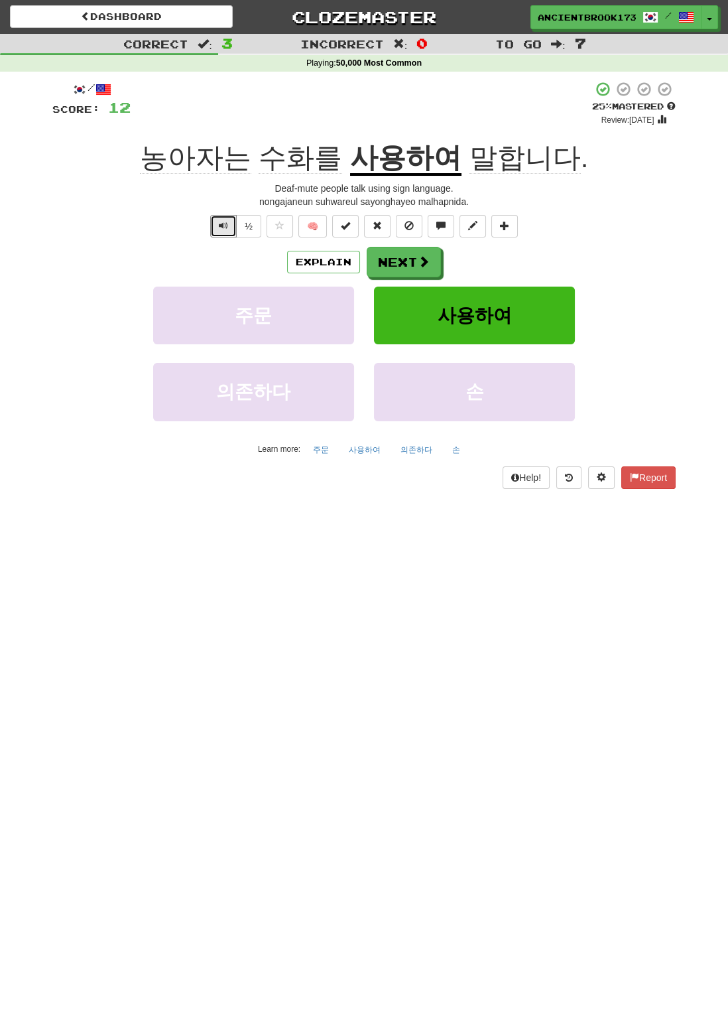
click at [222, 225] on span "Text-to-speech controls" at bounding box center [223, 225] width 9 height 9
click at [235, 227] on button "Text-to-speech controls" at bounding box center [223, 226] width 27 height 23
click at [432, 265] on button "Next" at bounding box center [404, 262] width 74 height 31
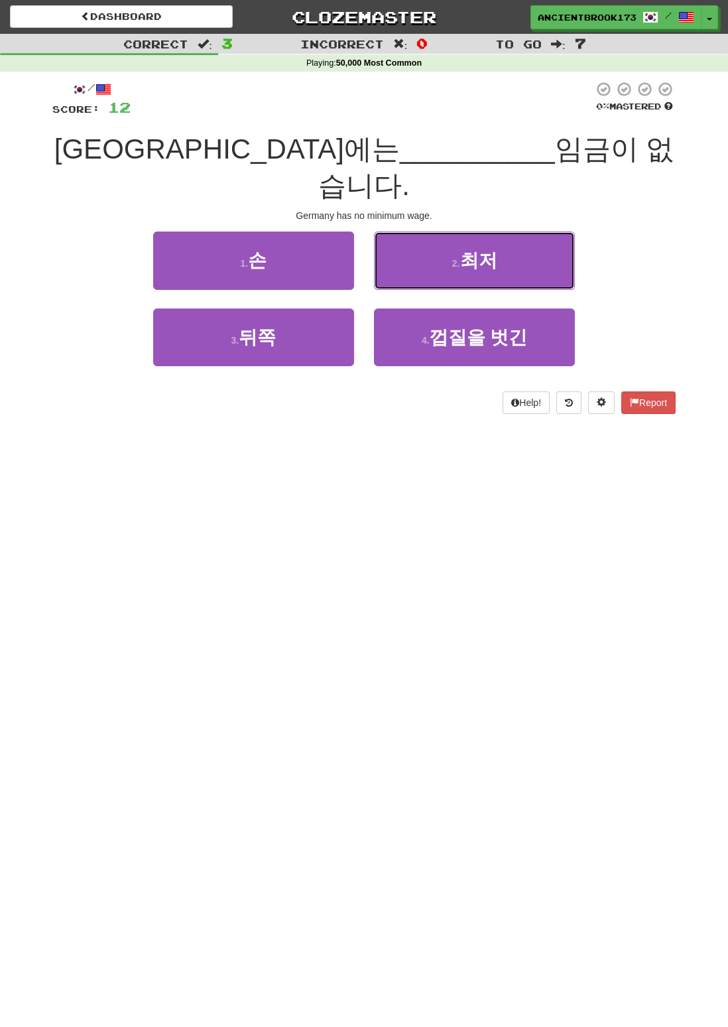
click at [511, 231] on button "2 . 최저" at bounding box center [474, 260] width 201 height 58
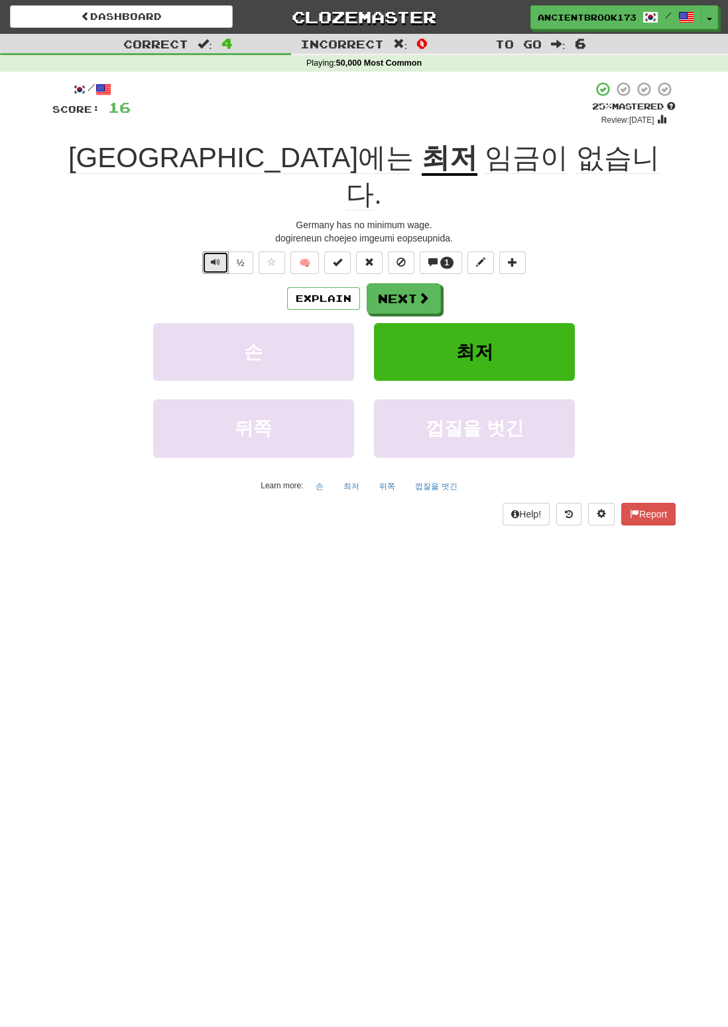
click at [227, 251] on button "Text-to-speech controls" at bounding box center [215, 262] width 27 height 23
click at [218, 251] on button "Text-to-speech controls" at bounding box center [215, 262] width 27 height 23
click at [226, 251] on button "Text-to-speech controls" at bounding box center [215, 262] width 27 height 23
click at [414, 283] on button "Next" at bounding box center [404, 298] width 74 height 31
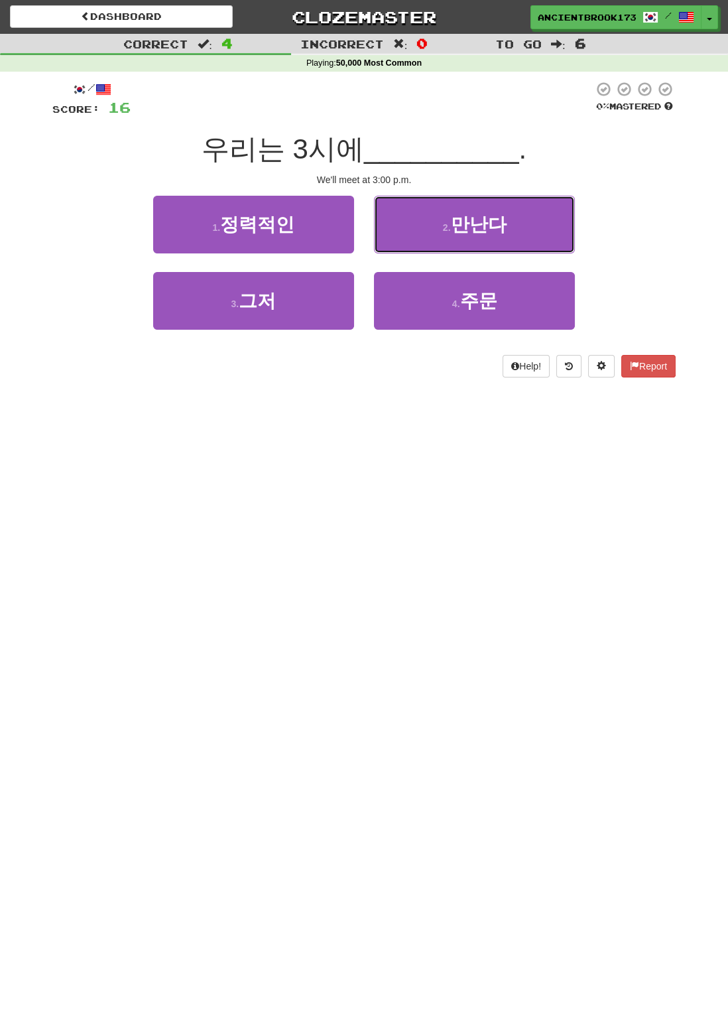
click at [519, 234] on button "2 . 만난다" at bounding box center [474, 225] width 201 height 58
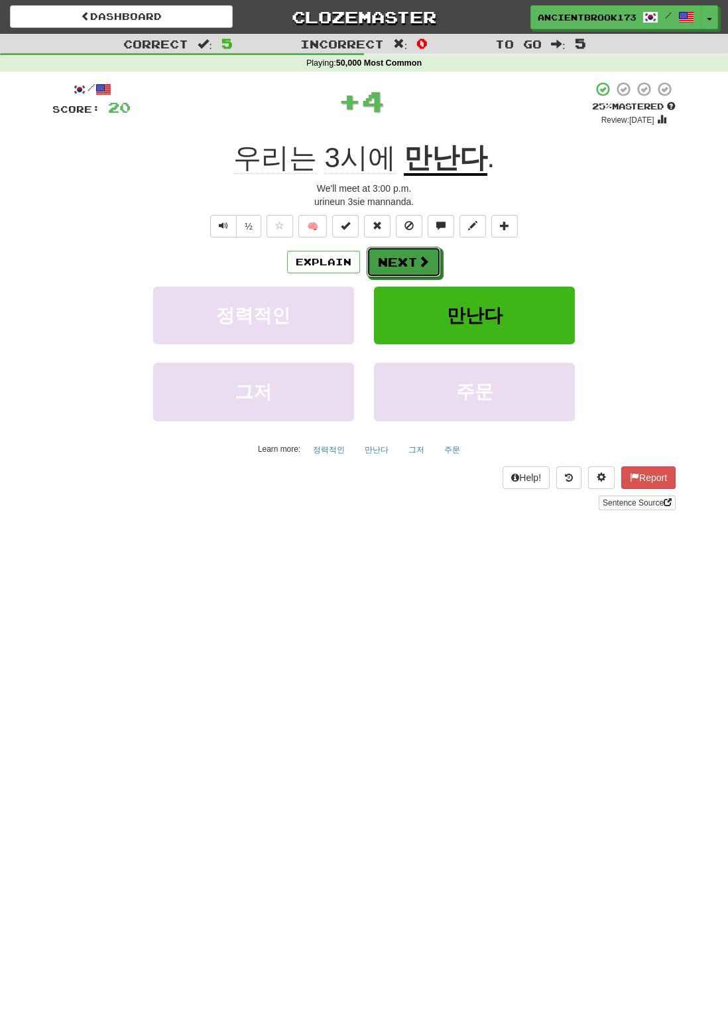
click at [413, 261] on button "Next" at bounding box center [404, 262] width 74 height 31
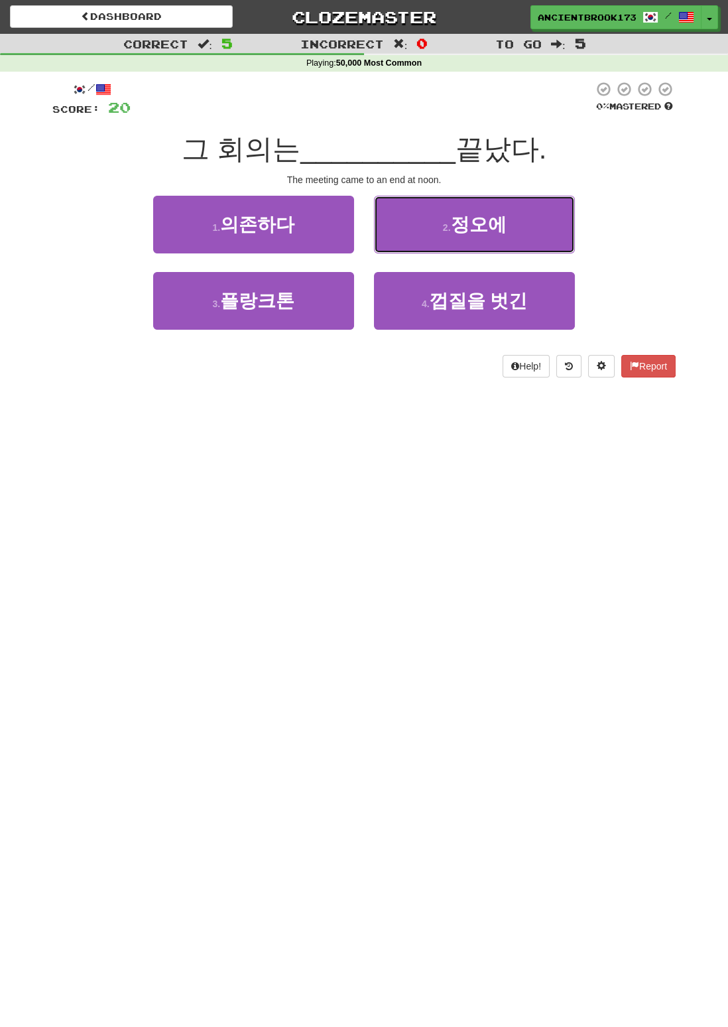
click at [525, 220] on button "2 . 정오에" at bounding box center [474, 225] width 201 height 58
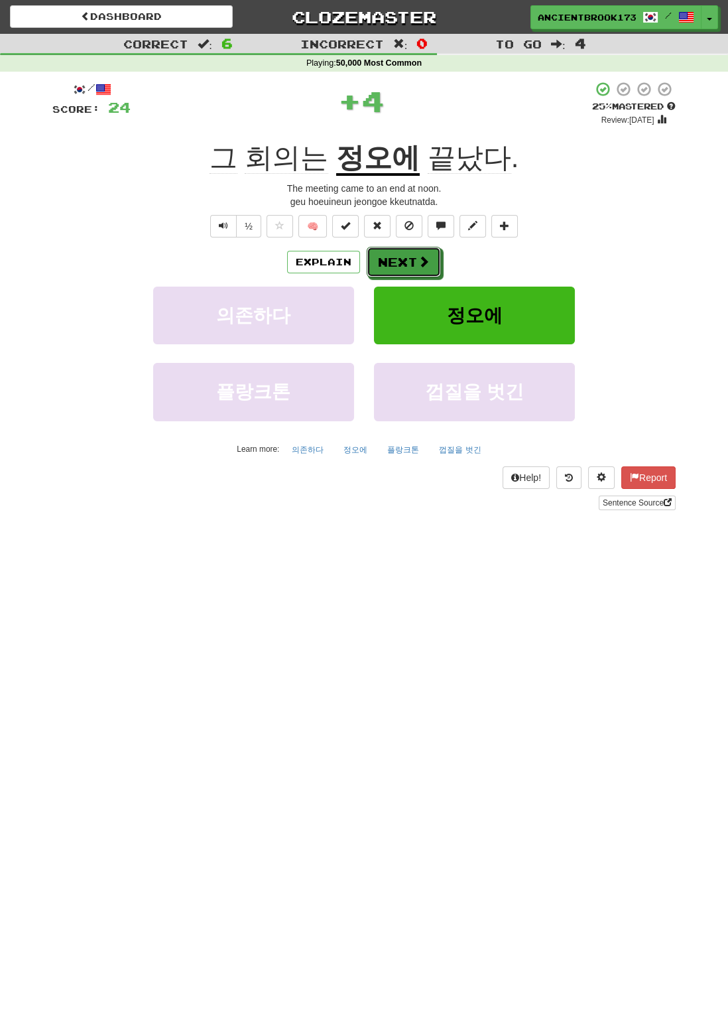
click at [415, 265] on button "Next" at bounding box center [404, 262] width 74 height 31
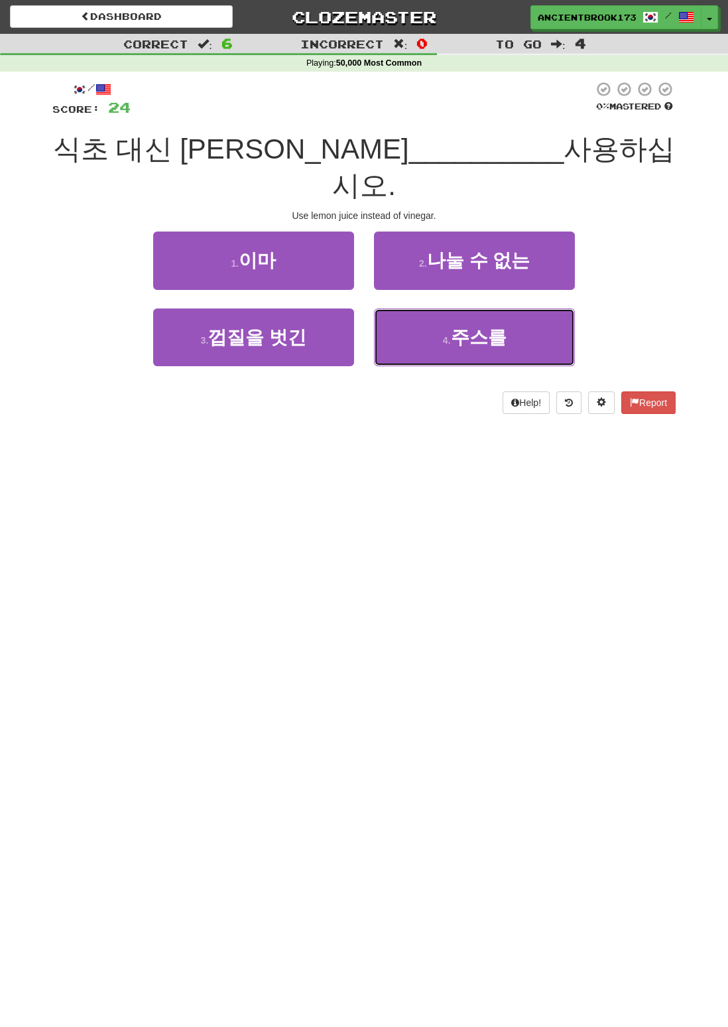
click at [512, 308] on button "4 . 주스를" at bounding box center [474, 337] width 201 height 58
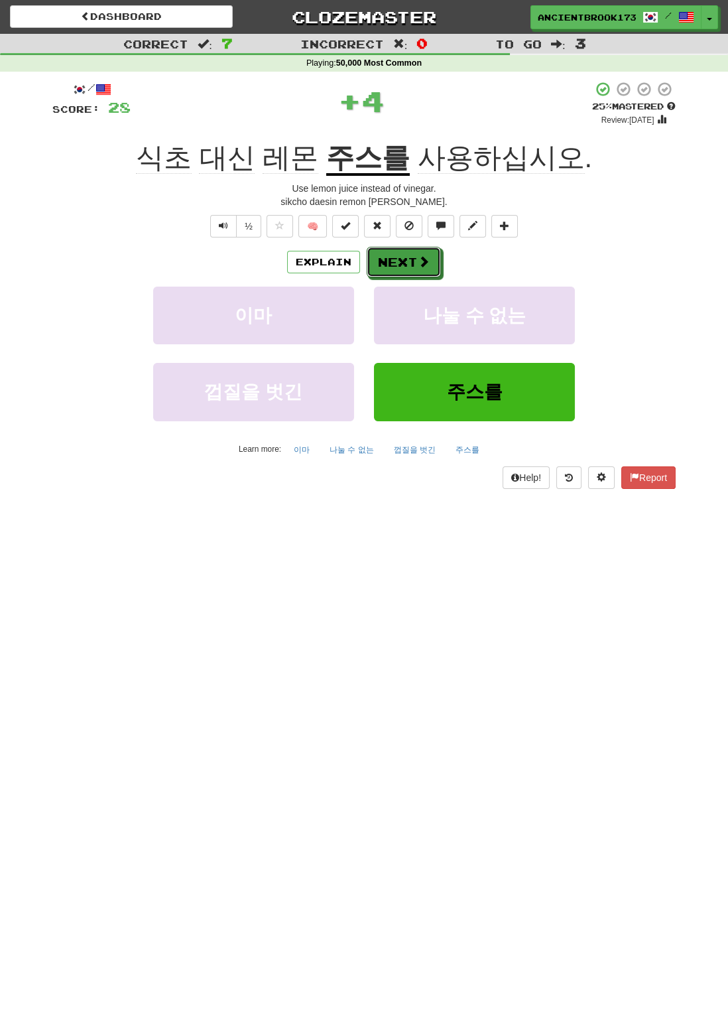
click at [428, 261] on button "Next" at bounding box center [404, 262] width 74 height 31
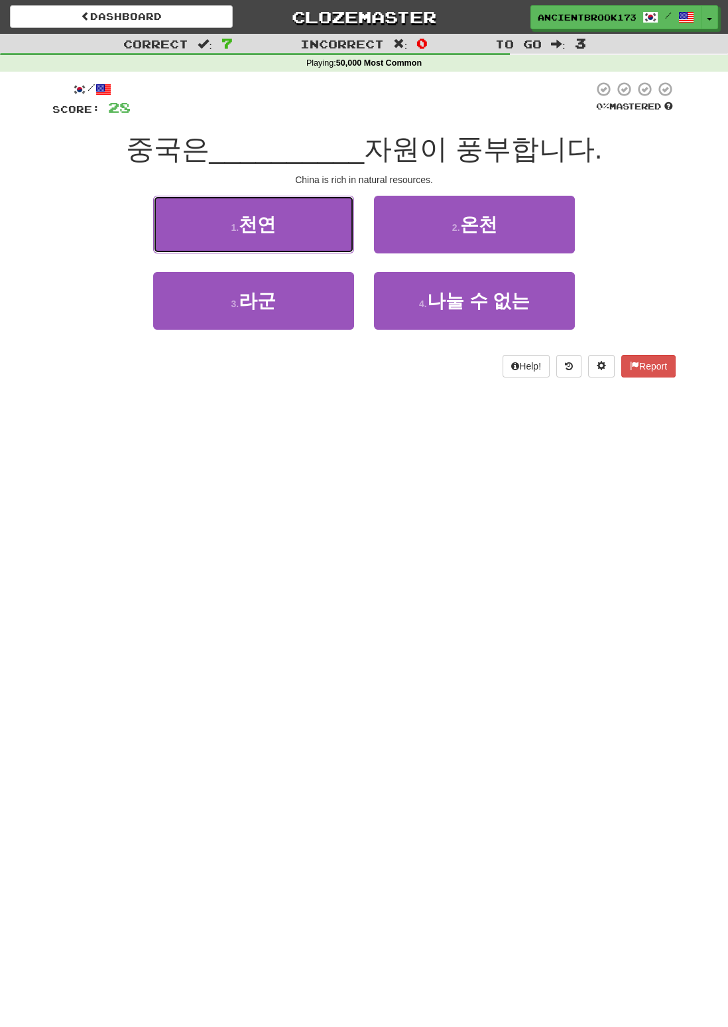
click at [325, 225] on button "1 . 천연" at bounding box center [253, 225] width 201 height 58
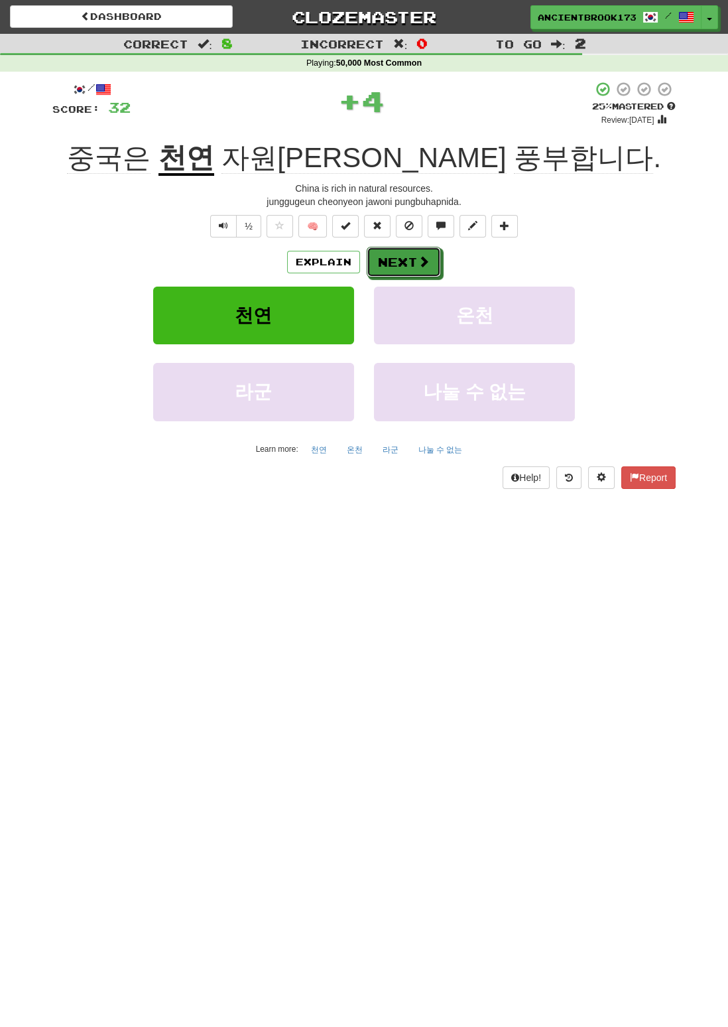
click at [414, 261] on button "Next" at bounding box center [404, 262] width 74 height 31
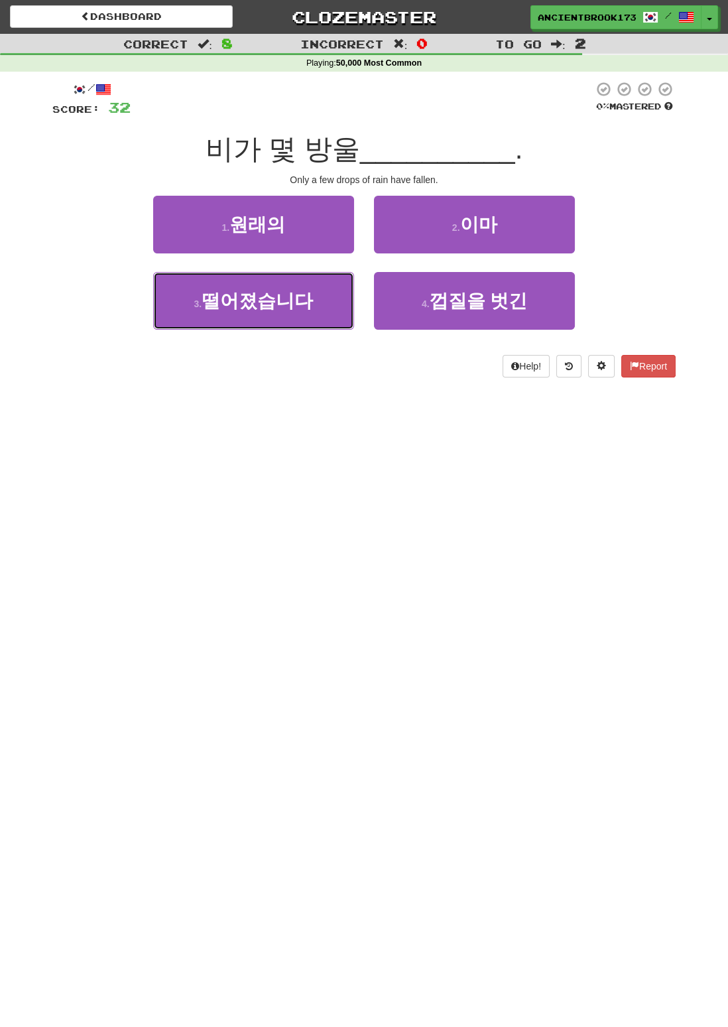
click at [320, 294] on button "3 . 떨어졌습니다" at bounding box center [253, 301] width 201 height 58
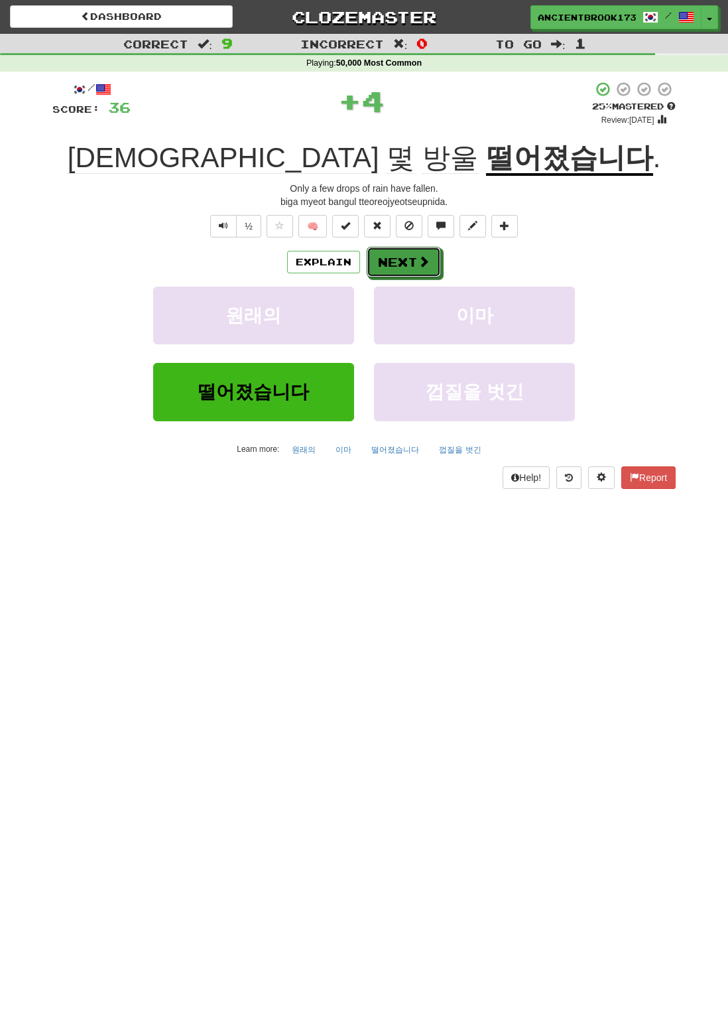
click at [430, 250] on button "Next" at bounding box center [404, 262] width 74 height 31
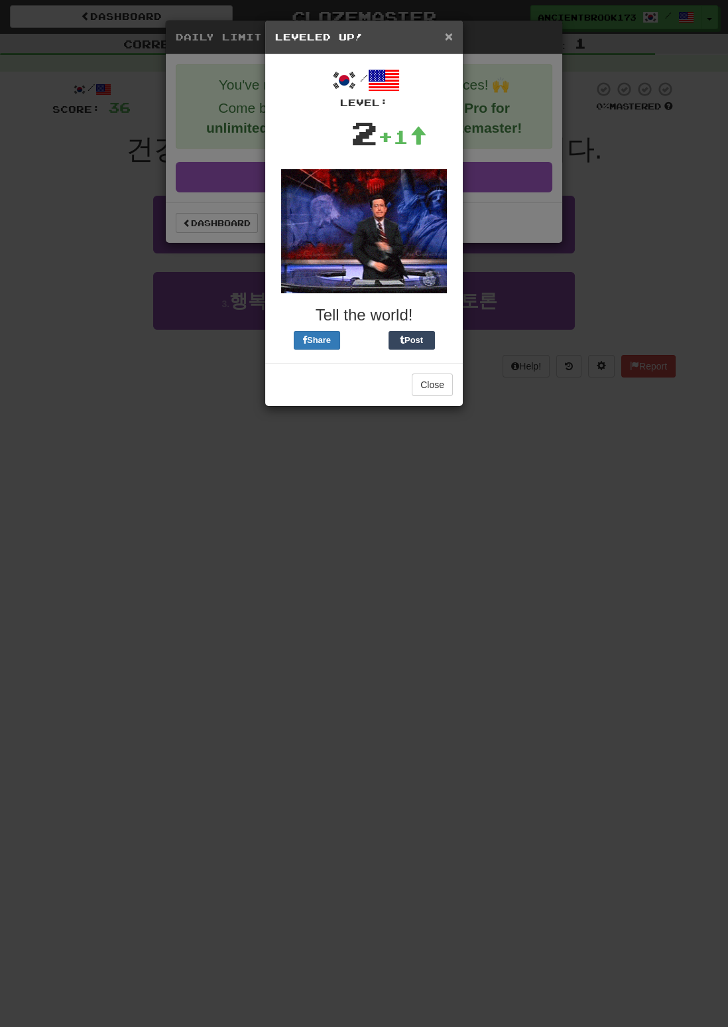
click at [449, 36] on span "×" at bounding box center [449, 36] width 8 height 15
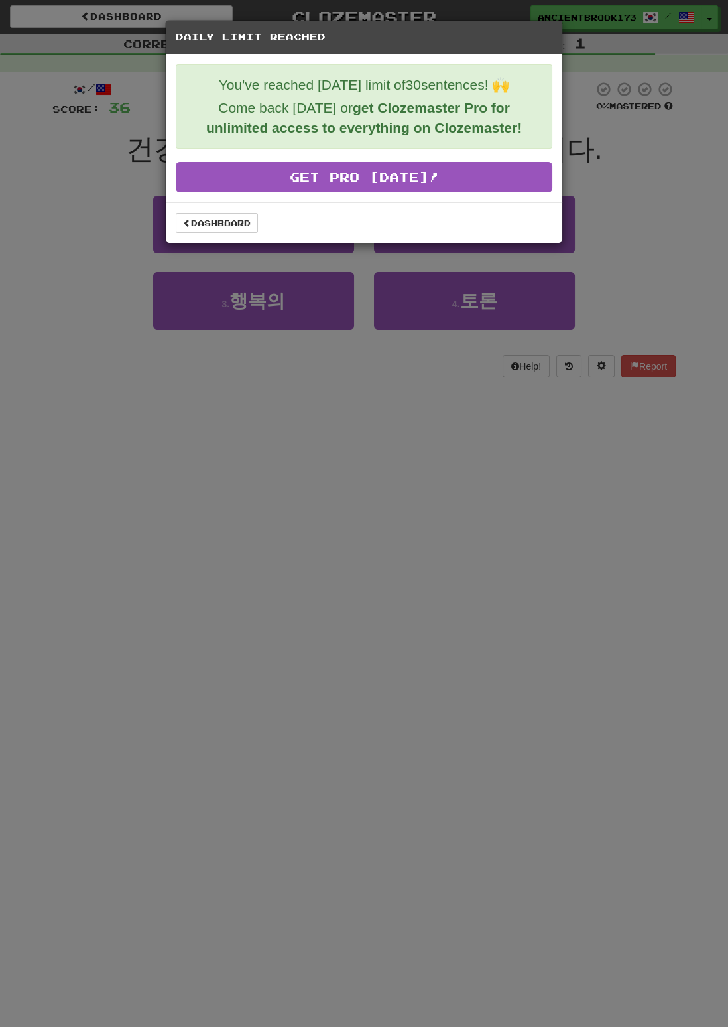
click at [554, 27] on div "Daily Limit Reached" at bounding box center [364, 38] width 397 height 34
click at [542, 21] on div "Daily Limit Reached" at bounding box center [364, 38] width 397 height 34
click at [550, 40] on h5 "Daily Limit Reached" at bounding box center [364, 37] width 377 height 13
click at [542, 22] on div "Daily Limit Reached" at bounding box center [364, 38] width 397 height 34
click at [558, 34] on div "Daily Limit Reached" at bounding box center [364, 38] width 397 height 34
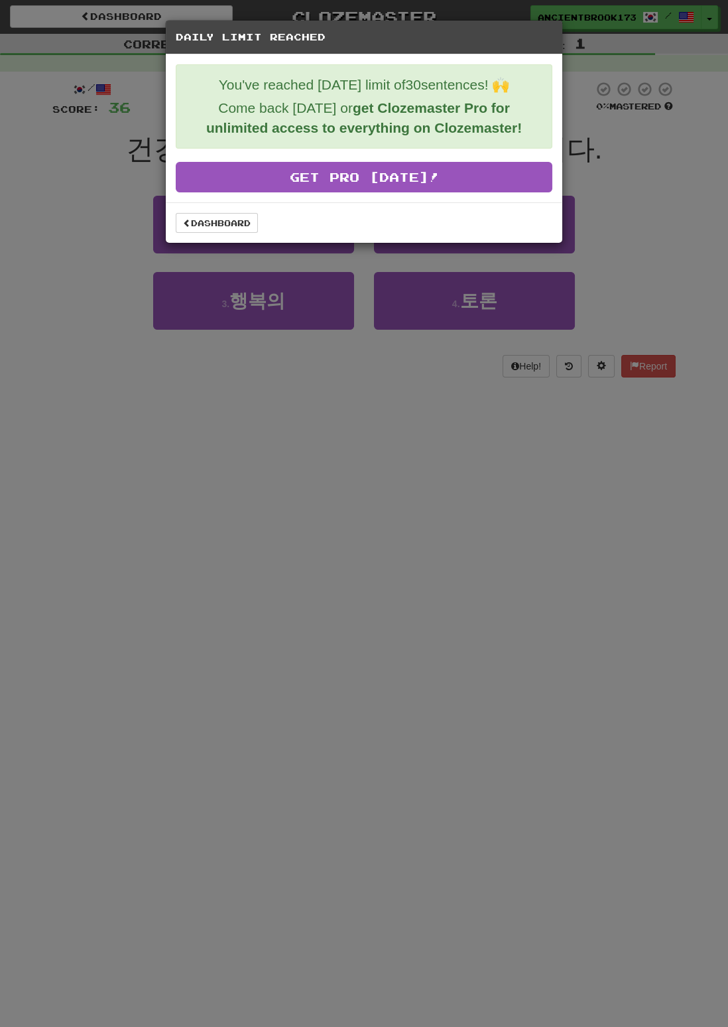
click at [653, 137] on div "Daily Limit Reached You've reached today's limit of 30 sentences! 🙌 Come back t…" at bounding box center [364, 513] width 728 height 1027
click at [247, 221] on link "Dashboard" at bounding box center [217, 223] width 82 height 20
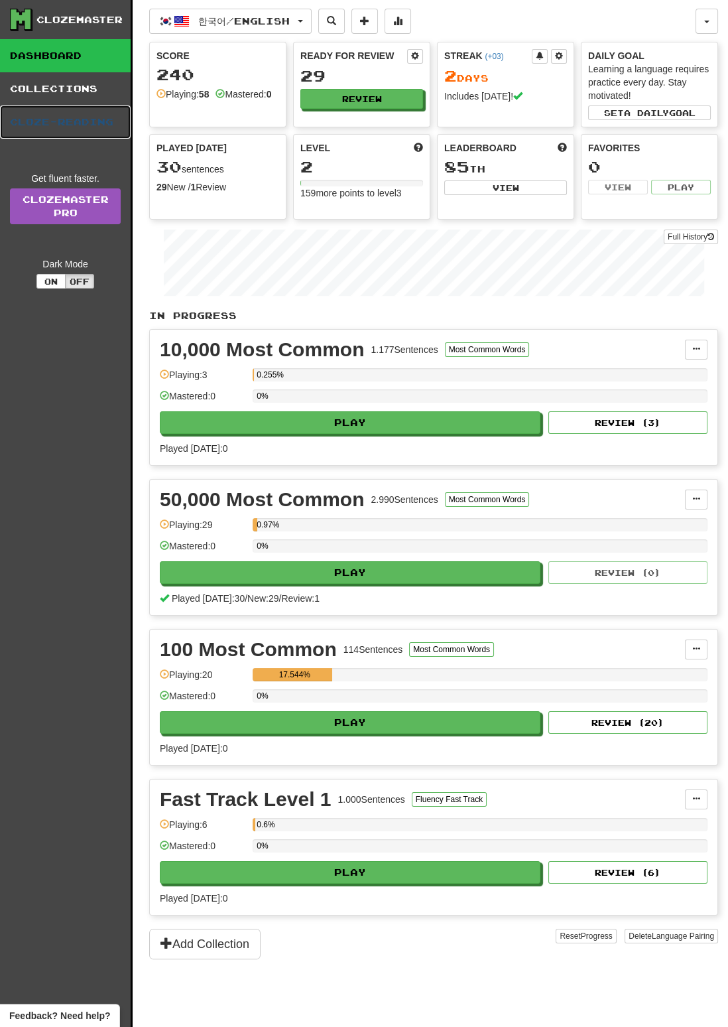
click at [108, 119] on link "Cloze-Reading" at bounding box center [65, 121] width 131 height 33
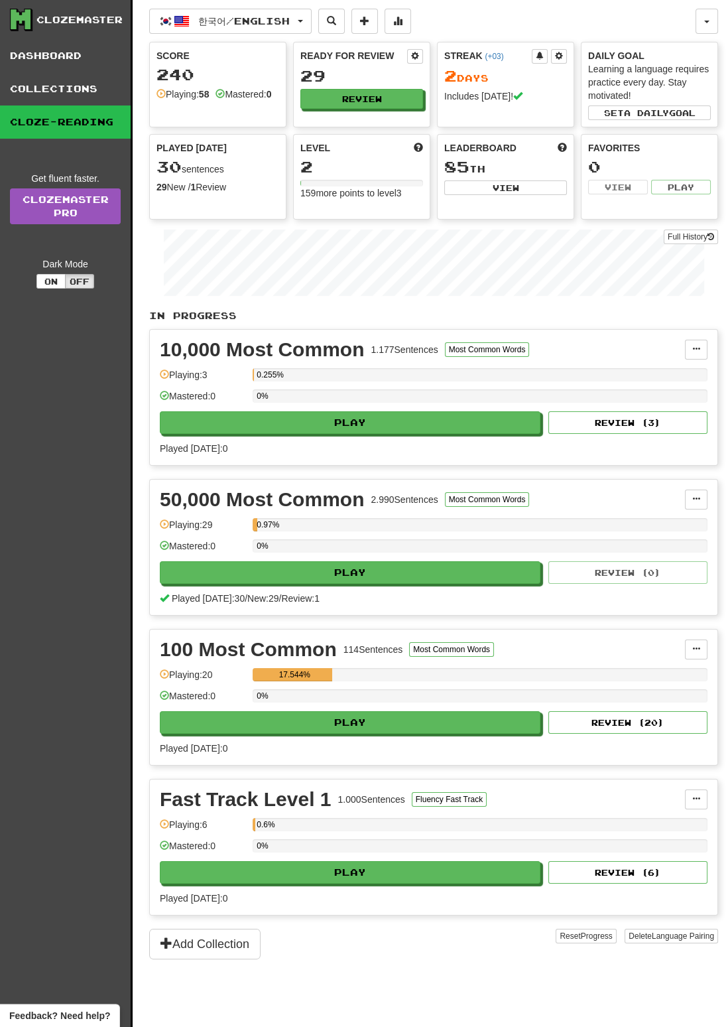
click at [367, 170] on div "2" at bounding box center [361, 167] width 123 height 17
click at [517, 184] on button "View" at bounding box center [505, 187] width 123 height 15
select select "**********"
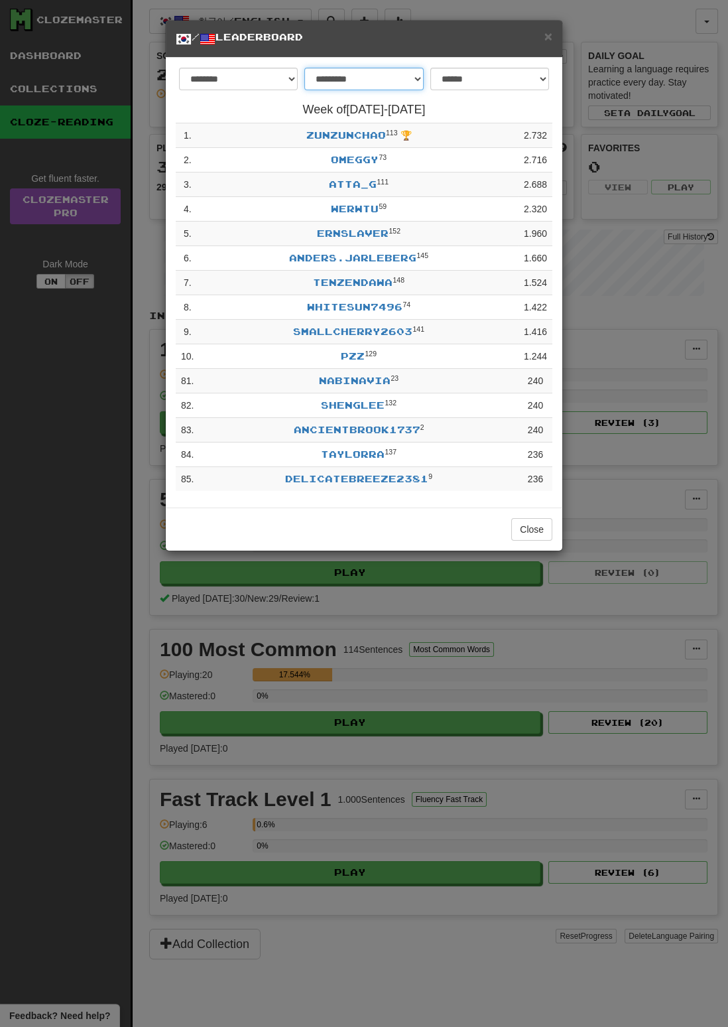
click at [384, 86] on select "**********" at bounding box center [363, 79] width 119 height 23
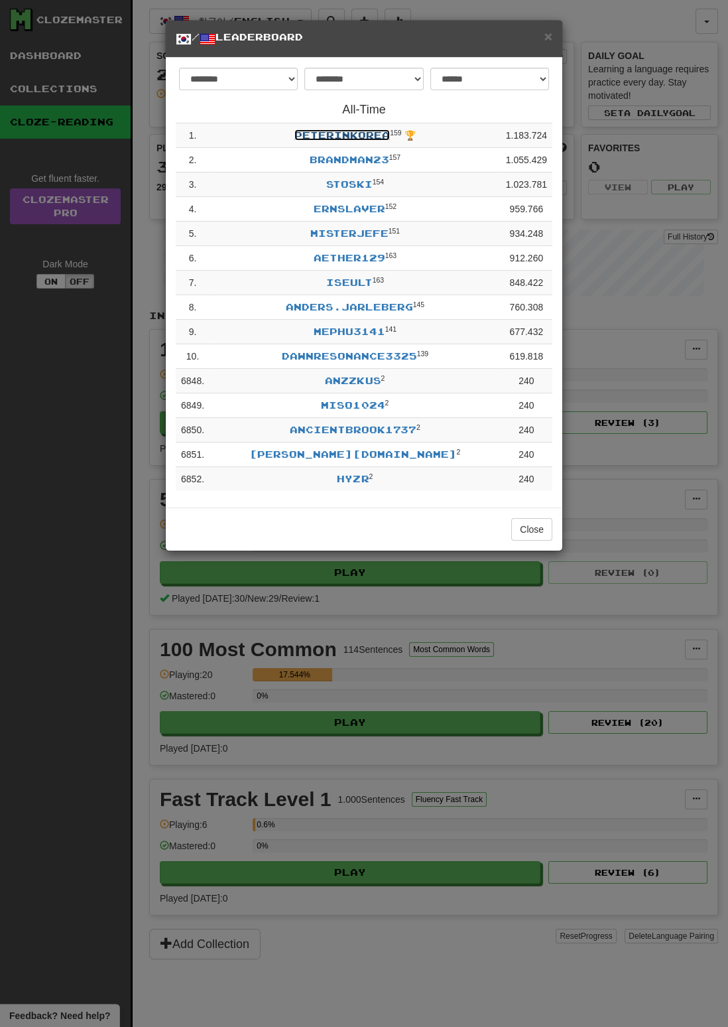
click at [362, 133] on link "peterinkorea" at bounding box center [341, 134] width 95 height 11
click at [379, 159] on link "brandman23" at bounding box center [350, 159] width 80 height 11
click at [365, 135] on link "peterinkorea" at bounding box center [341, 134] width 95 height 11
click at [395, 78] on select "**********" at bounding box center [363, 79] width 119 height 23
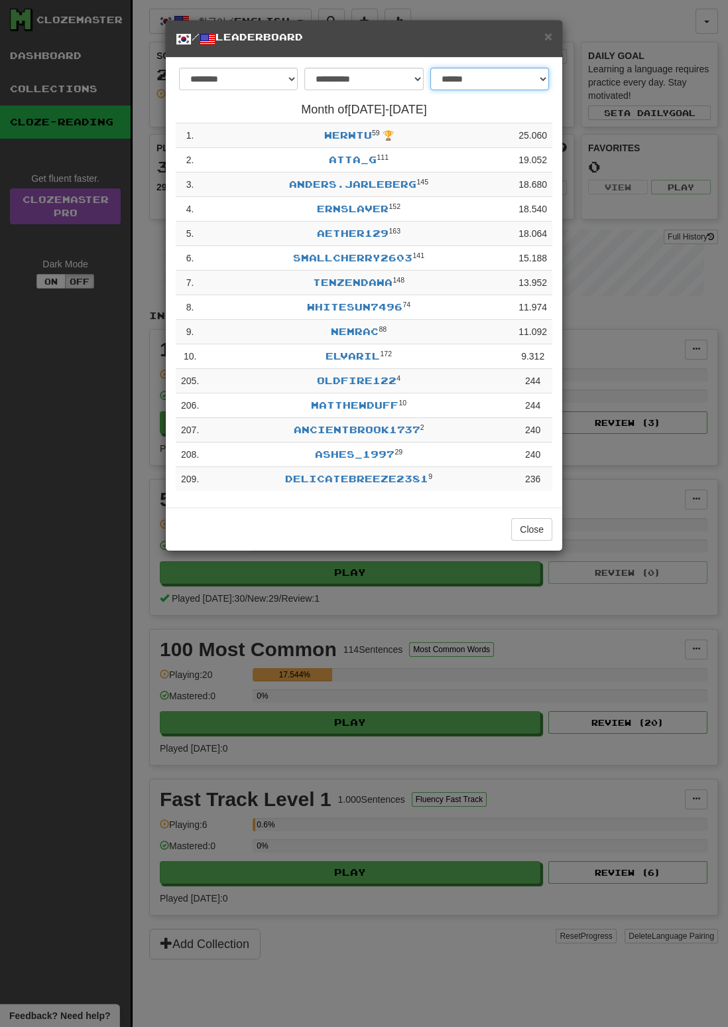
click at [510, 73] on select "**********" at bounding box center [489, 79] width 119 height 23
click at [552, 109] on h4 "Month of Aug 1 - Aug 31" at bounding box center [364, 109] width 377 height 13
click at [495, 74] on select "**********" at bounding box center [489, 79] width 119 height 23
click at [386, 72] on select "**********" at bounding box center [363, 79] width 119 height 23
select select "******"
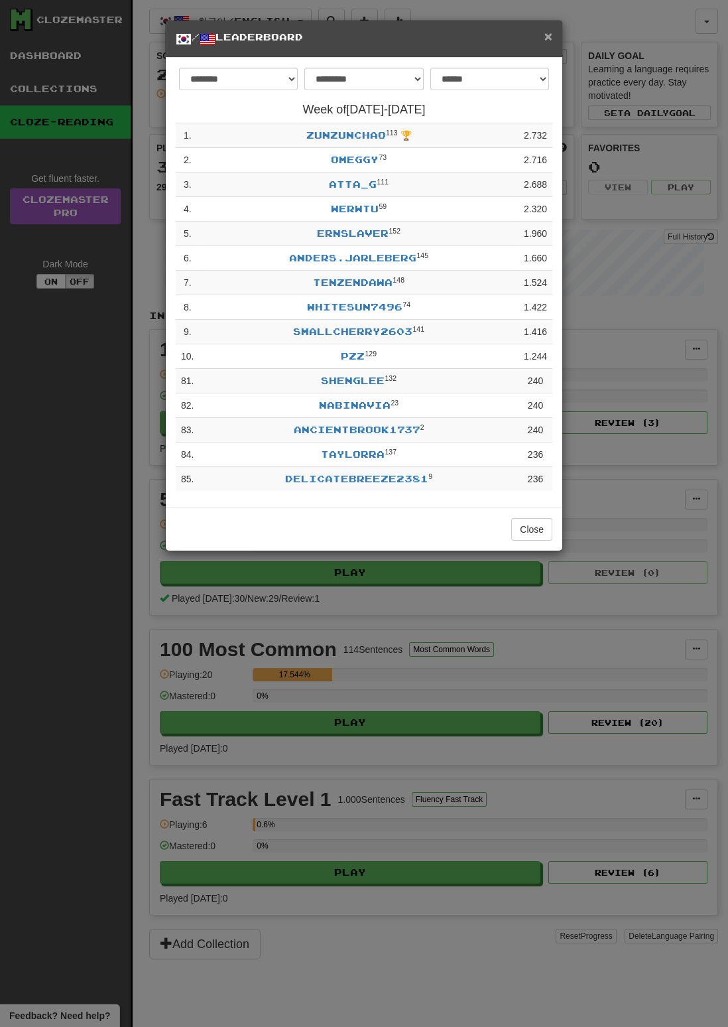
click at [545, 38] on span "×" at bounding box center [548, 36] width 8 height 15
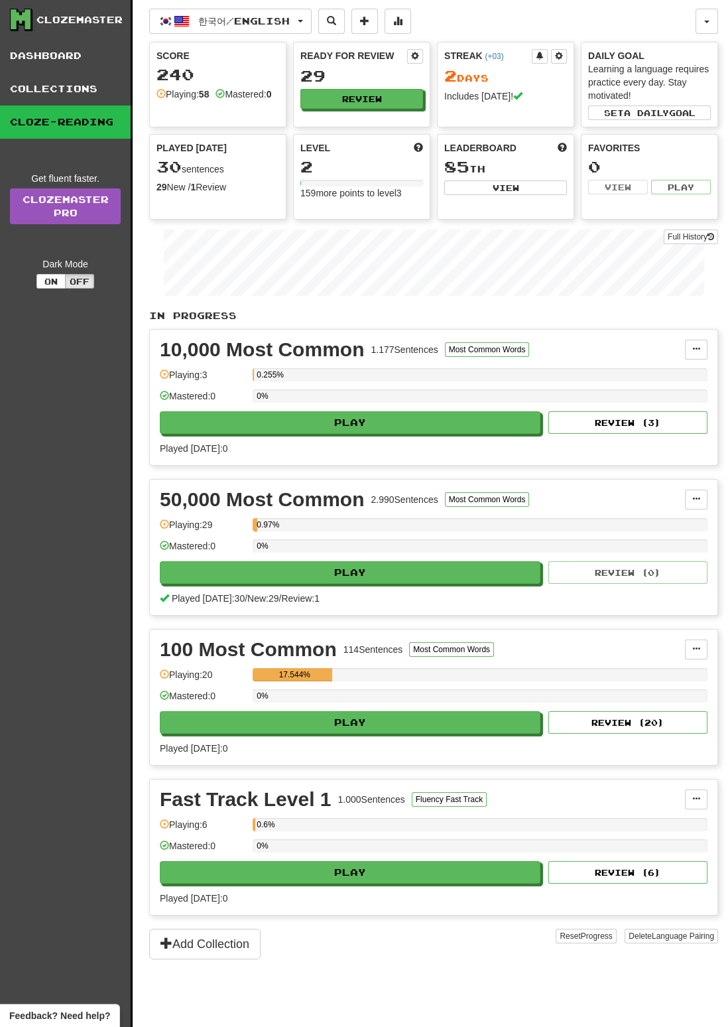
click at [114, 85] on link "Collections" at bounding box center [65, 88] width 131 height 33
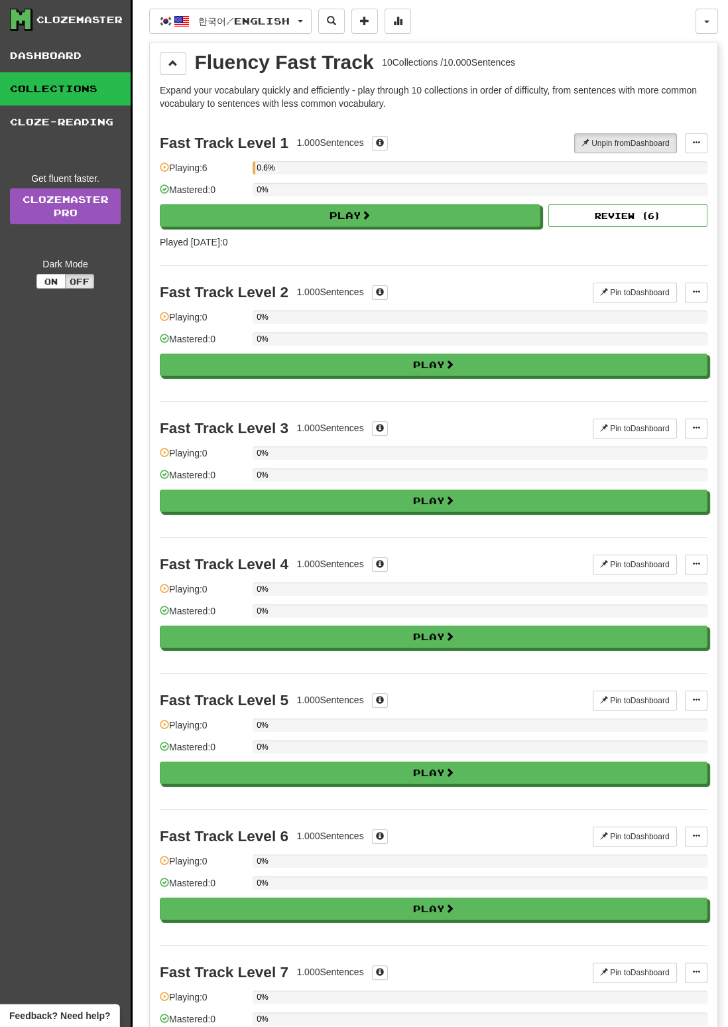
click at [103, 66] on link "Dashboard" at bounding box center [65, 55] width 131 height 33
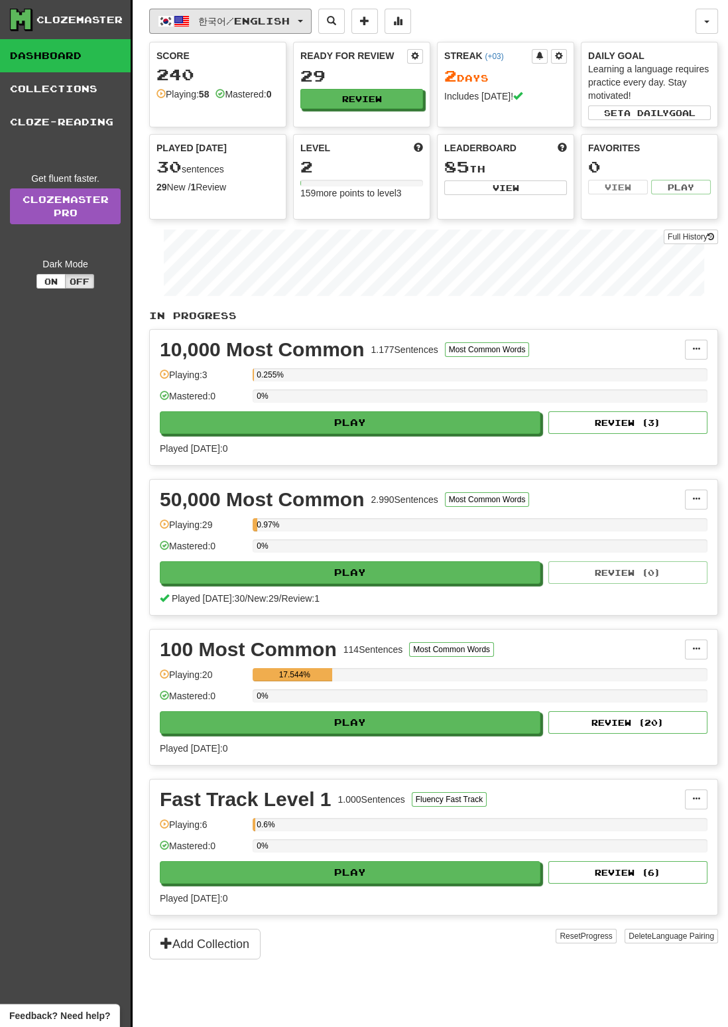
click at [285, 19] on span "한국어 / English" at bounding box center [244, 20] width 92 height 11
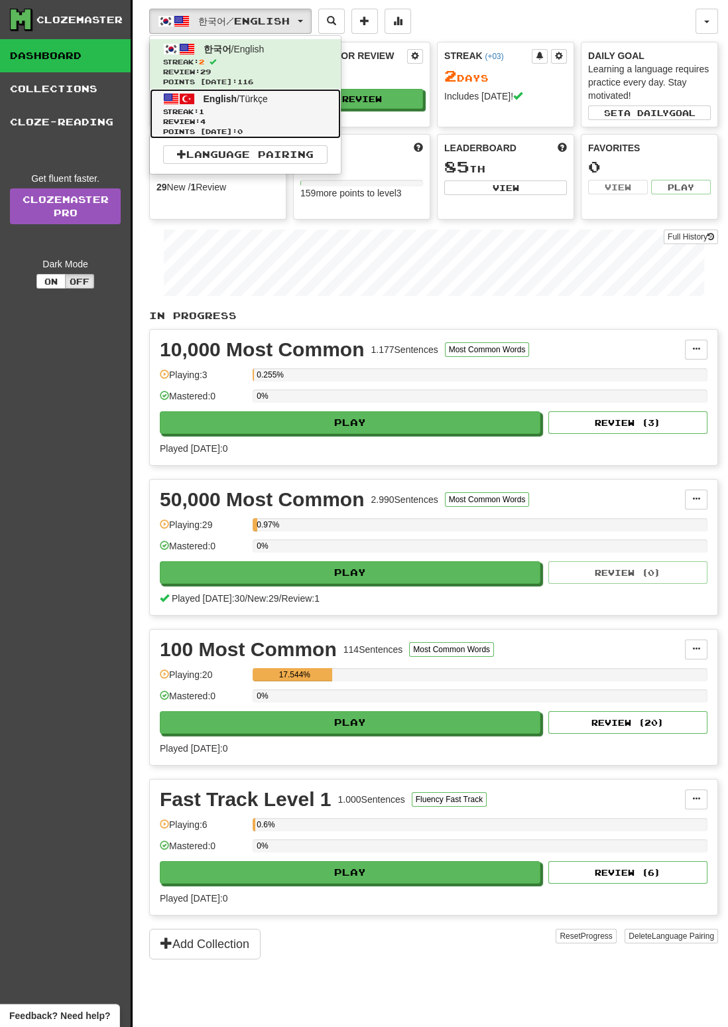
click at [249, 105] on link "English / Türkçe Streak: 1 Review: 4 Points today: 0" at bounding box center [245, 114] width 191 height 50
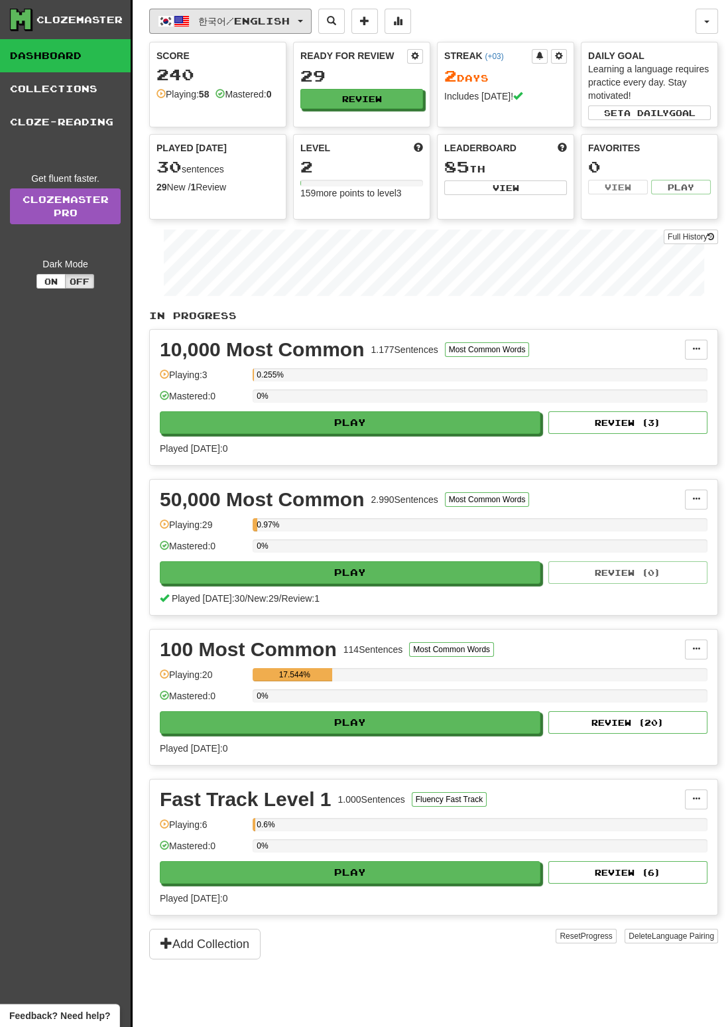
click at [275, 30] on button "한국어 / English" at bounding box center [230, 21] width 162 height 25
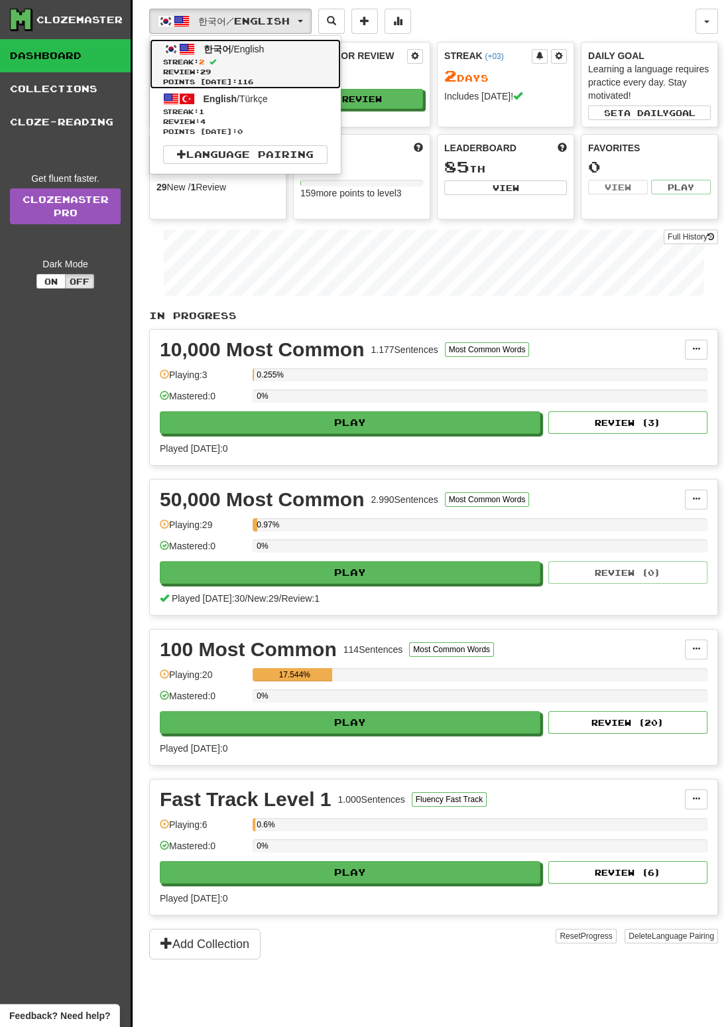
click at [276, 50] on link "한국어 / English Streak: 2 Review: 29 Points today: 116" at bounding box center [245, 64] width 191 height 50
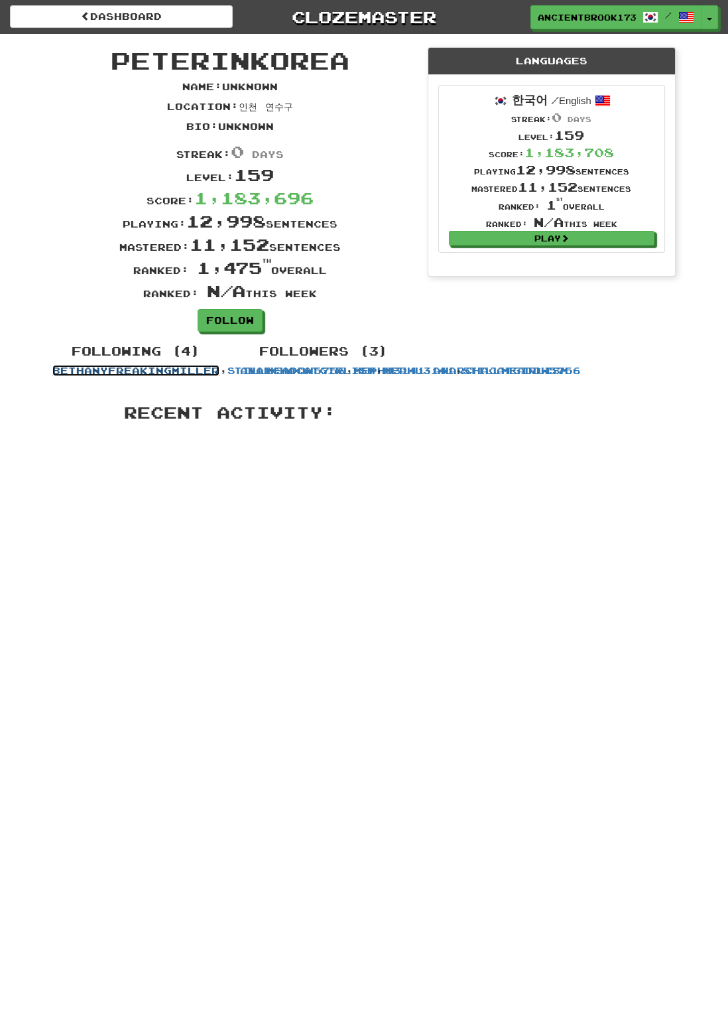
click at [193, 367] on link "bethanyfreakingmiller" at bounding box center [135, 370] width 167 height 11
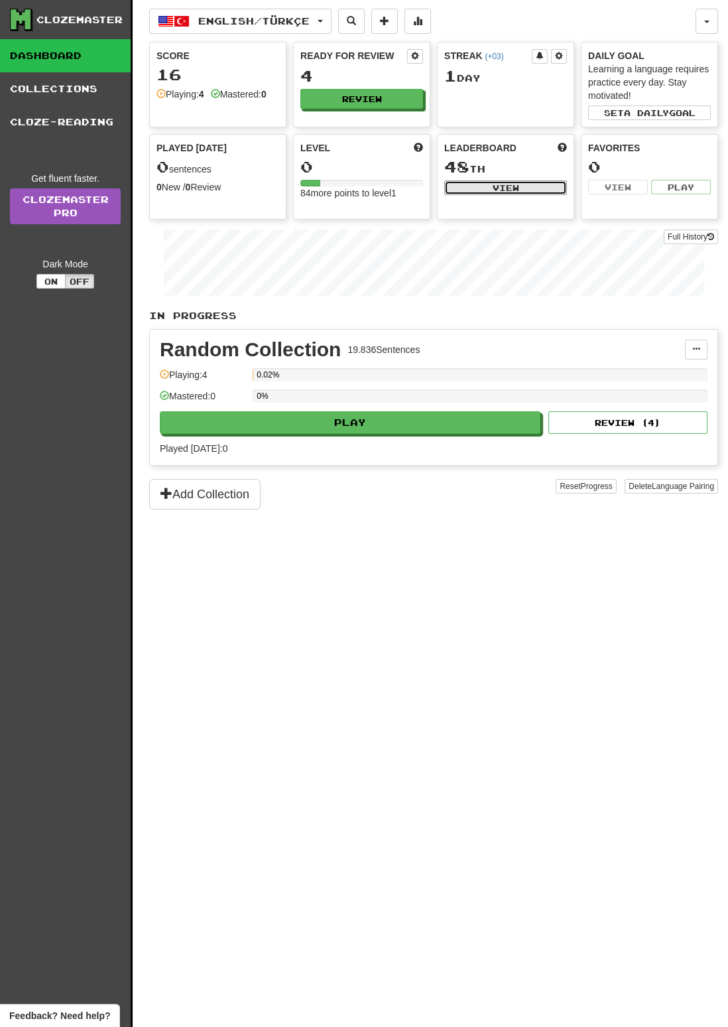
click at [511, 186] on button "View" at bounding box center [505, 187] width 123 height 15
select select "**********"
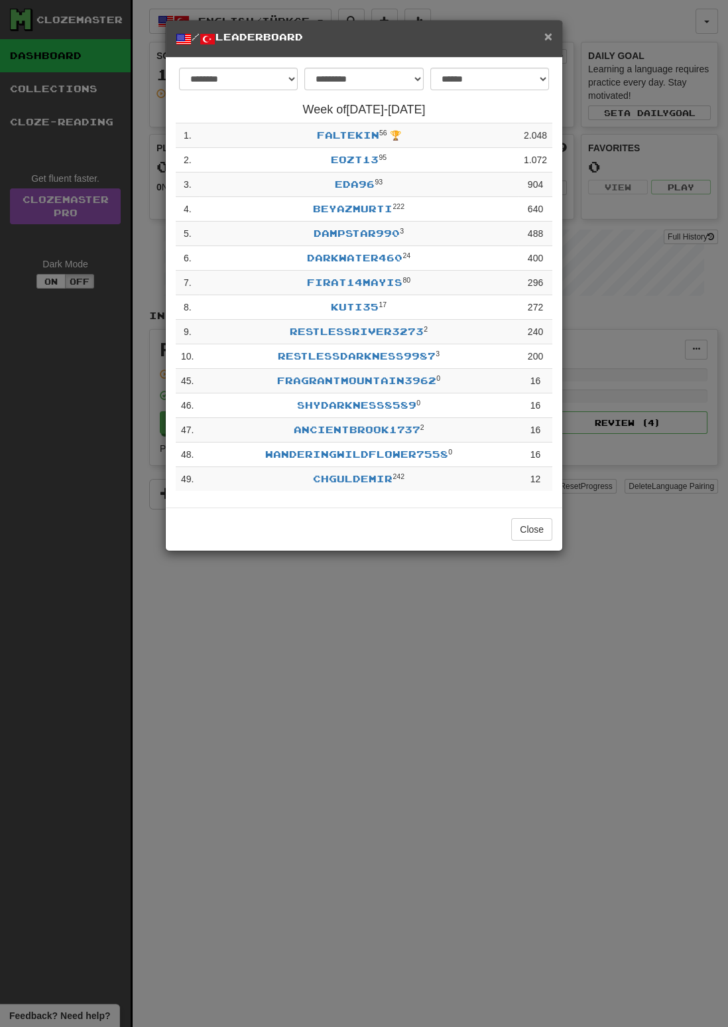
click at [549, 36] on span "×" at bounding box center [548, 36] width 8 height 15
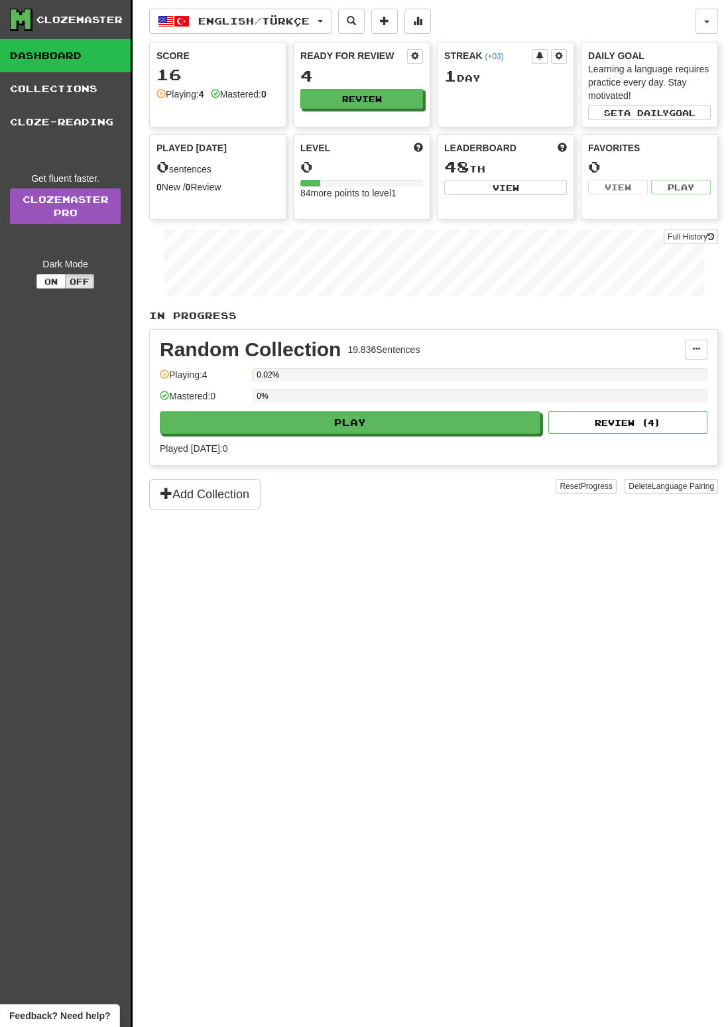
click at [74, 83] on link "Collections" at bounding box center [65, 88] width 131 height 33
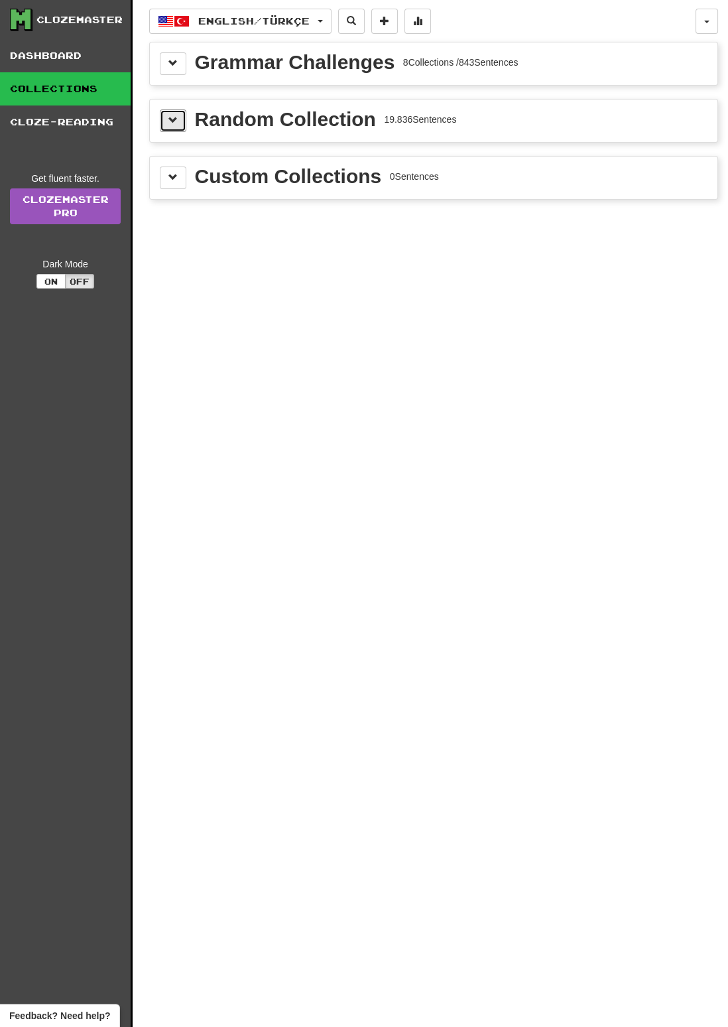
click at [166, 125] on button at bounding box center [173, 120] width 27 height 23
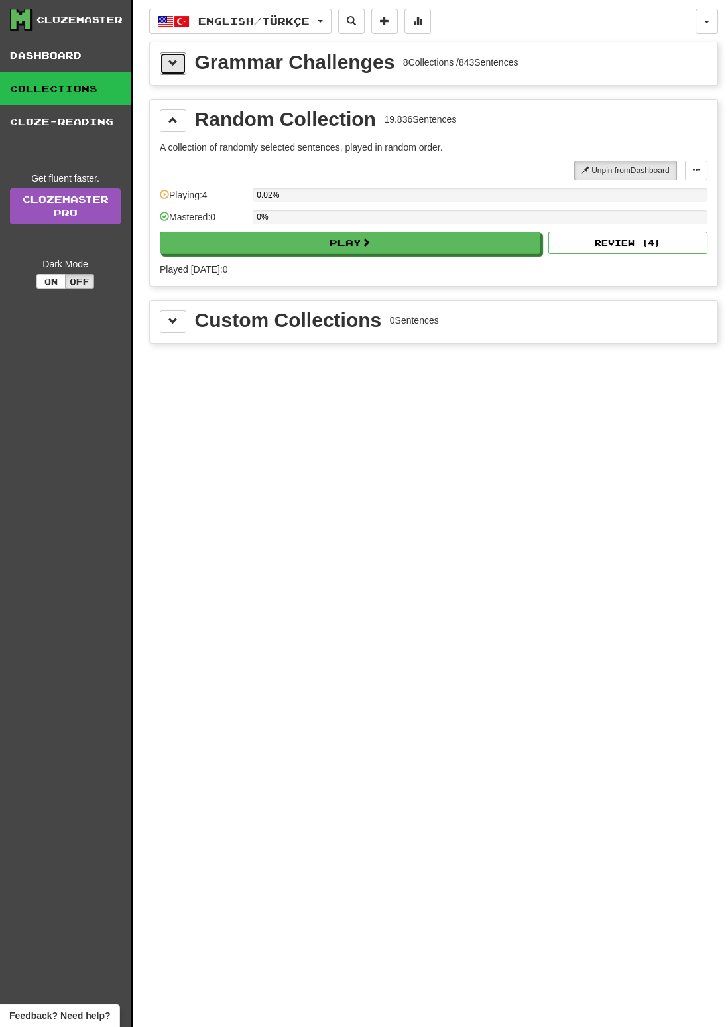
click at [172, 65] on span at bounding box center [172, 62] width 9 height 9
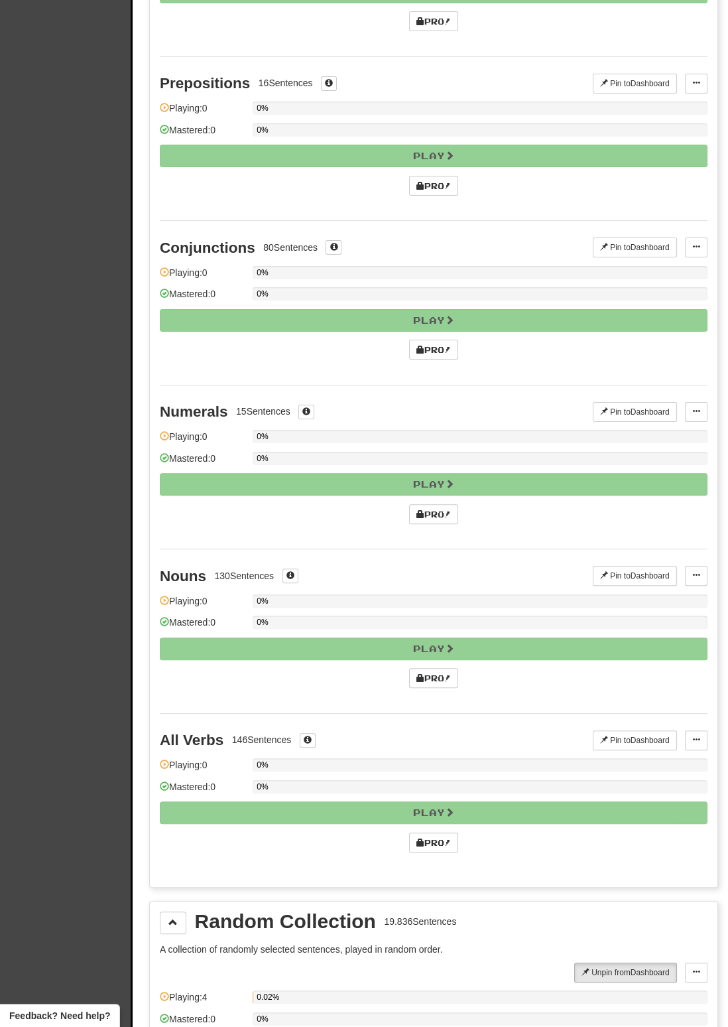
scroll to position [1007, 0]
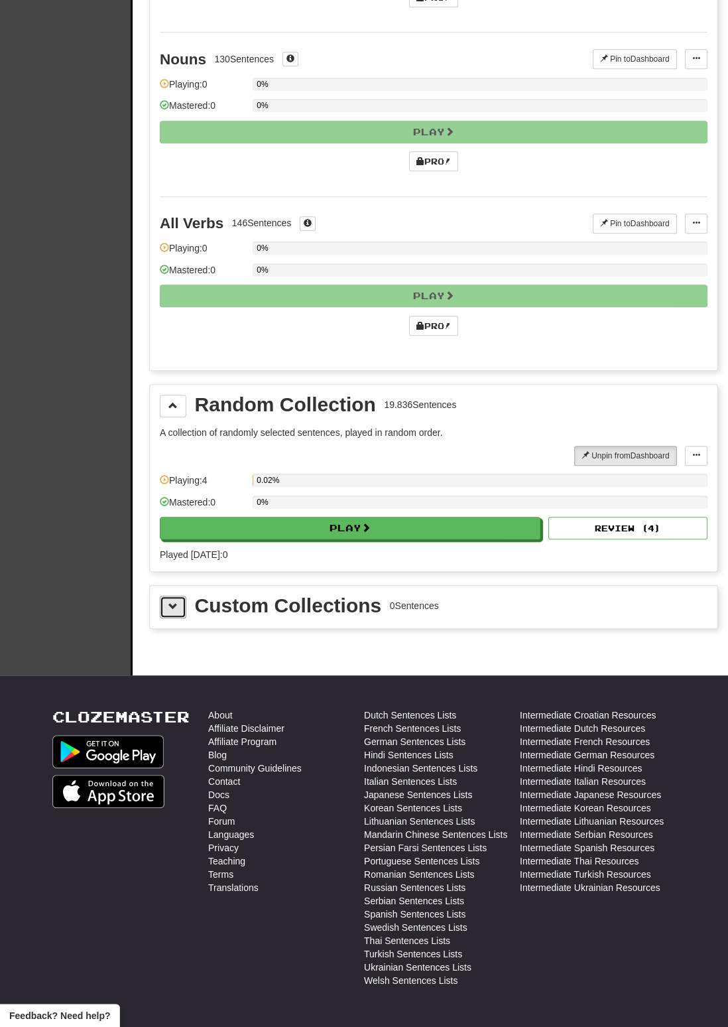
click at [182, 596] on button at bounding box center [173, 607] width 27 height 23
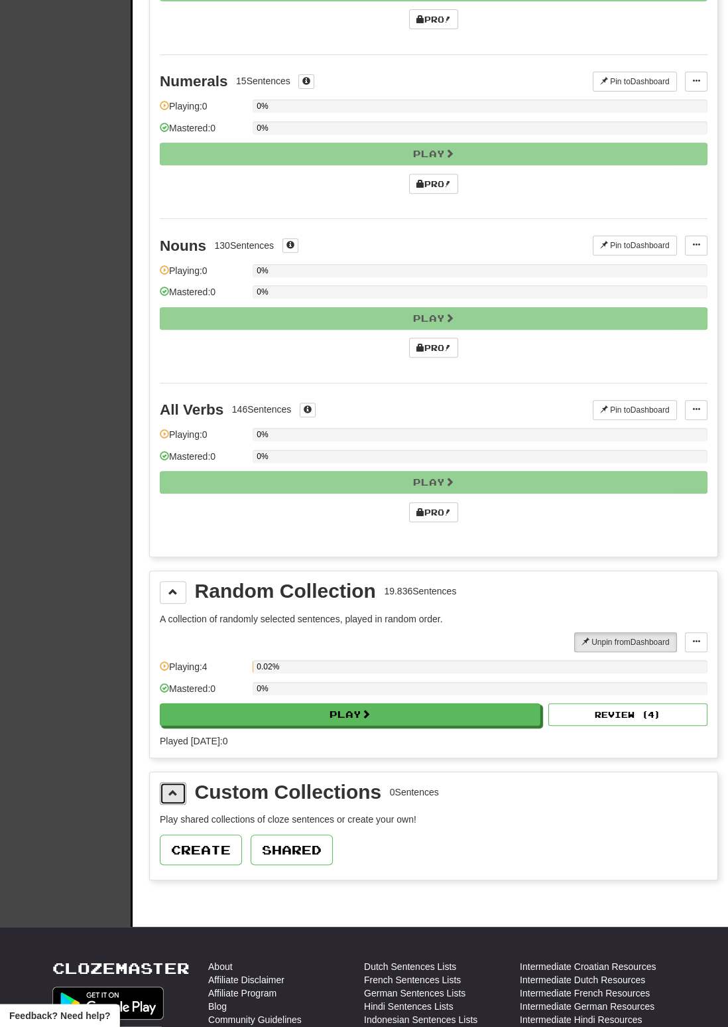
scroll to position [829, 0]
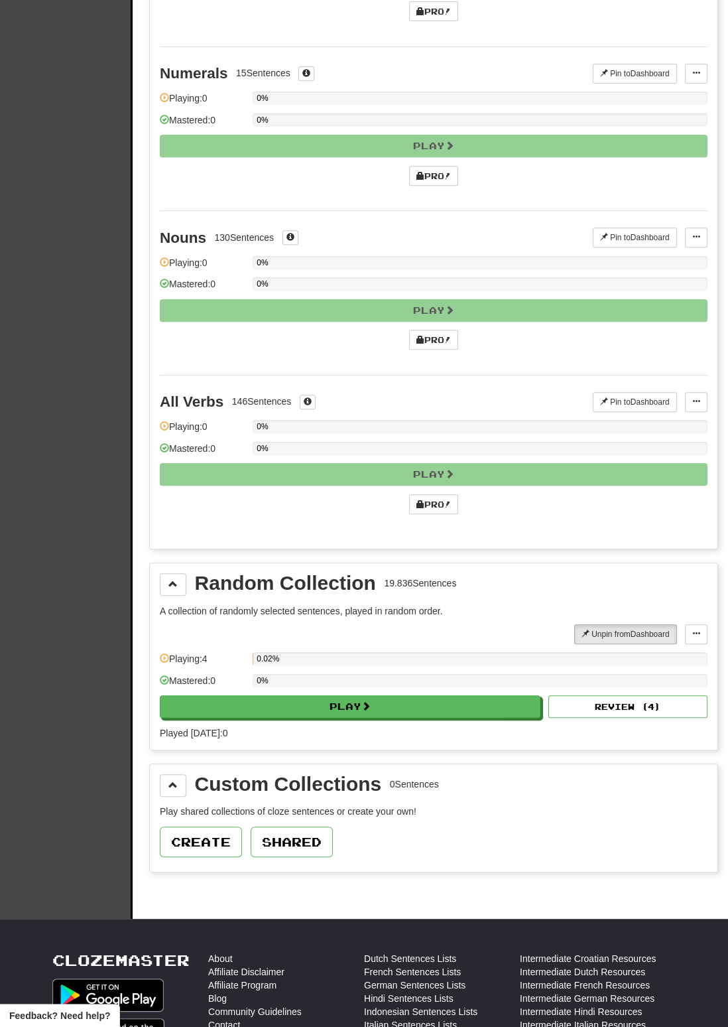
click at [384, 674] on div "0%" at bounding box center [480, 680] width 455 height 13
click at [363, 695] on button "Play" at bounding box center [350, 706] width 381 height 23
select select "**"
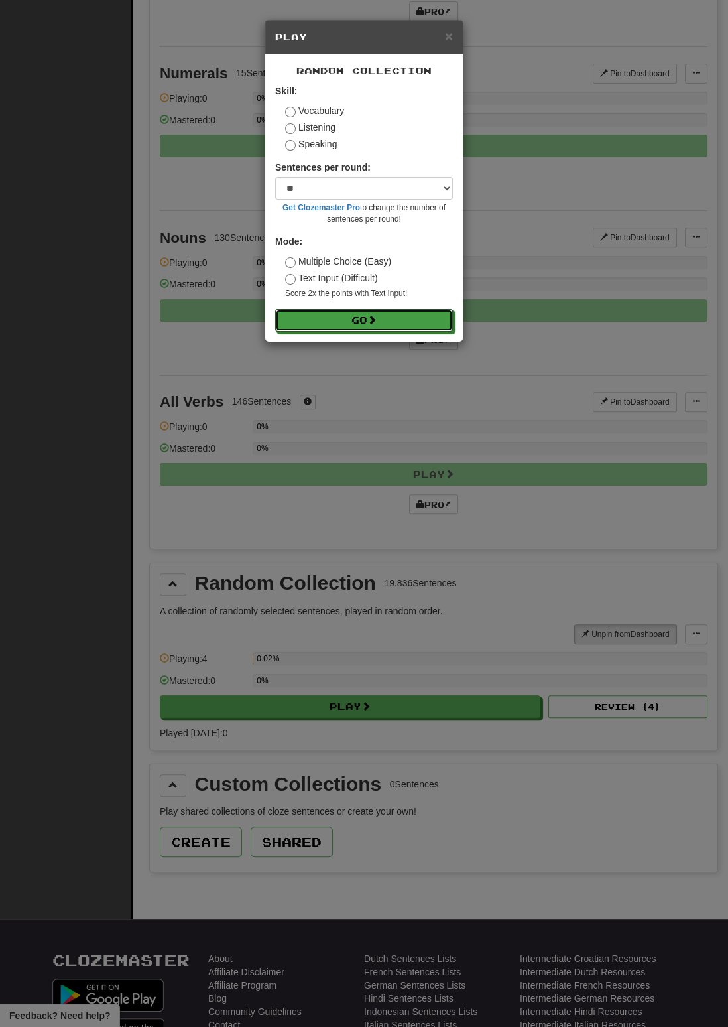
click at [407, 314] on button "Go" at bounding box center [364, 320] width 178 height 23
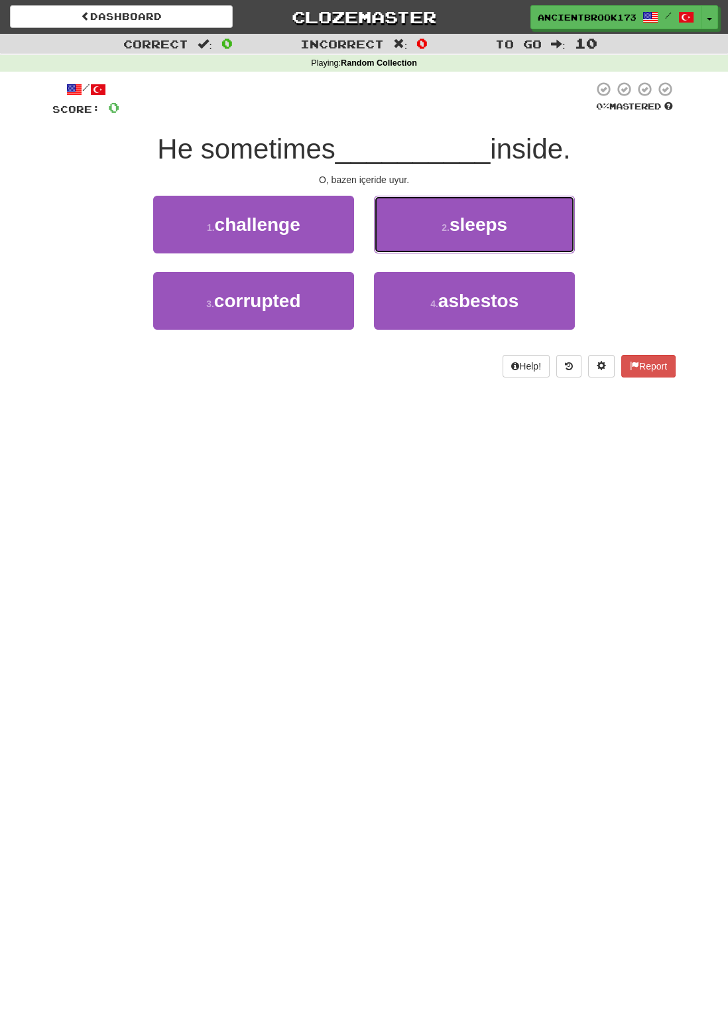
click at [519, 225] on button "2 . sleeps" at bounding box center [474, 225] width 201 height 58
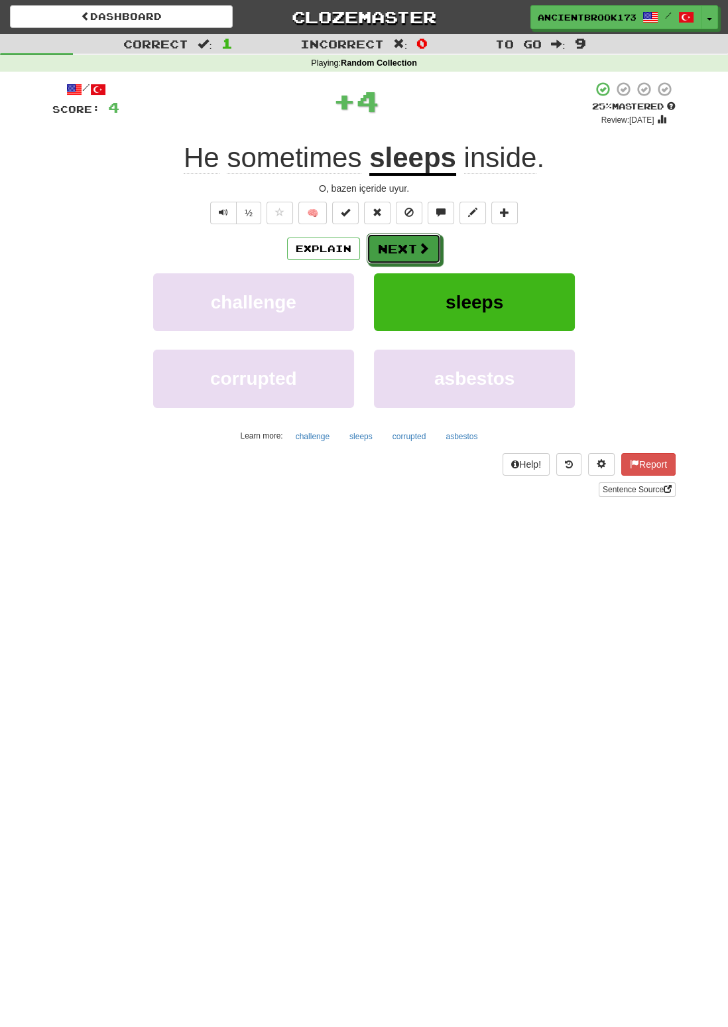
click at [403, 243] on button "Next" at bounding box center [404, 248] width 74 height 31
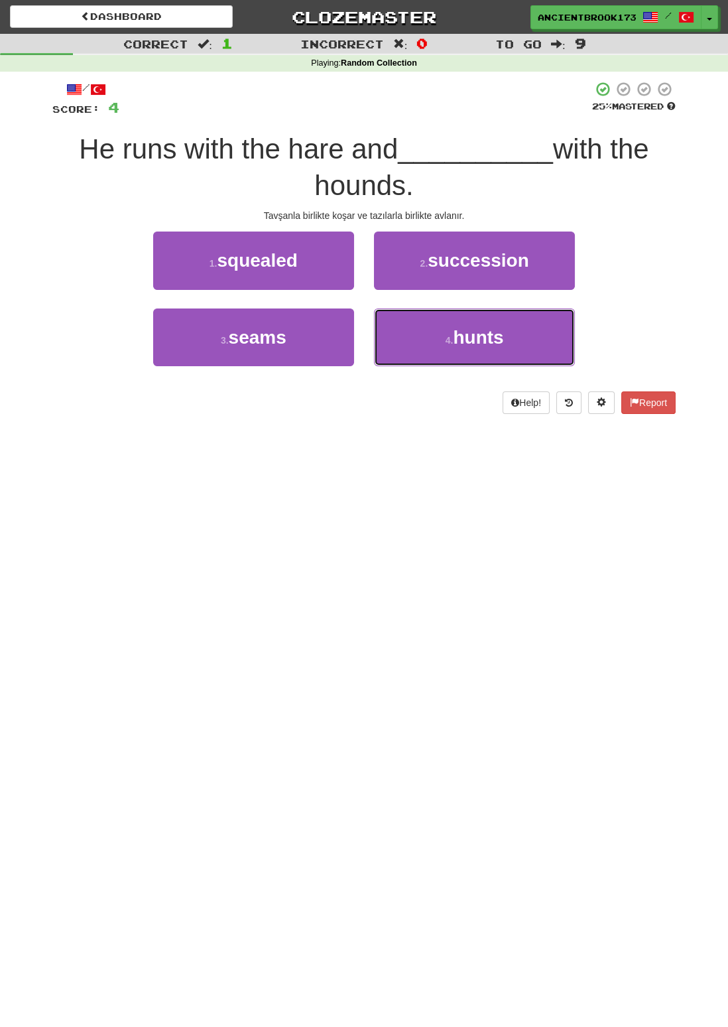
click at [527, 337] on button "4 . hunts" at bounding box center [474, 337] width 201 height 58
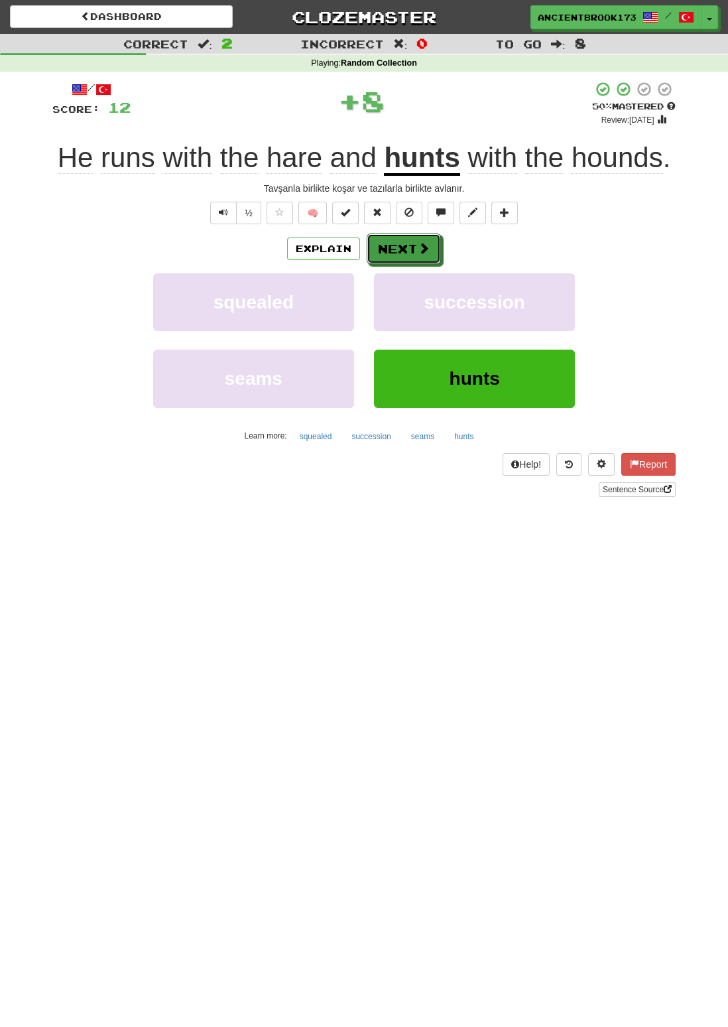
click at [413, 245] on button "Next" at bounding box center [404, 248] width 74 height 31
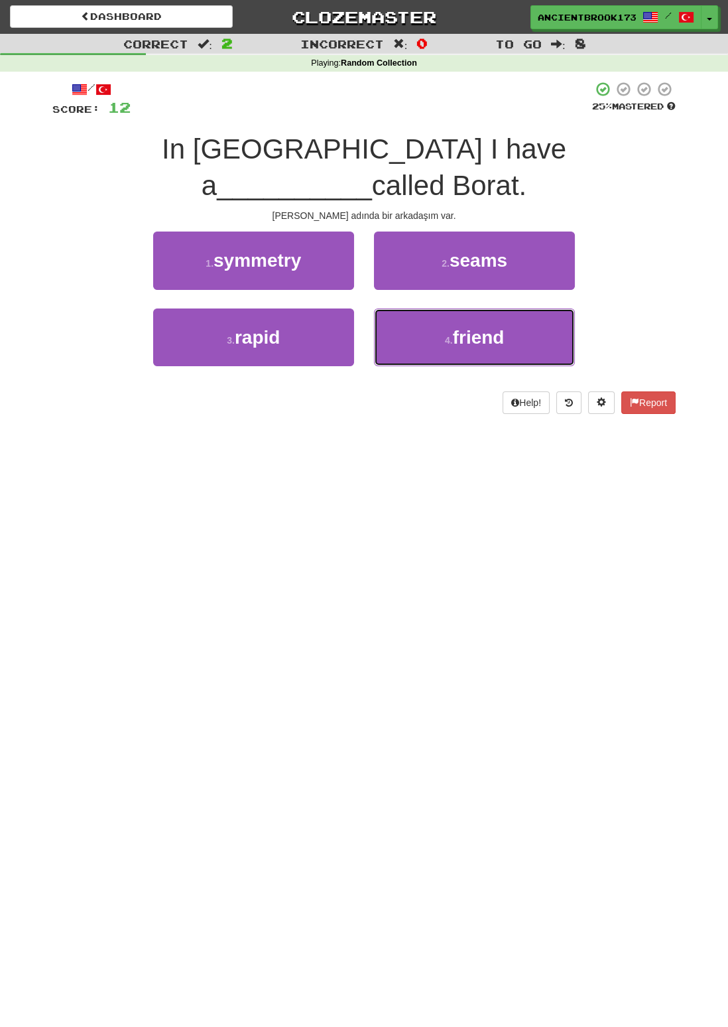
click at [531, 312] on button "4 . friend" at bounding box center [474, 337] width 201 height 58
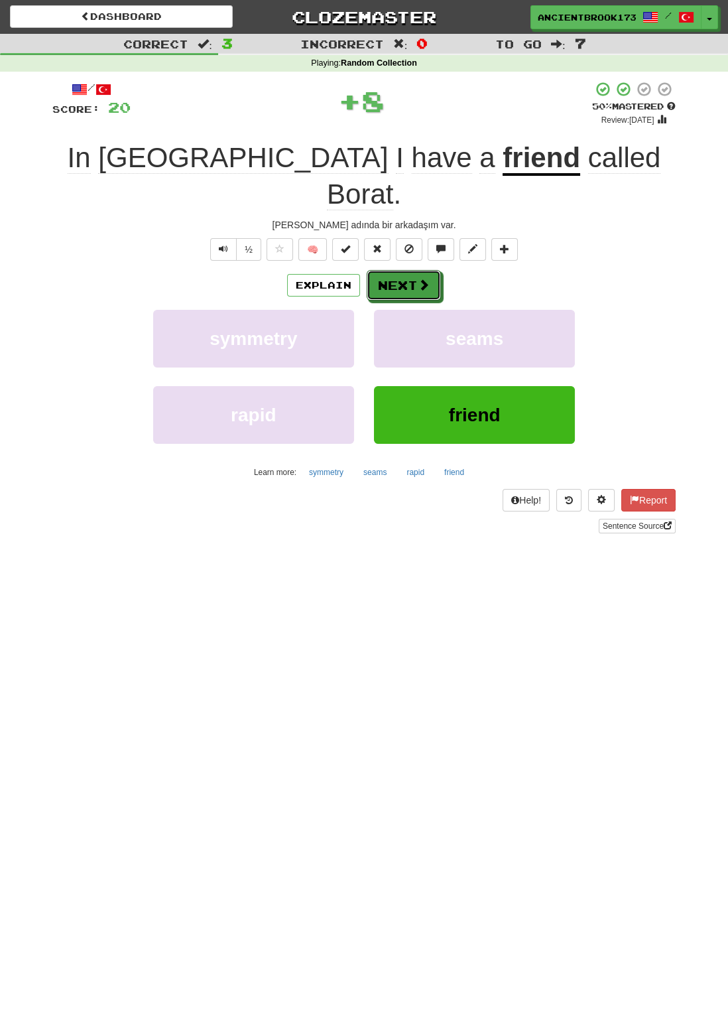
click at [413, 270] on button "Next" at bounding box center [404, 285] width 74 height 31
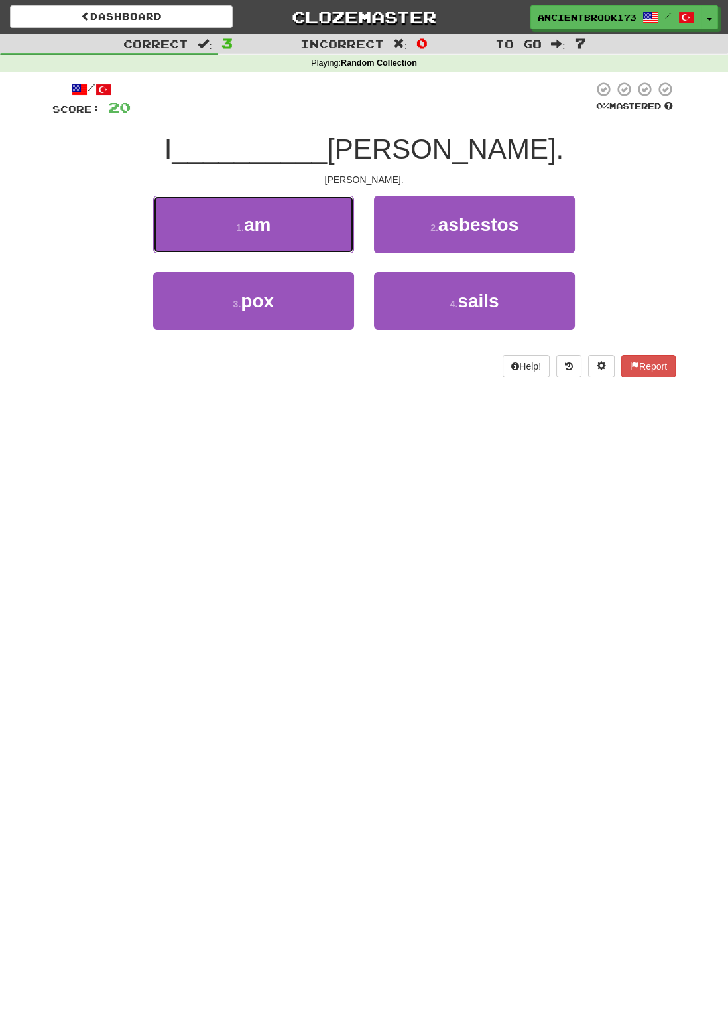
click at [315, 223] on button "1 . am" at bounding box center [253, 225] width 201 height 58
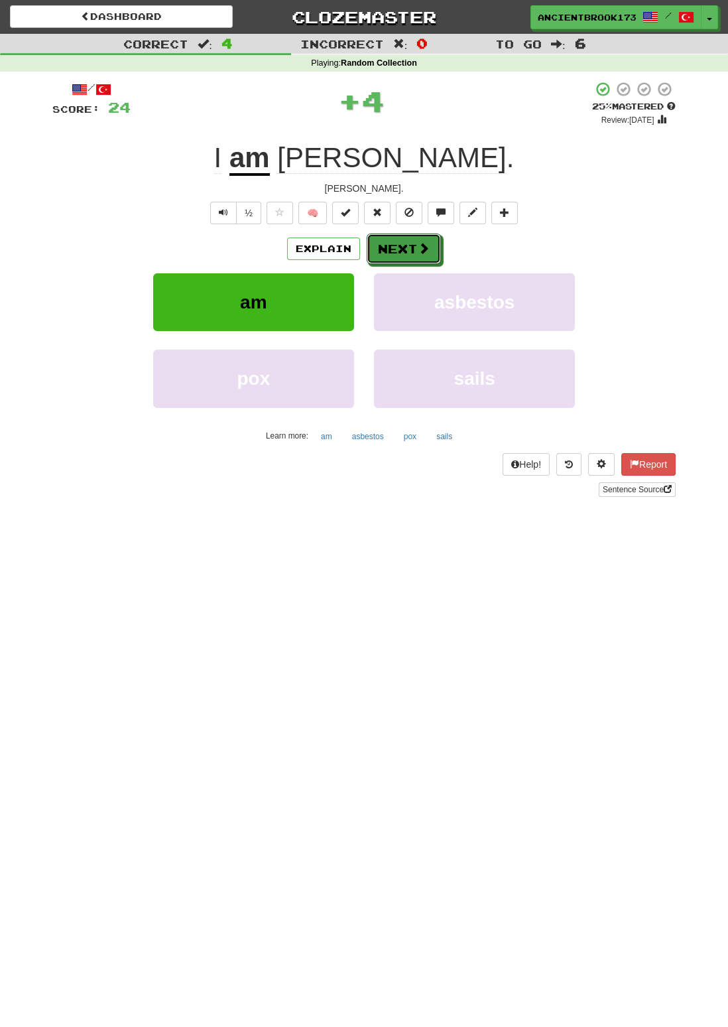
click at [413, 252] on button "Next" at bounding box center [404, 248] width 74 height 31
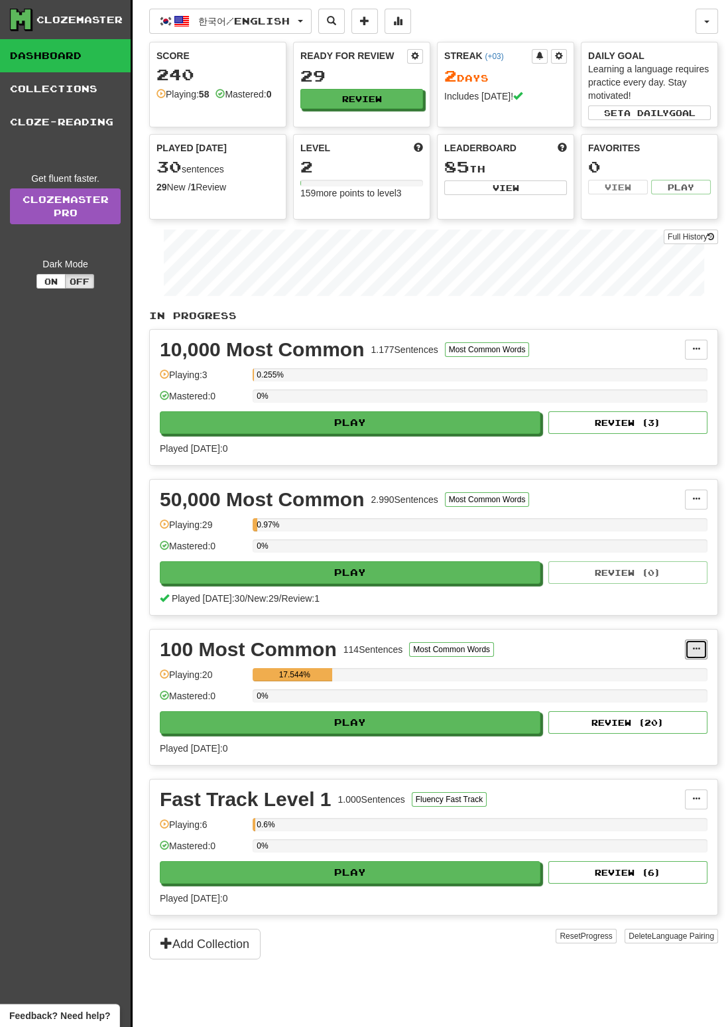
click at [690, 652] on button at bounding box center [696, 649] width 23 height 20
click at [532, 780] on div at bounding box center [364, 513] width 728 height 1027
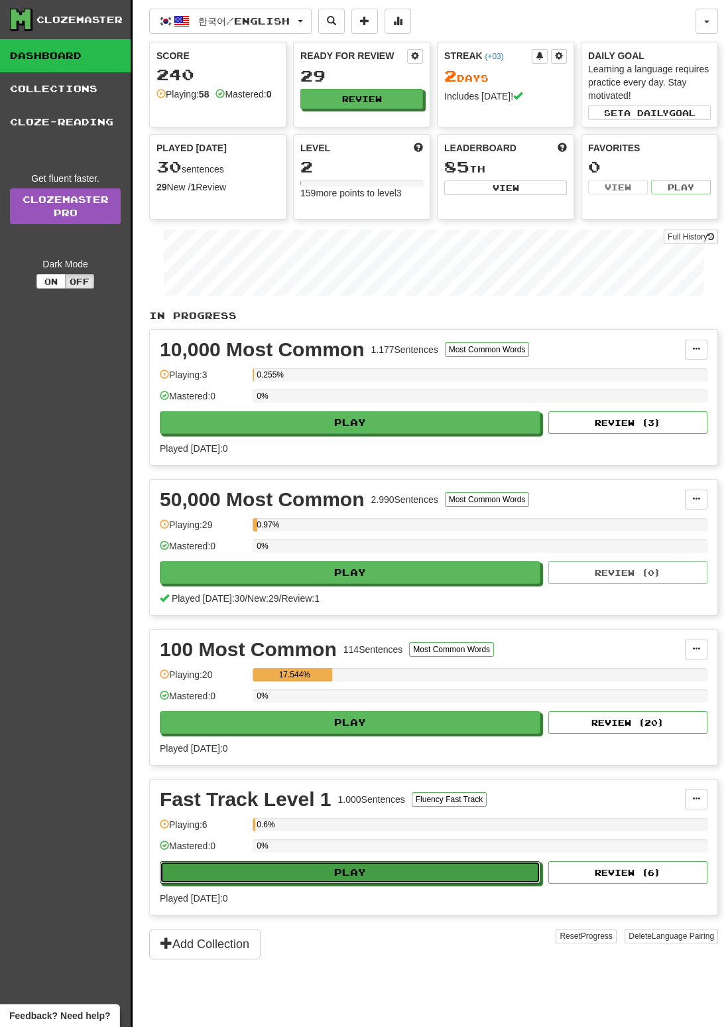
click at [496, 873] on button "Play" at bounding box center [350, 872] width 381 height 23
select select "**"
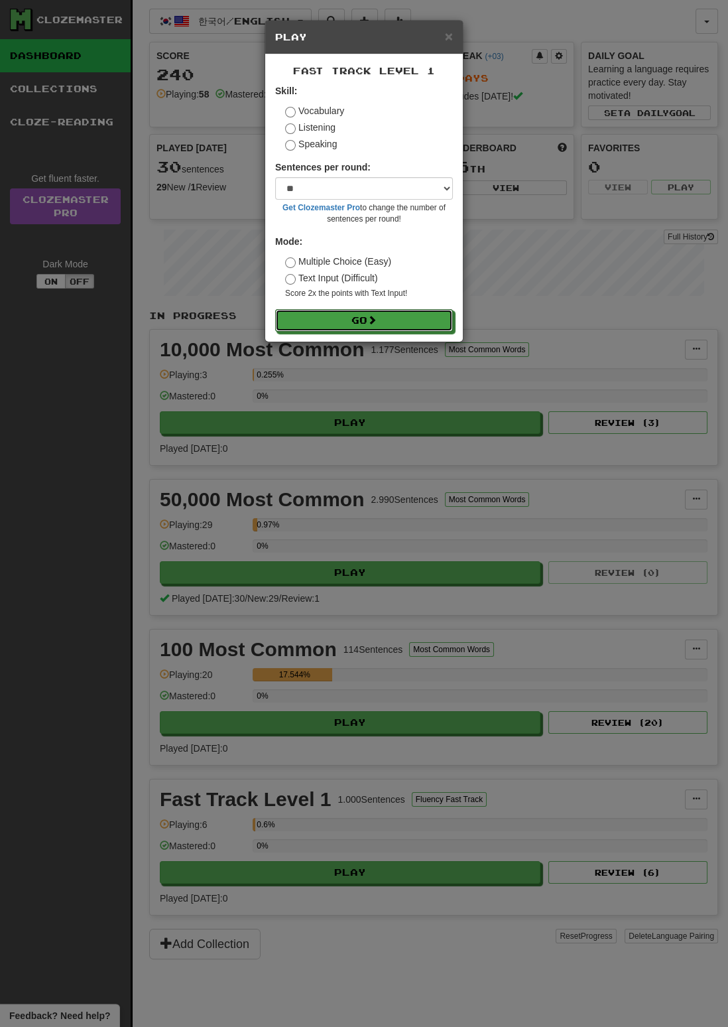
click at [409, 310] on button "Go" at bounding box center [364, 320] width 178 height 23
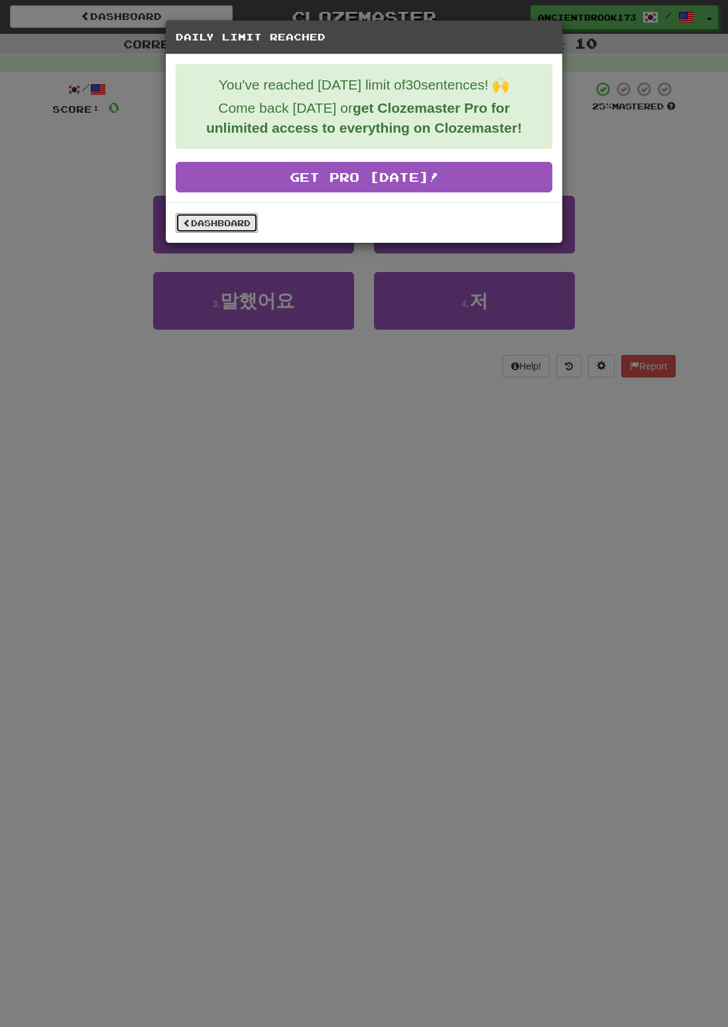
click at [234, 225] on link "Dashboard" at bounding box center [217, 223] width 82 height 20
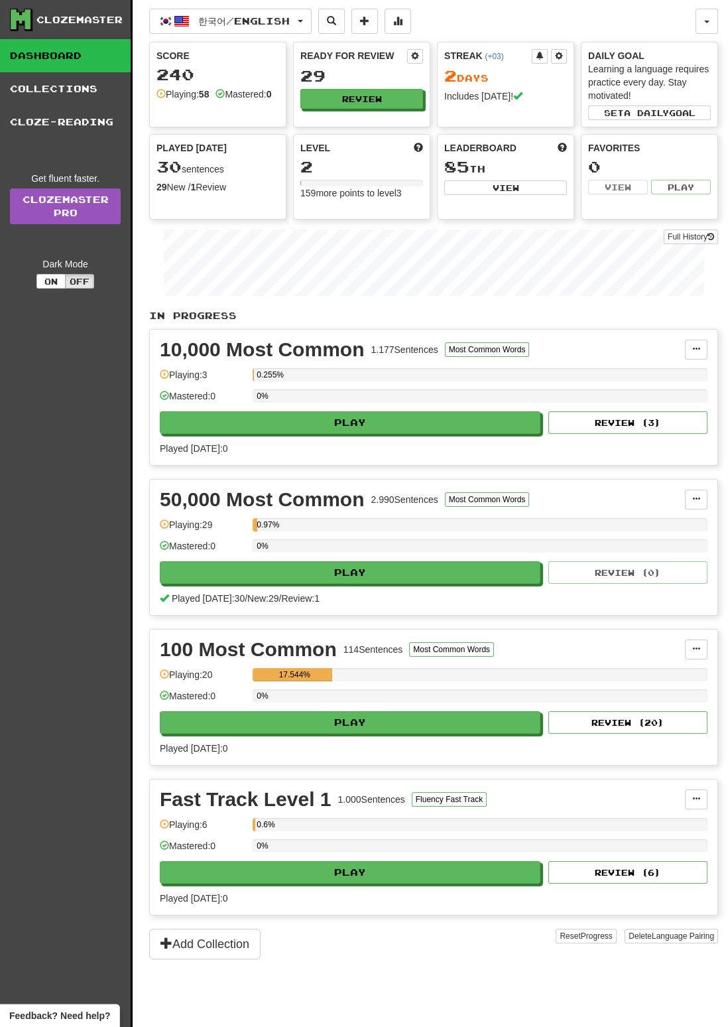
click at [68, 70] on link "Dashboard" at bounding box center [65, 55] width 131 height 33
click at [99, 119] on link "Cloze-Reading" at bounding box center [65, 121] width 131 height 33
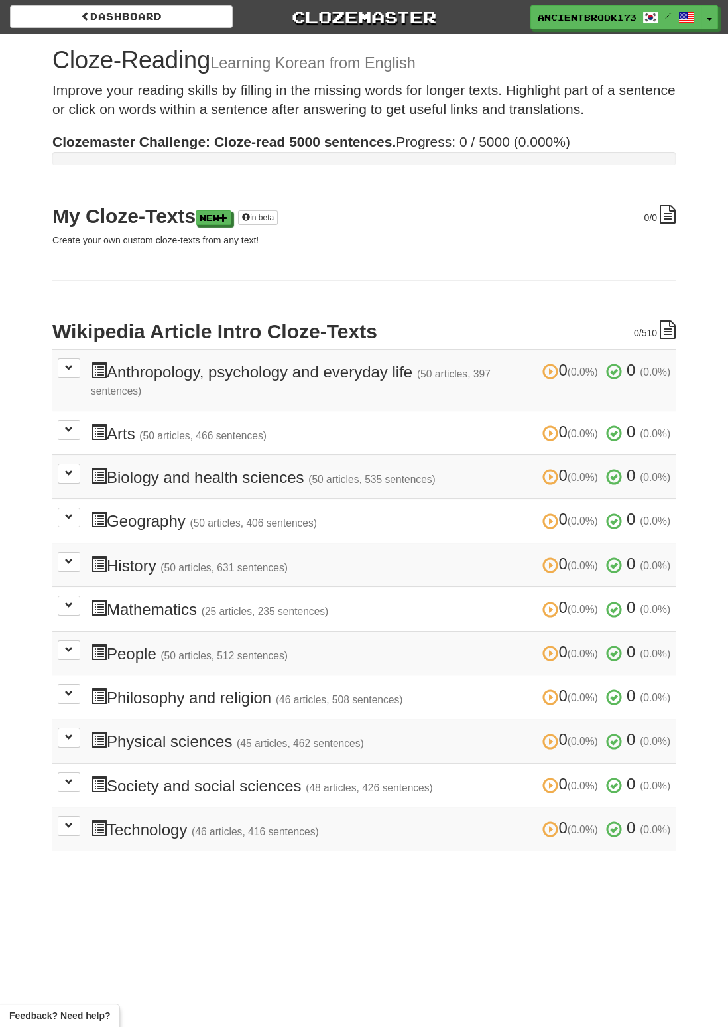
click at [524, 357] on td "0 (0.0%) 0 (0.0%) Anthropology, psychology and everyday life (50 articles, 397 …" at bounding box center [363, 380] width 623 height 62
click at [479, 346] on div "0 /510 Wikipedia Article Intro Cloze-Texts 0 (0.0%) 0 (0.0%) Anthropology, psyc…" at bounding box center [363, 585] width 623 height 531
click at [669, 334] on icon at bounding box center [668, 329] width 16 height 19
click at [663, 318] on div "0 /0 My Cloze-Texts New in beta Create your own custom cloze-texts from any tex…" at bounding box center [363, 528] width 623 height 646
click at [667, 205] on icon at bounding box center [668, 214] width 16 height 19
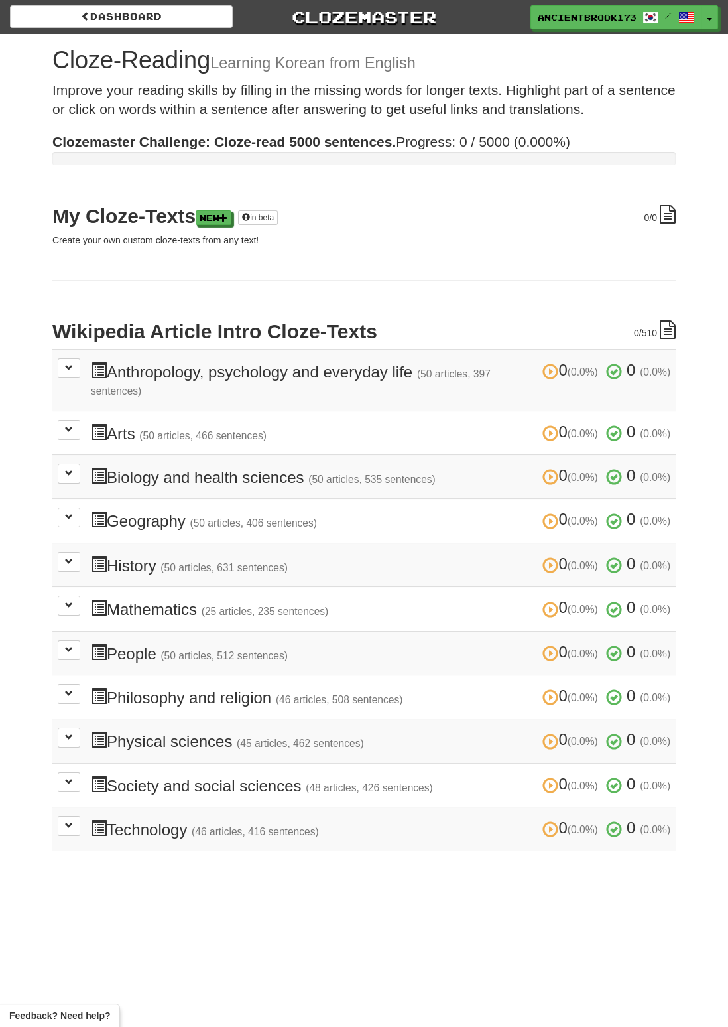
click at [667, 205] on icon at bounding box center [668, 214] width 16 height 19
click at [219, 218] on link "New" at bounding box center [214, 217] width 36 height 15
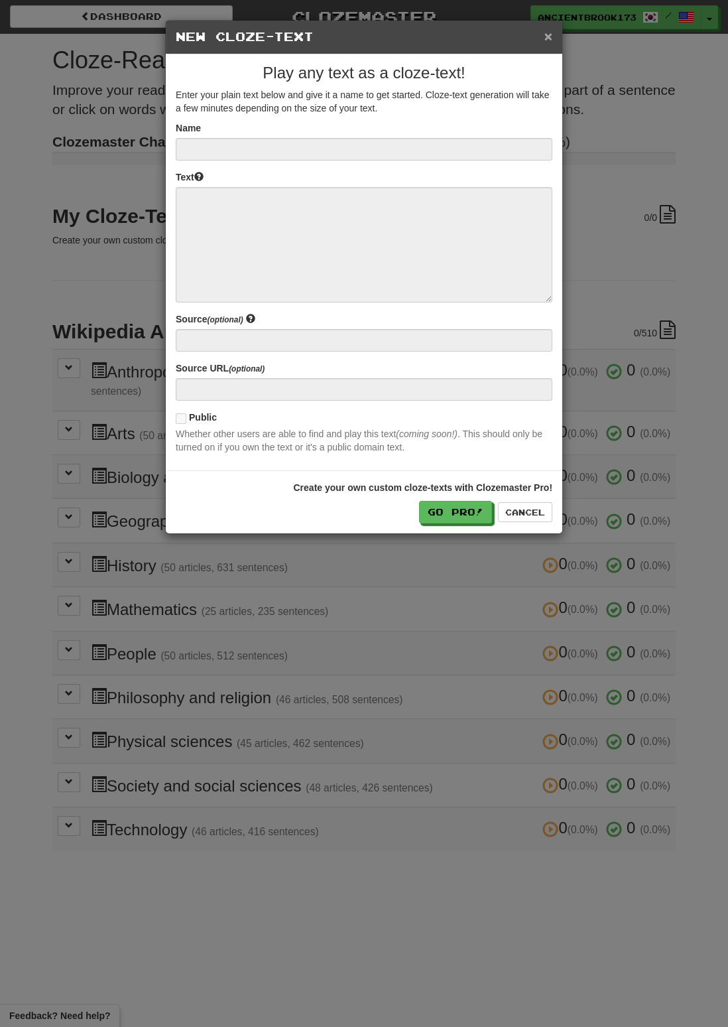
click at [552, 30] on button "×" at bounding box center [548, 36] width 8 height 14
